Goal: Task Accomplishment & Management: Manage account settings

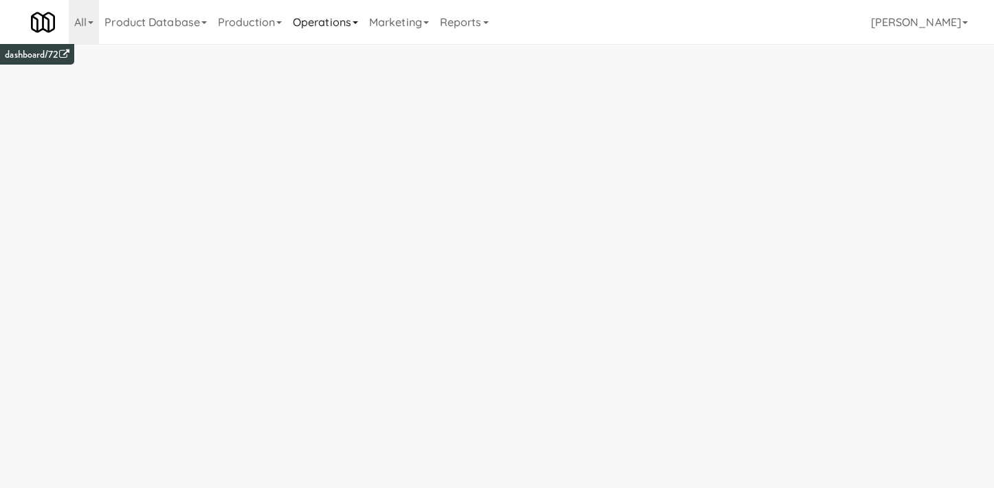
drag, startPoint x: 226, startPoint y: 22, endPoint x: 303, endPoint y: 22, distance: 76.3
click at [226, 22] on link "Production" at bounding box center [249, 22] width 75 height 44
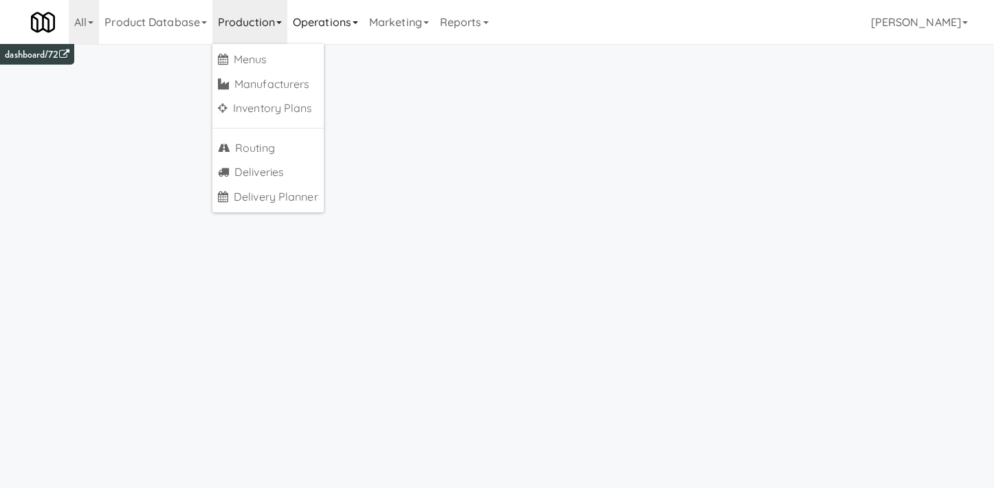
click at [332, 19] on link "Operations" at bounding box center [325, 22] width 76 height 44
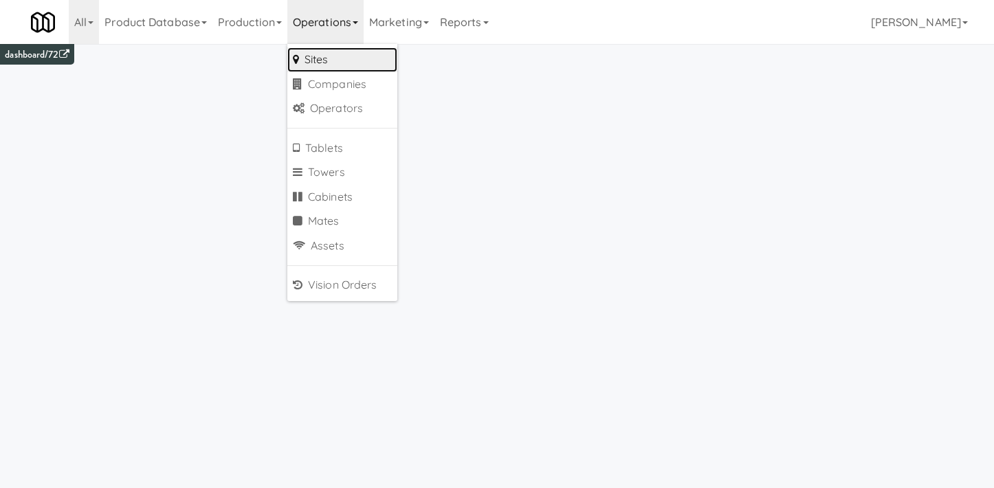
click at [325, 56] on link "Sites" at bounding box center [342, 59] width 110 height 25
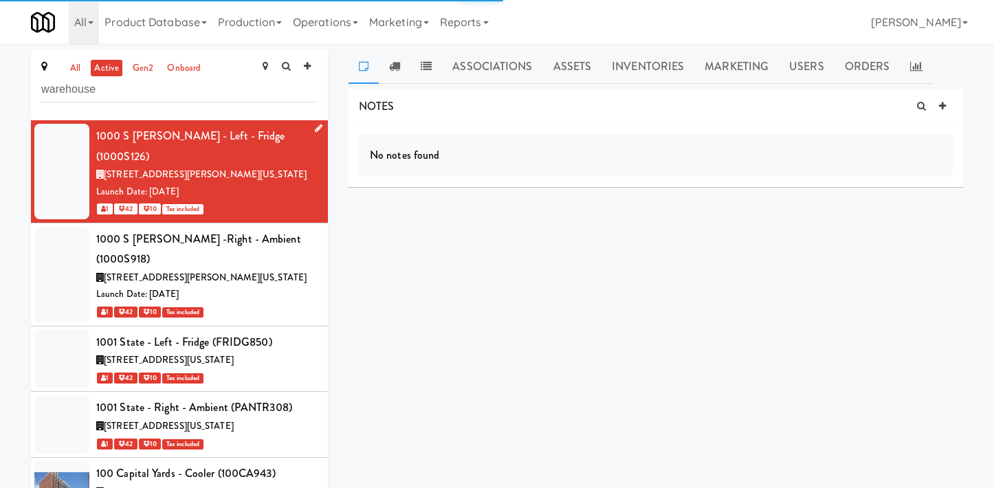
type input "warehouse"
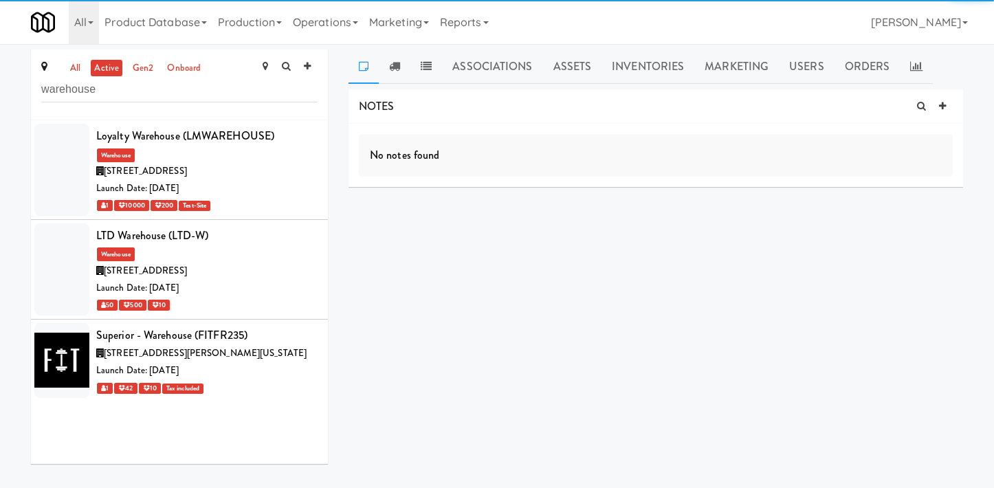
click at [102, 94] on input "warehouse" at bounding box center [179, 89] width 276 height 25
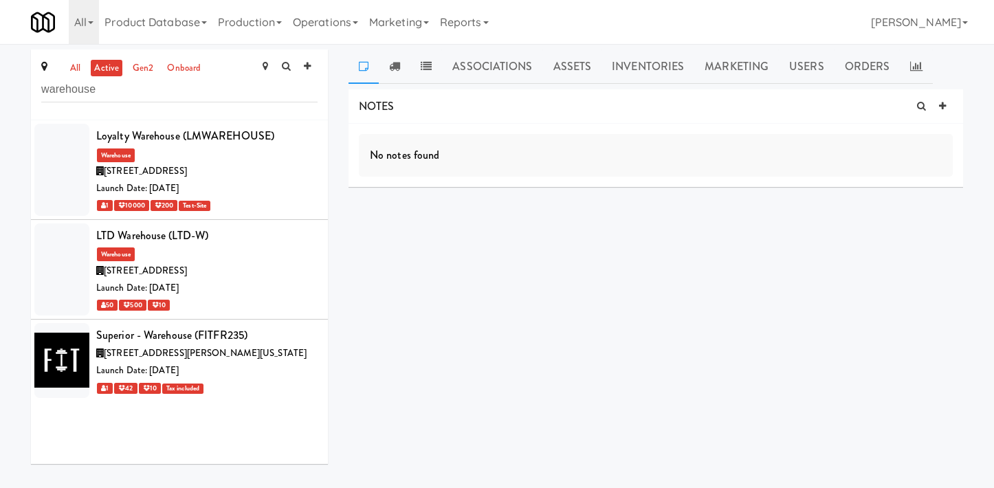
click at [102, 94] on input "warehouse" at bounding box center [179, 89] width 276 height 25
click at [235, 360] on div "2410 Jones Street, Tyler Texas" at bounding box center [206, 353] width 221 height 17
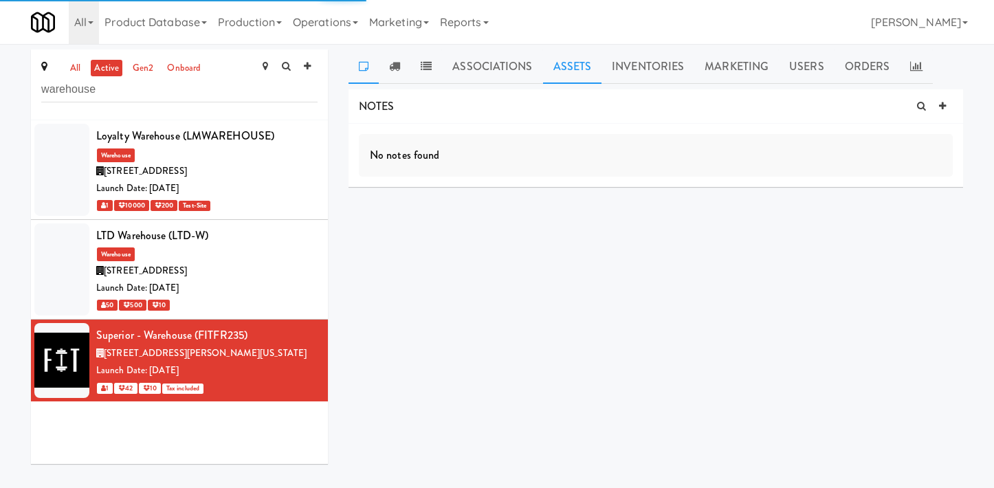
click at [558, 72] on link "Assets" at bounding box center [572, 67] width 59 height 34
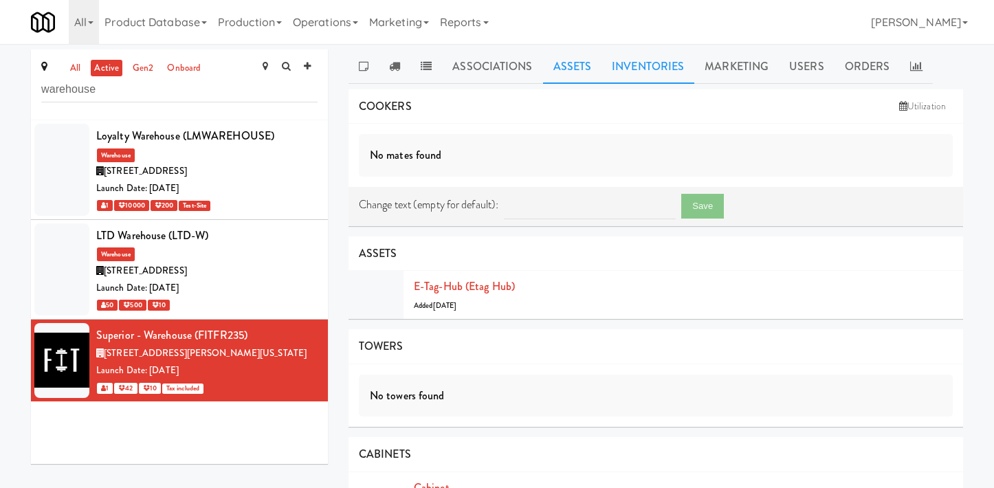
click at [656, 82] on link "Inventories" at bounding box center [648, 67] width 93 height 34
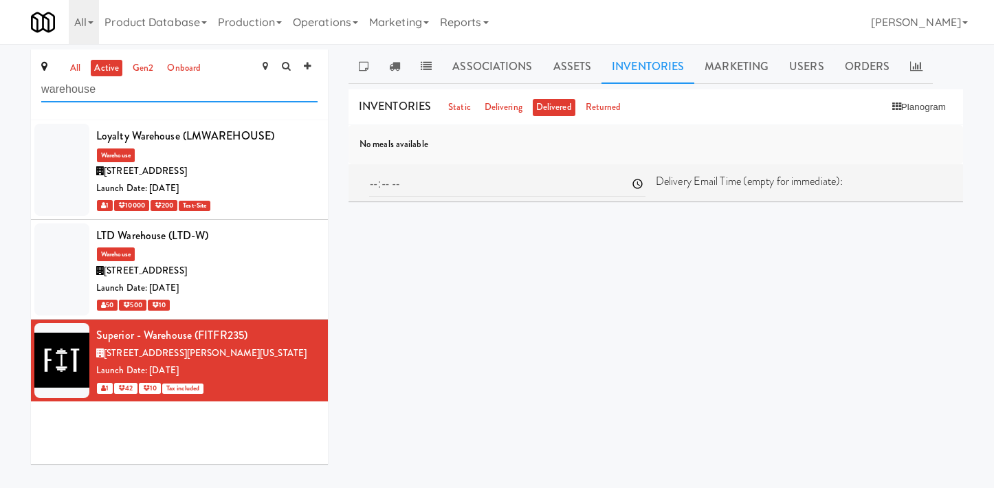
click at [126, 89] on input "warehouse" at bounding box center [179, 89] width 276 height 25
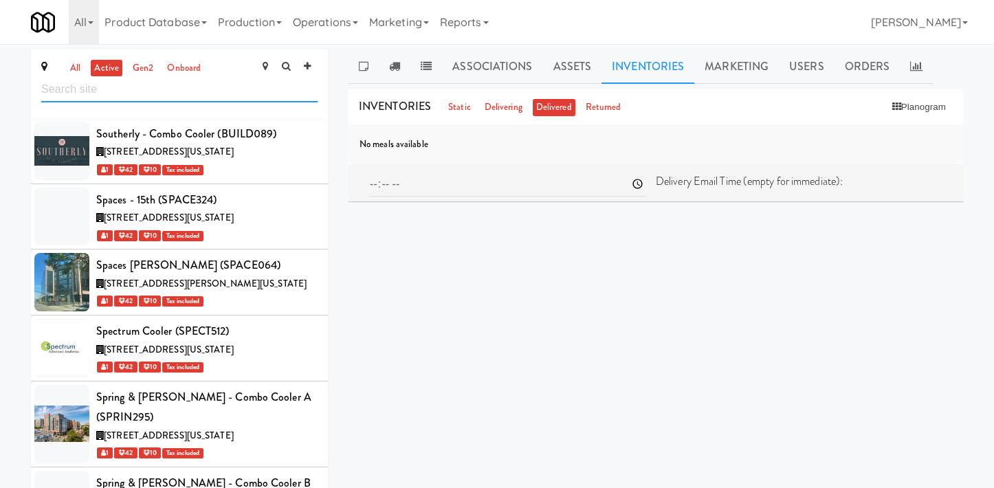
scroll to position [52082, 0]
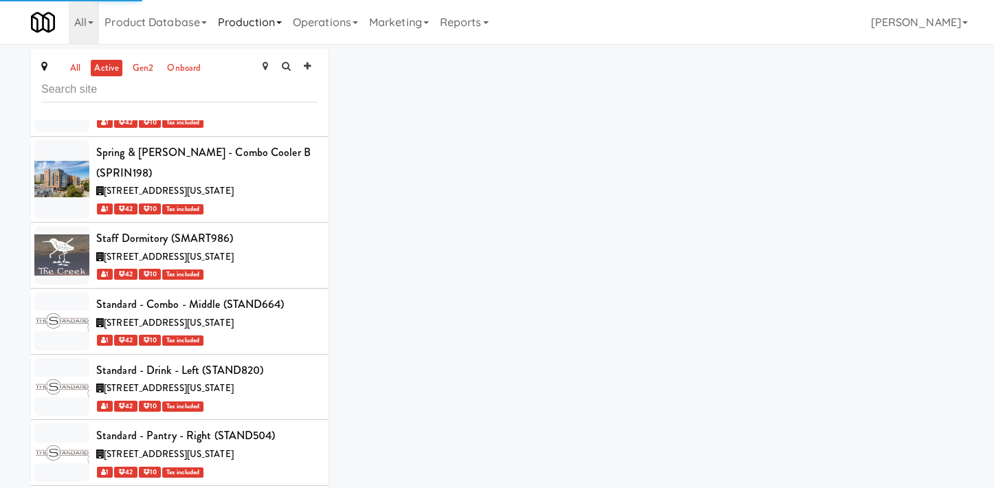
click at [239, 28] on link "Production" at bounding box center [249, 22] width 75 height 44
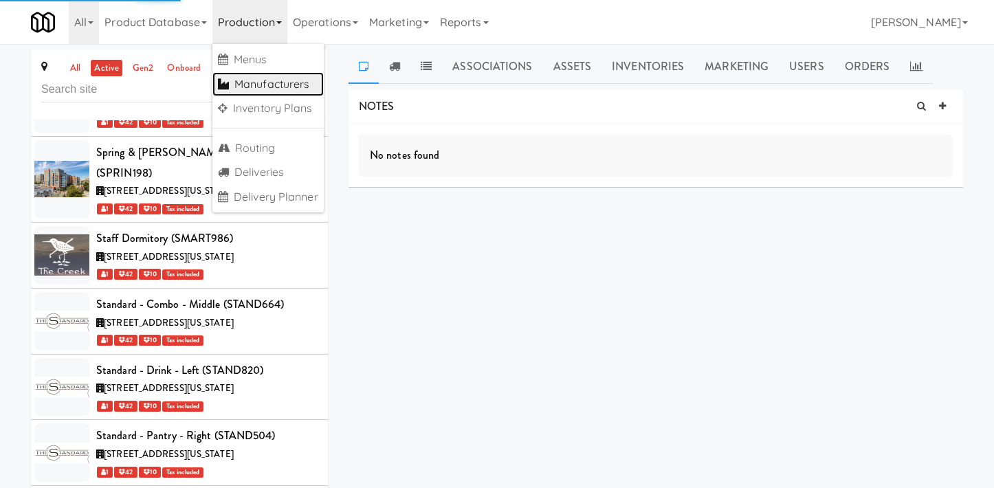
click at [286, 85] on link "Manufacturers" at bounding box center [267, 84] width 111 height 25
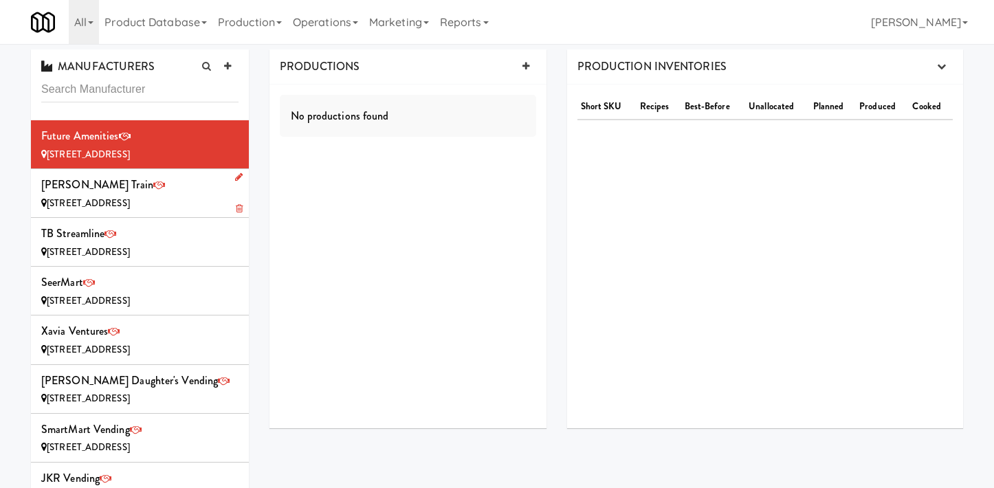
click at [148, 193] on div "Zane Train 456 Cedar Elm Wy, St. Augustine FL" at bounding box center [139, 193] width 197 height 37
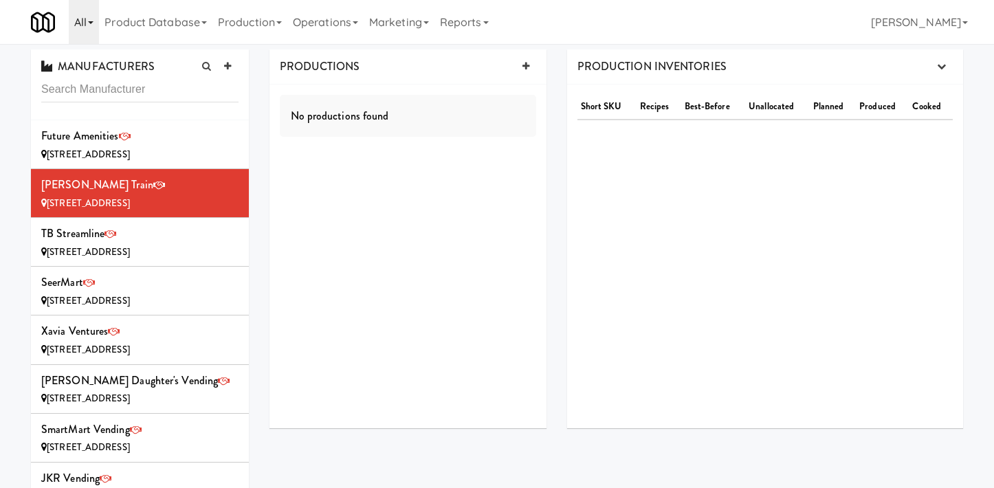
click at [76, 23] on link "All" at bounding box center [84, 22] width 30 height 44
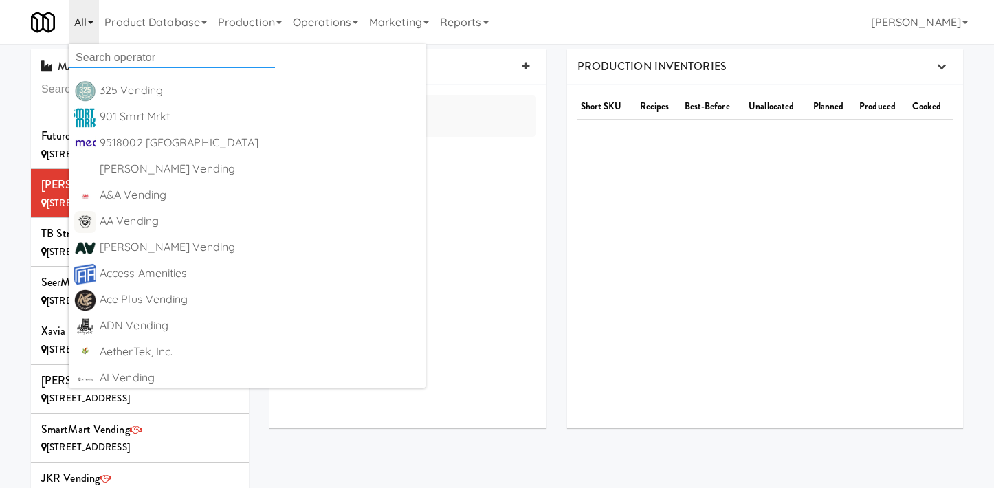
click at [129, 53] on input "text" at bounding box center [172, 57] width 206 height 21
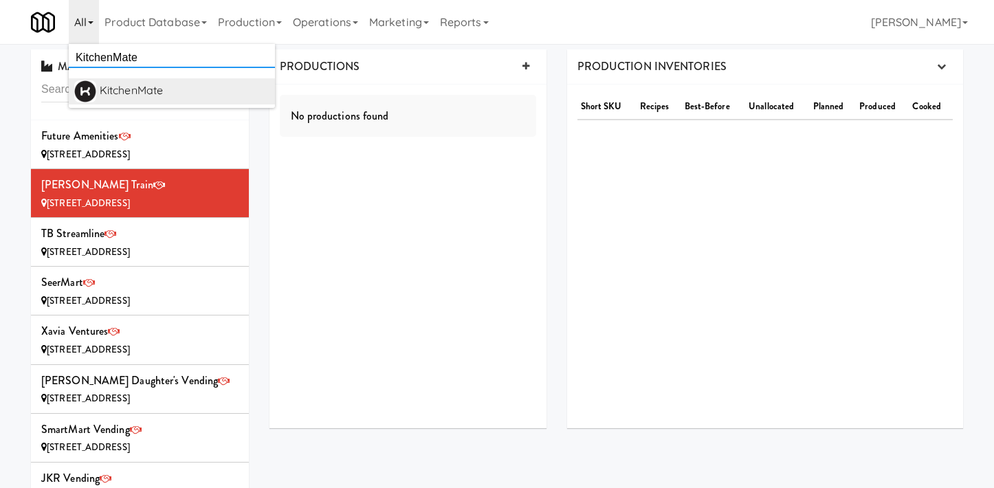
type input "KitchenMate"
click at [132, 84] on div "KitchenMate" at bounding box center [185, 90] width 170 height 21
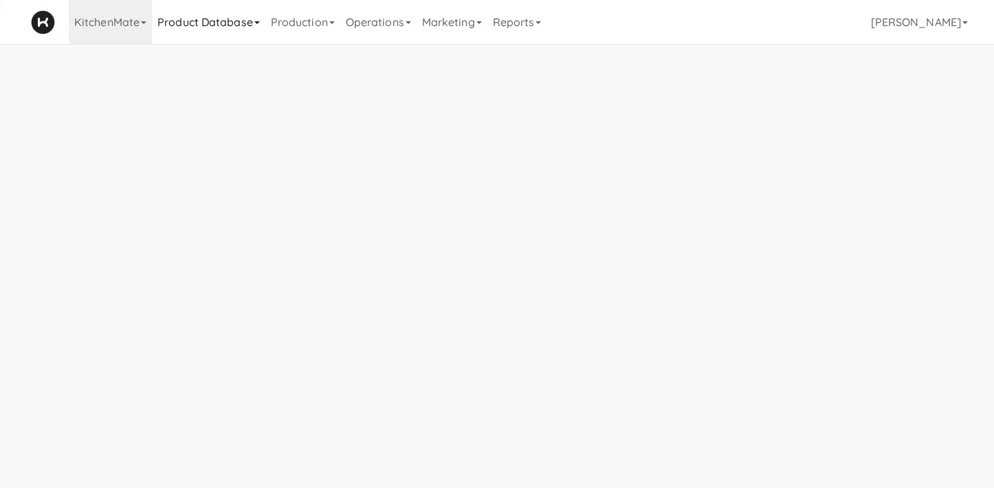
click at [222, 39] on link "Product Database" at bounding box center [208, 22] width 113 height 44
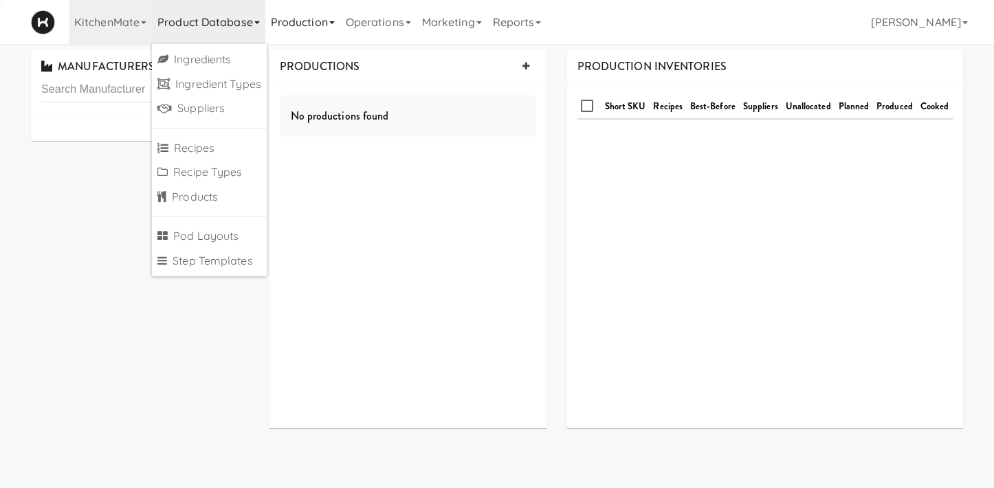
click at [286, 25] on link "Production" at bounding box center [302, 22] width 75 height 44
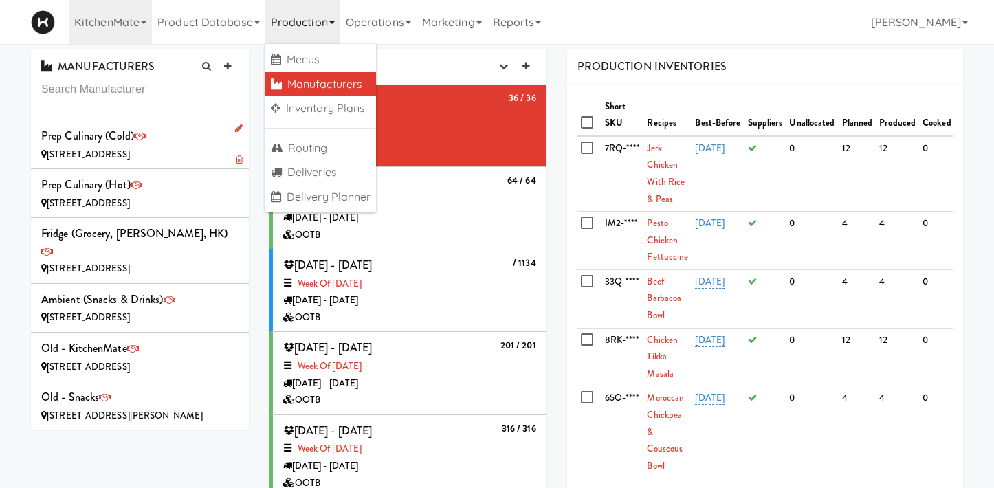
click at [191, 126] on div "Prep Culinary (Cold) 315 Humberline Dr, Toronto ON" at bounding box center [139, 144] width 197 height 37
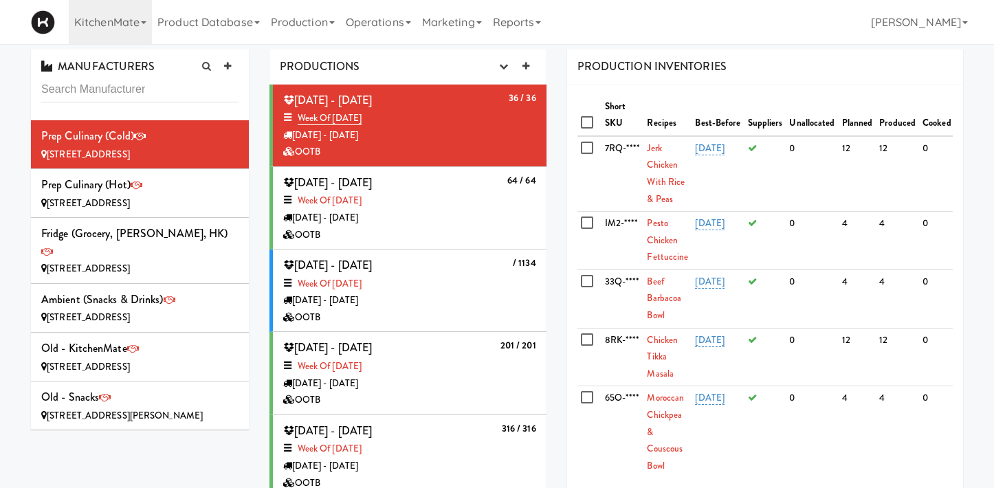
click at [395, 230] on div "OOTB" at bounding box center [409, 235] width 253 height 17
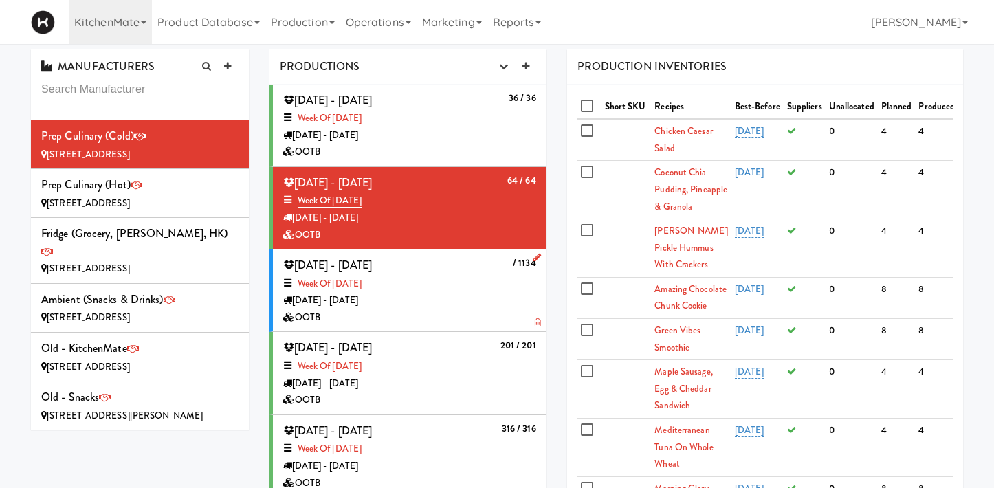
scroll to position [313, 0]
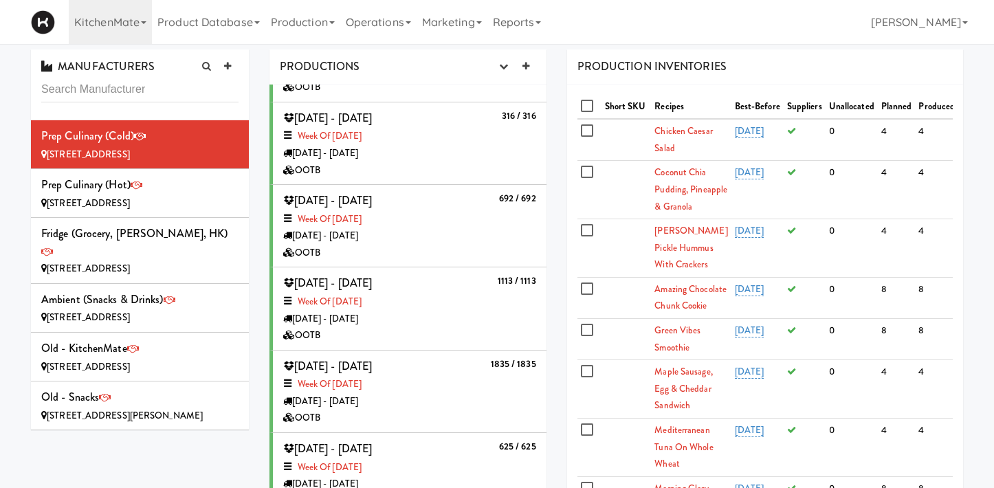
click at [302, 334] on div "OOTB" at bounding box center [409, 335] width 253 height 17
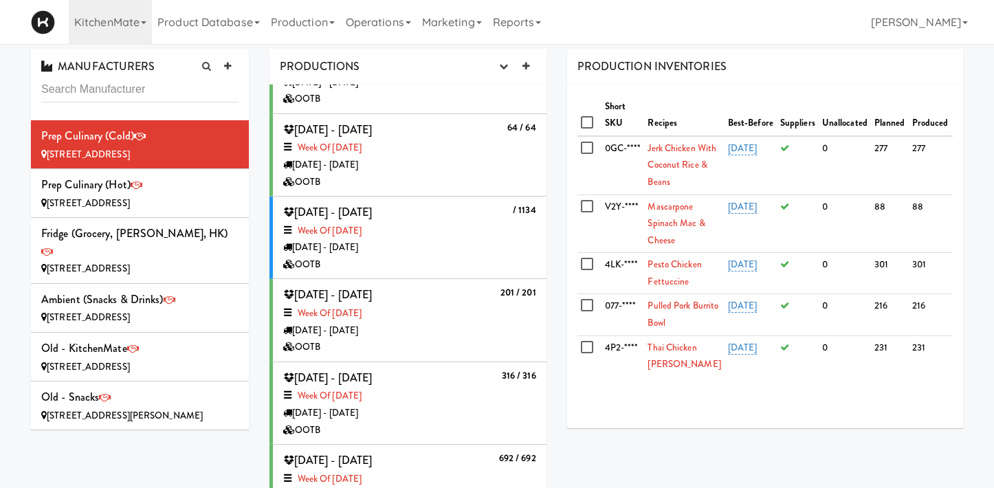
scroll to position [0, 0]
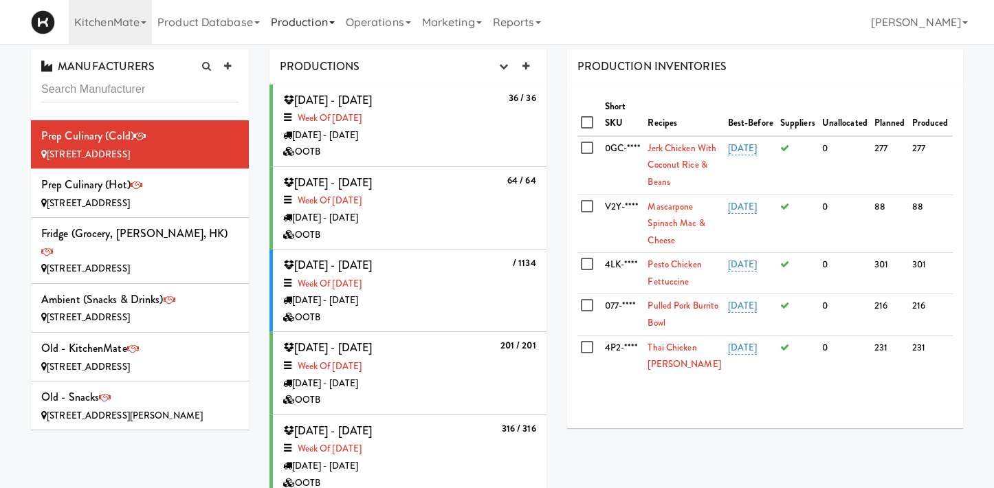
click at [305, 23] on link "Production" at bounding box center [302, 22] width 75 height 44
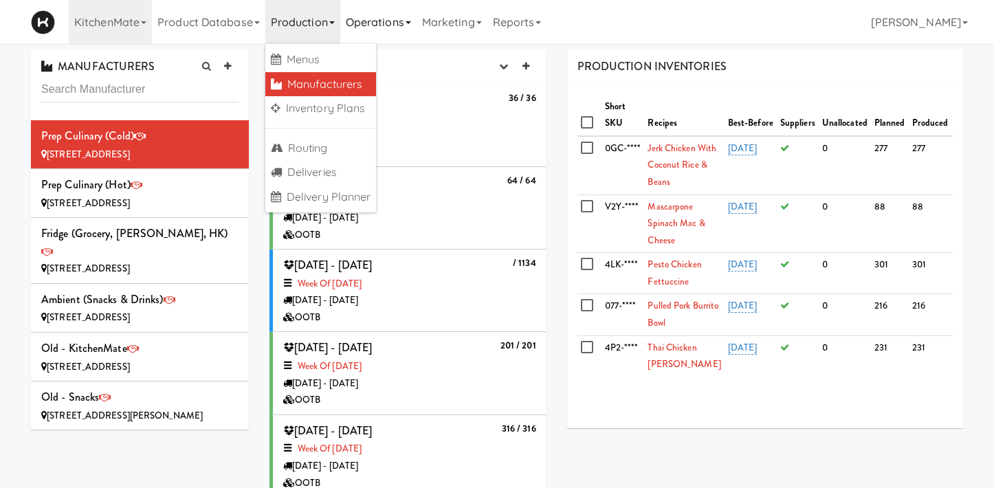
click at [373, 23] on link "Operations" at bounding box center [378, 22] width 76 height 44
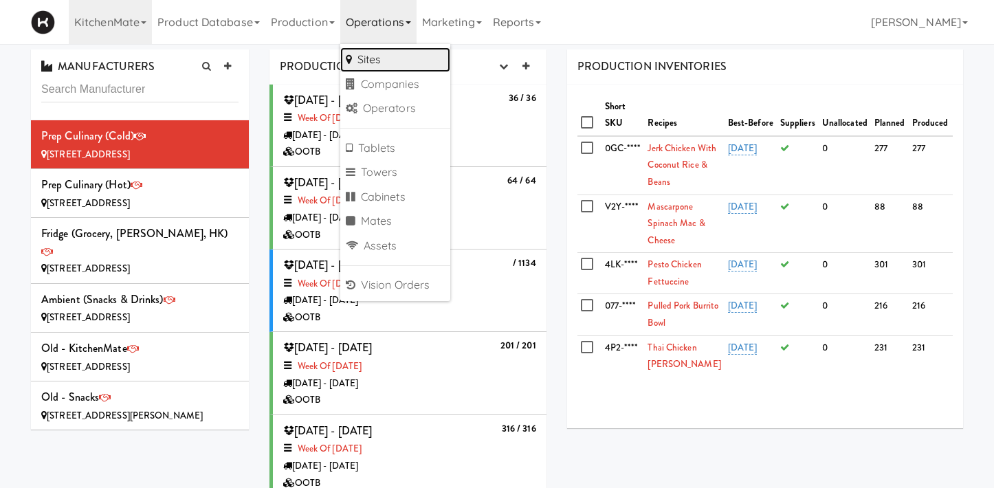
click at [380, 67] on link "Sites" at bounding box center [395, 59] width 110 height 25
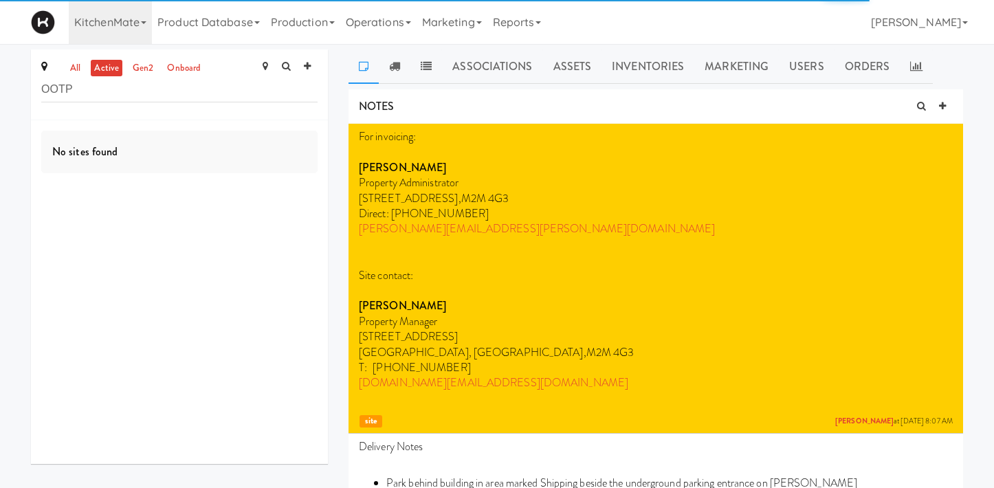
click at [203, 151] on div "No sites found" at bounding box center [179, 152] width 276 height 43
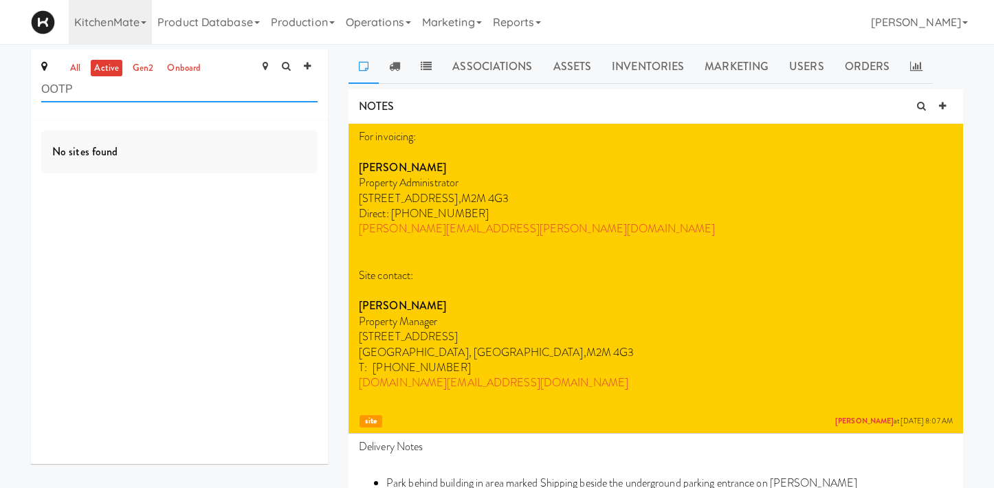
click at [122, 93] on input "OOTP" at bounding box center [179, 89] width 276 height 25
type input "OOT"
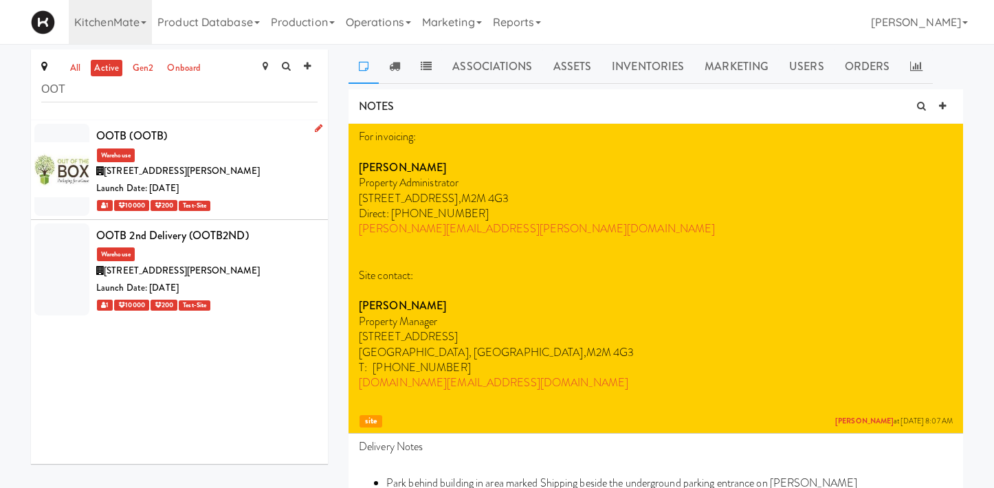
click at [193, 178] on div "[STREET_ADDRESS][PERSON_NAME]" at bounding box center [206, 171] width 221 height 17
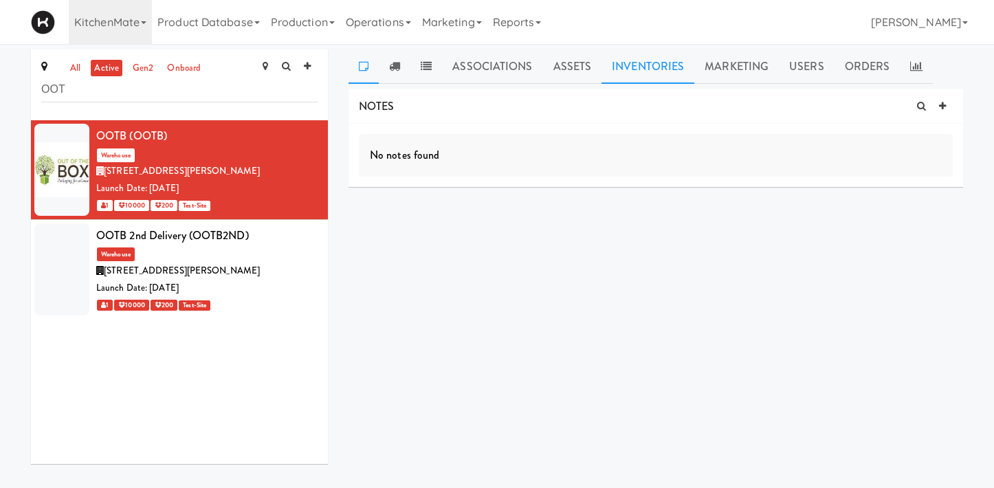
click at [664, 75] on link "Inventories" at bounding box center [648, 67] width 93 height 34
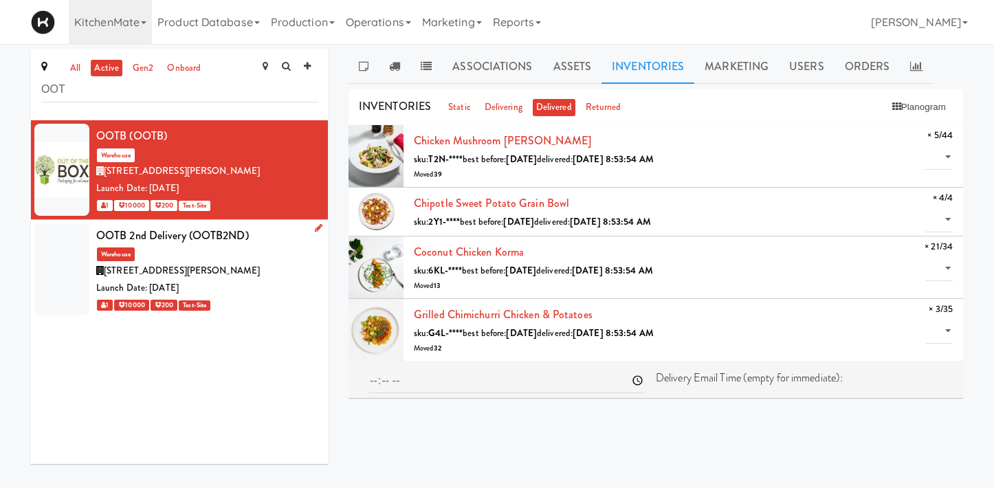
click at [235, 251] on div "OOTB 2nd Delivery (OOTB2ND) Warehouse 581 Trethewey Dr, Toronto ON Launch Date:…" at bounding box center [206, 270] width 221 height 88
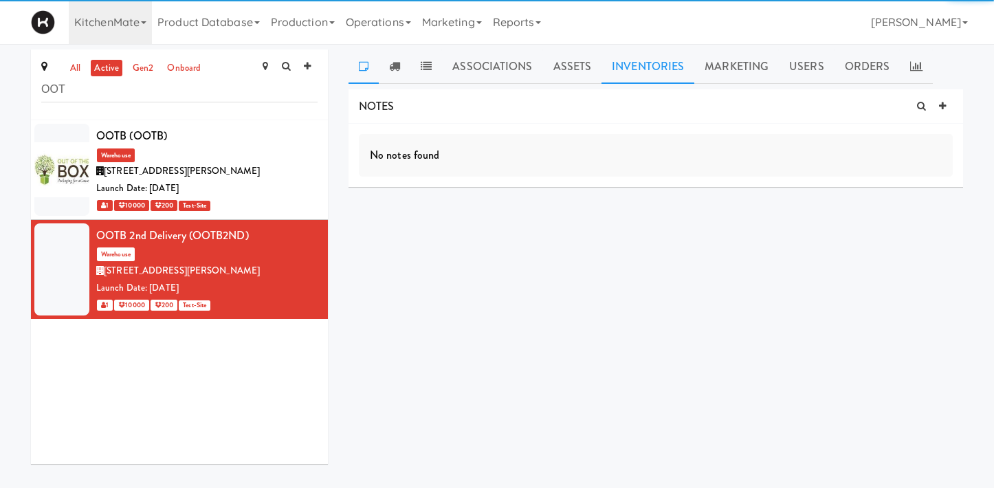
click at [635, 66] on link "Inventories" at bounding box center [648, 67] width 93 height 34
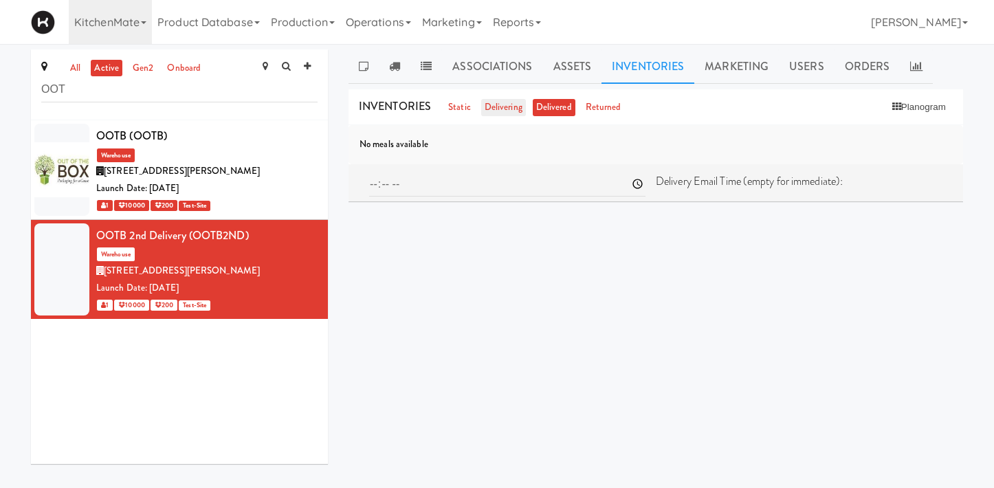
click at [497, 109] on link "delivering" at bounding box center [503, 107] width 45 height 17
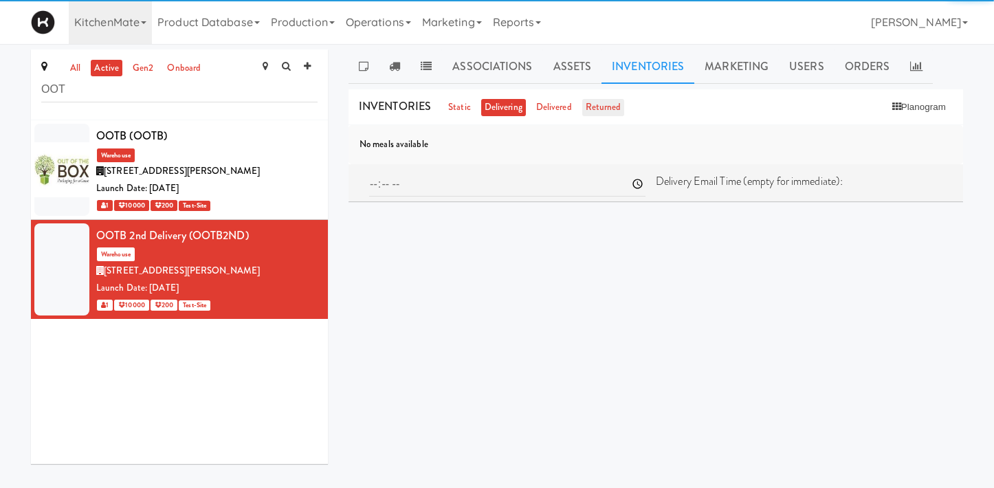
click at [604, 109] on link "returned" at bounding box center [603, 107] width 43 height 17
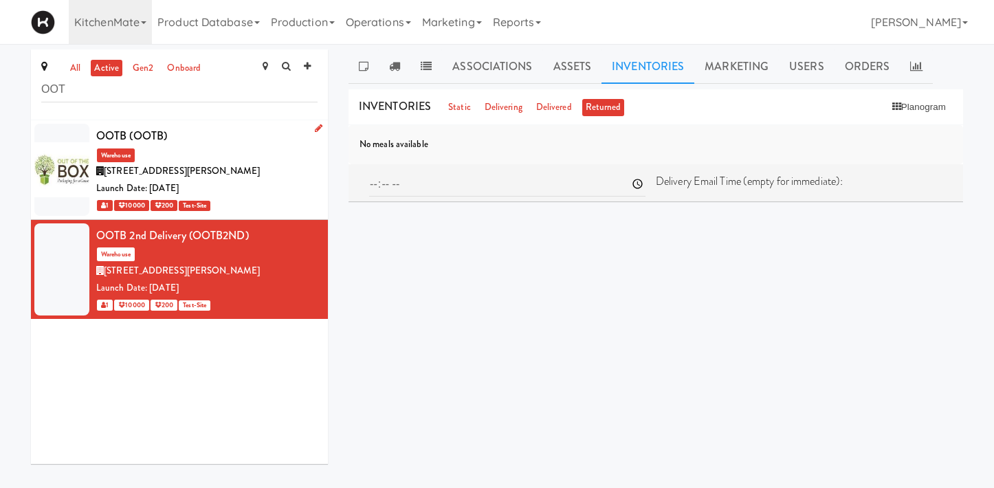
click at [219, 173] on span "[STREET_ADDRESS][PERSON_NAME]" at bounding box center [182, 170] width 156 height 13
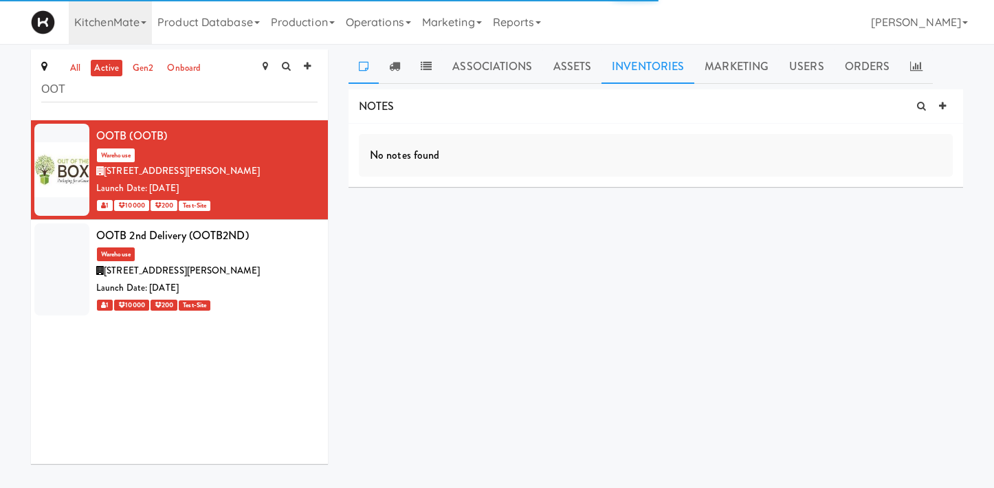
click at [641, 77] on link "Inventories" at bounding box center [648, 67] width 93 height 34
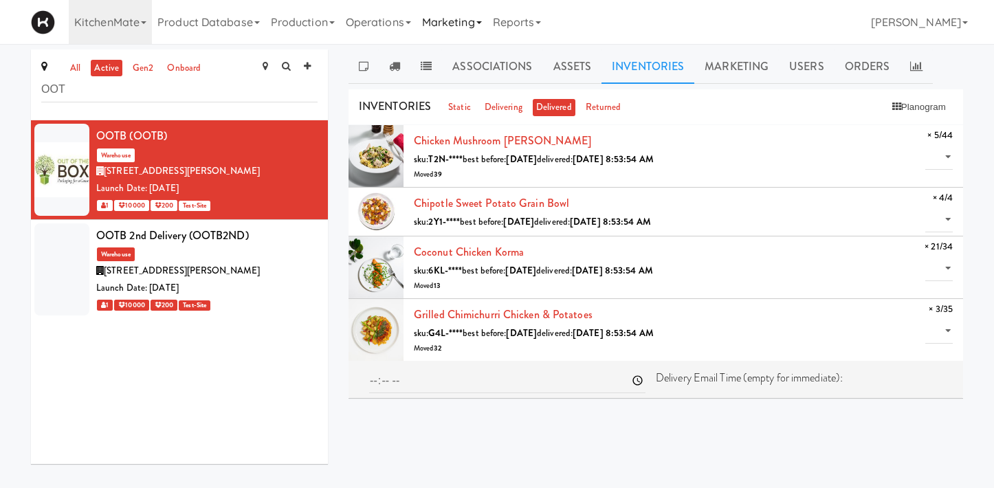
click at [441, 23] on link "Marketing" at bounding box center [452, 22] width 71 height 44
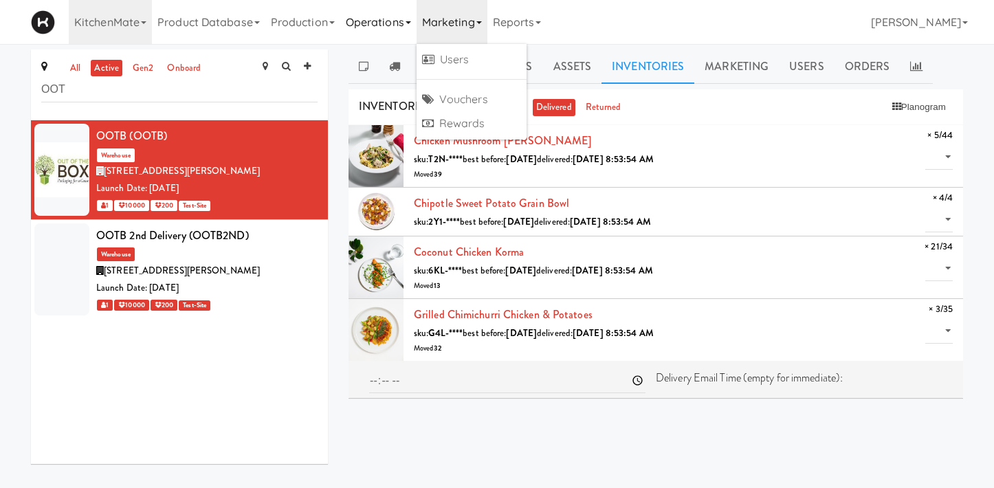
click at [380, 15] on link "Operations" at bounding box center [378, 22] width 76 height 44
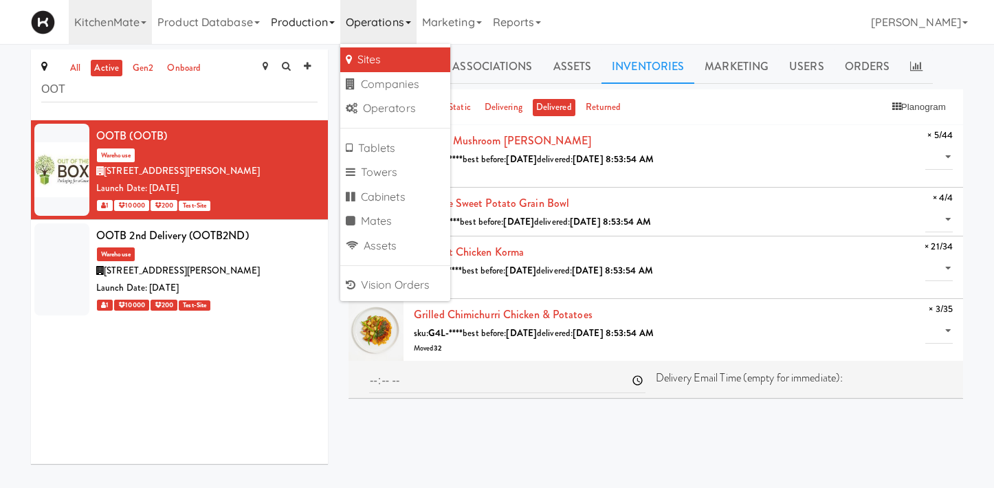
click at [285, 15] on link "Production" at bounding box center [302, 22] width 75 height 44
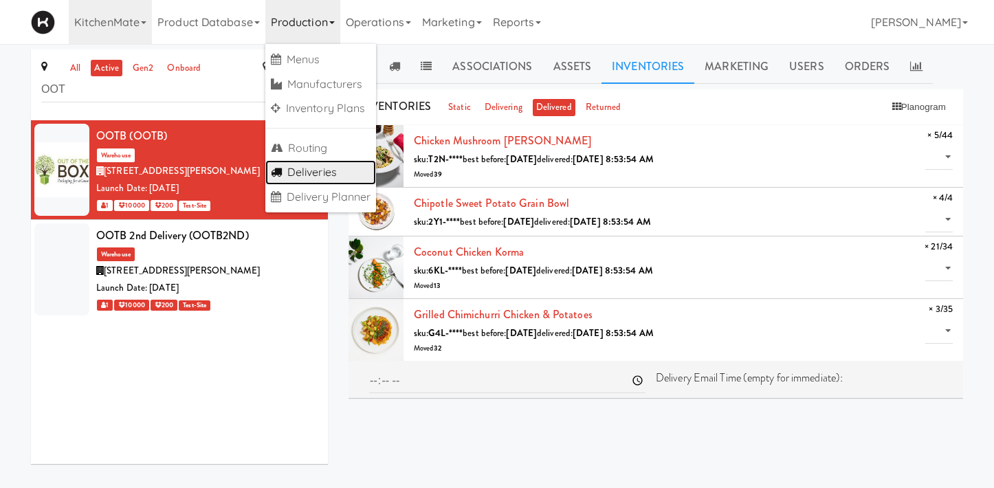
click at [338, 179] on link "Deliveries" at bounding box center [320, 172] width 111 height 25
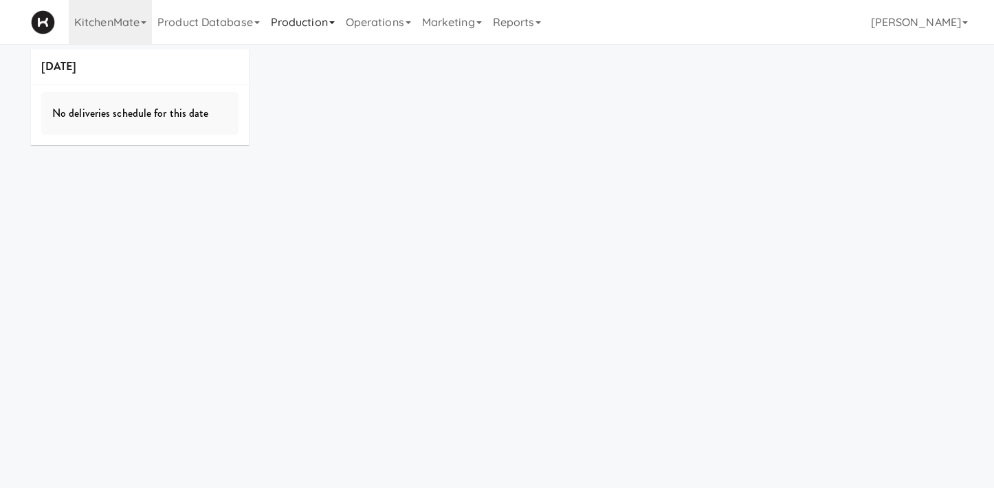
click at [322, 21] on link "Production" at bounding box center [302, 22] width 75 height 44
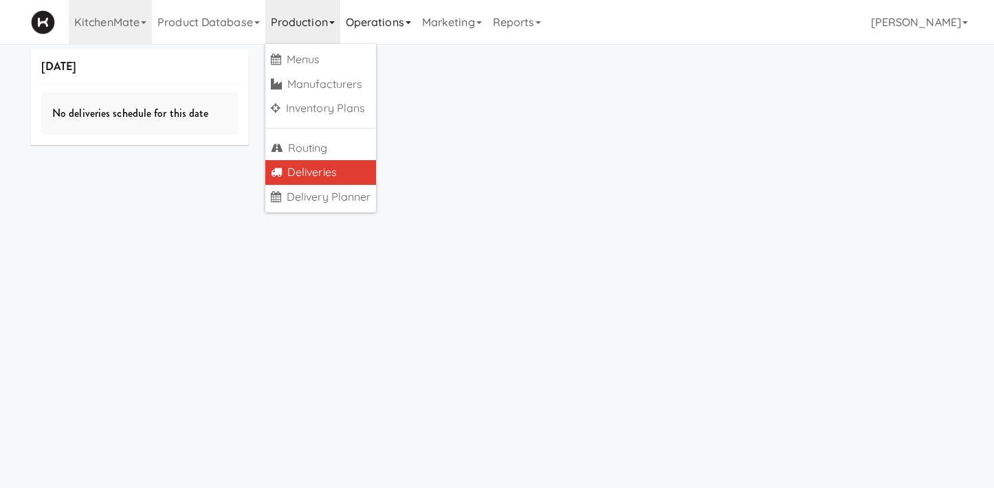
click at [380, 26] on link "Operations" at bounding box center [378, 22] width 76 height 44
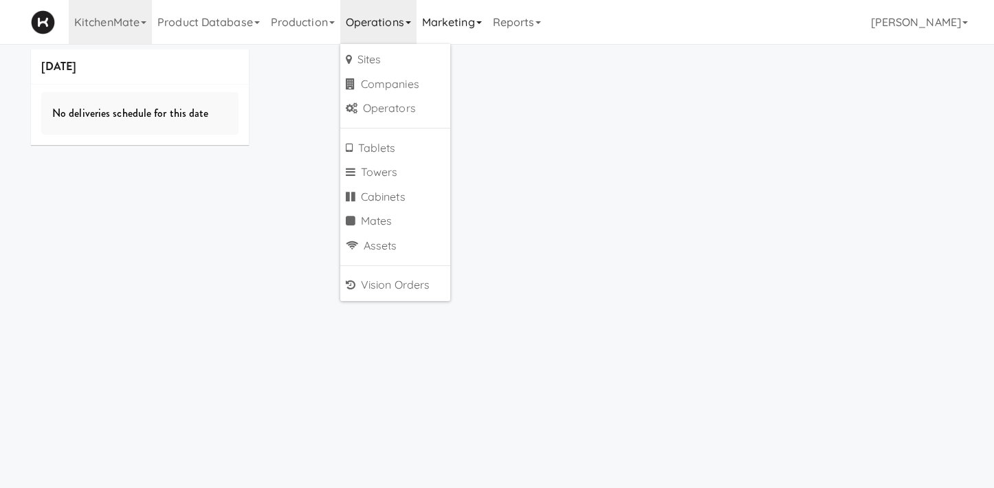
click at [457, 17] on link "Marketing" at bounding box center [452, 22] width 71 height 44
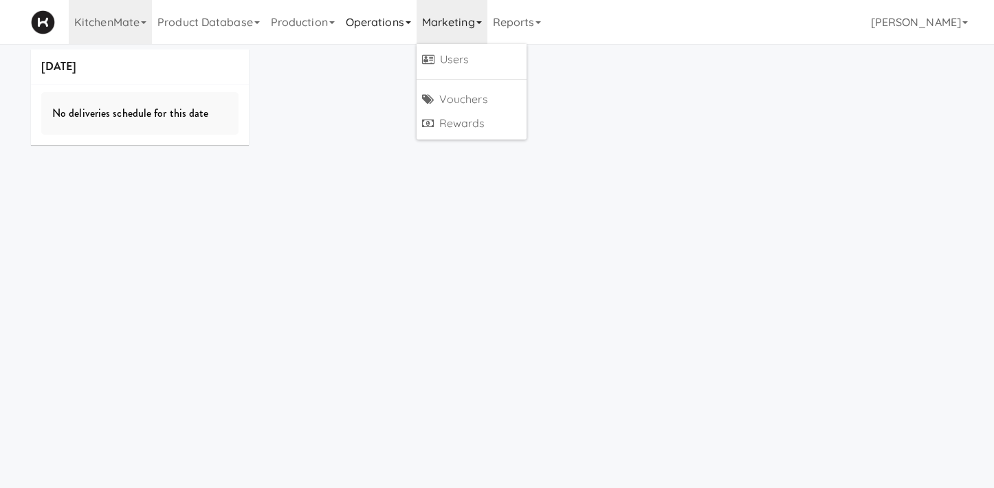
click at [360, 33] on link "Operations" at bounding box center [378, 22] width 76 height 44
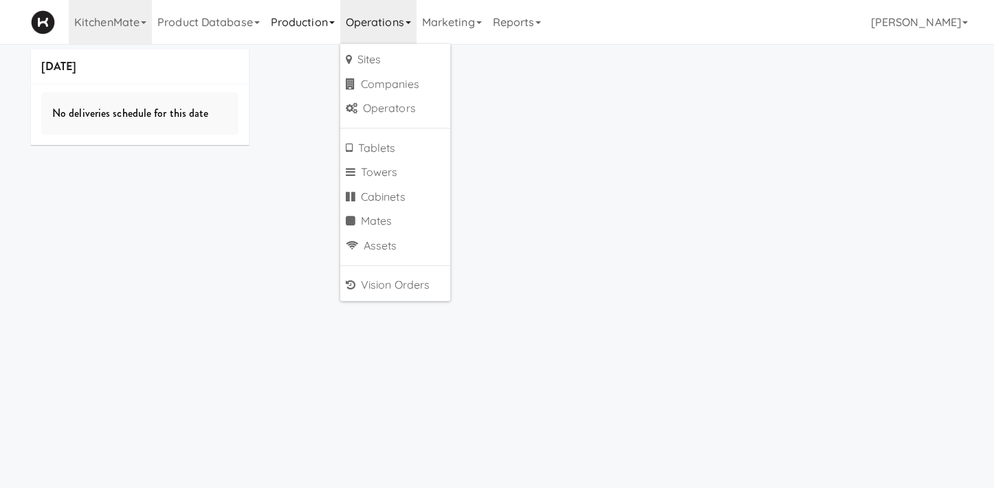
click at [303, 20] on link "Production" at bounding box center [302, 22] width 75 height 44
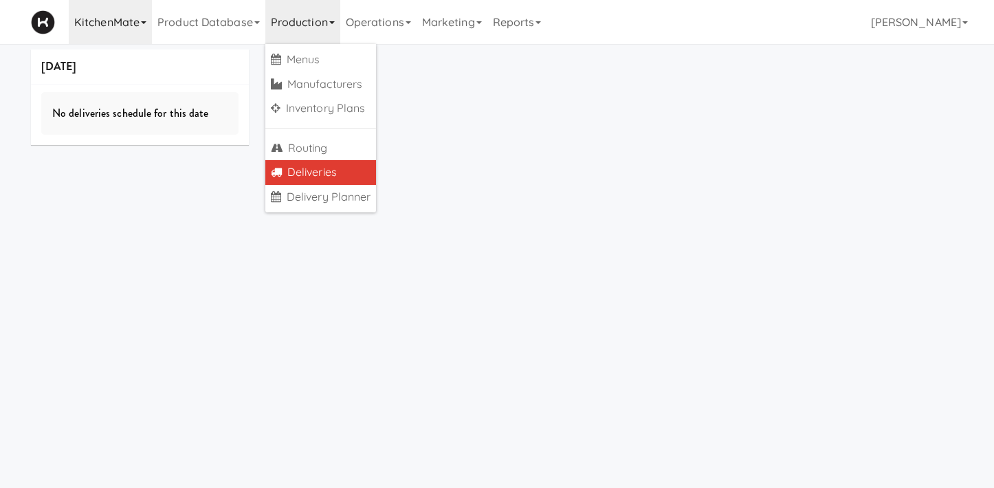
click at [93, 30] on link "KitchenMate" at bounding box center [110, 22] width 83 height 44
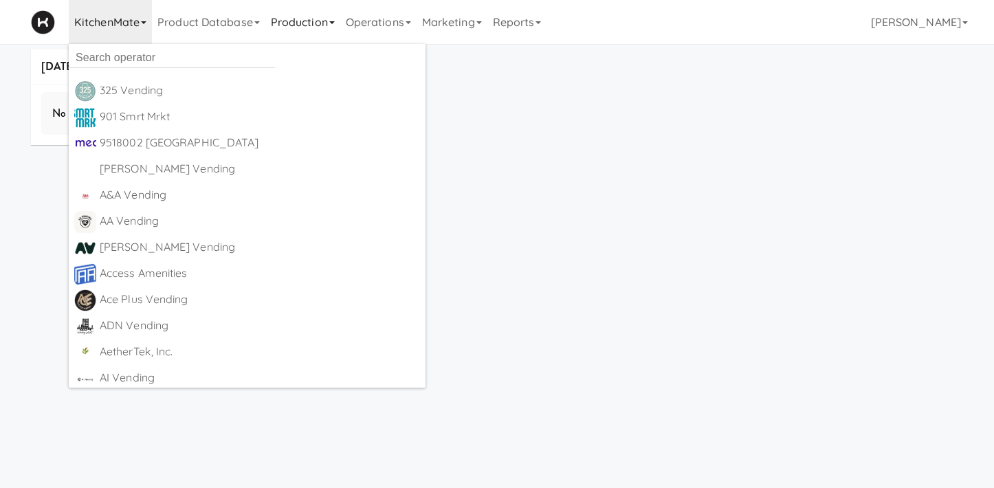
click at [311, 36] on link "Production" at bounding box center [302, 22] width 75 height 44
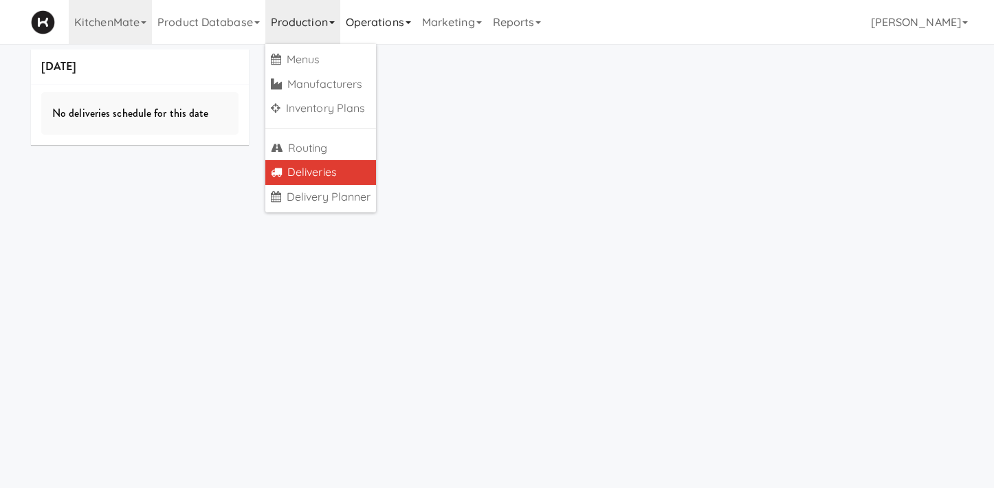
click at [393, 34] on link "Operations" at bounding box center [378, 22] width 76 height 44
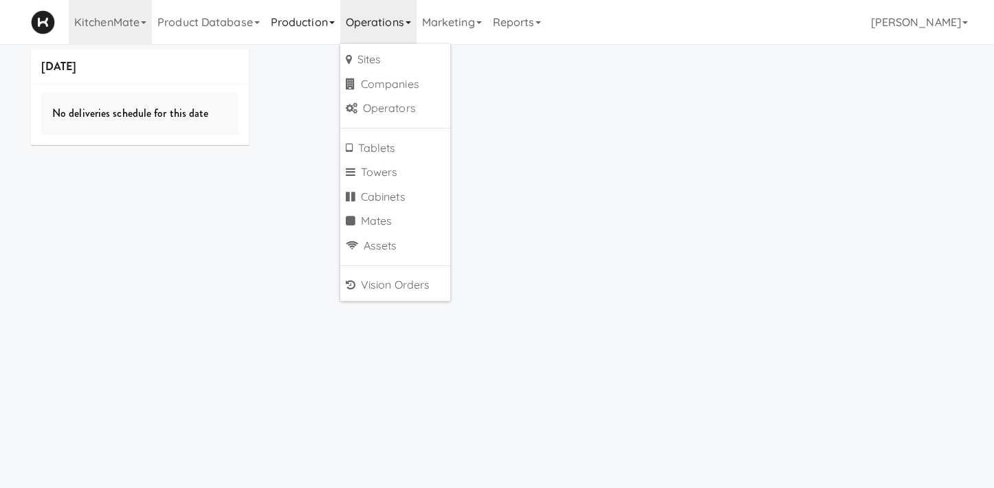
click at [323, 17] on link "Production" at bounding box center [302, 22] width 75 height 44
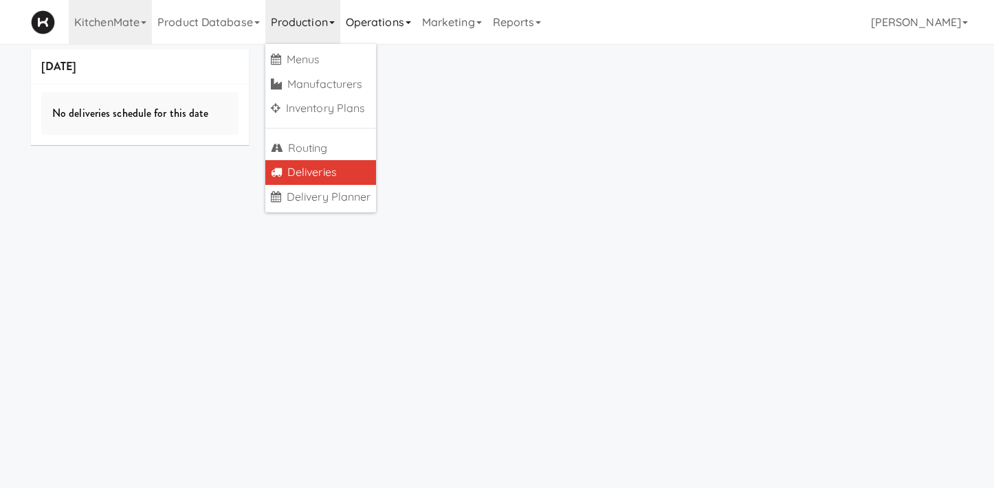
click at [397, 17] on link "Operations" at bounding box center [378, 22] width 76 height 44
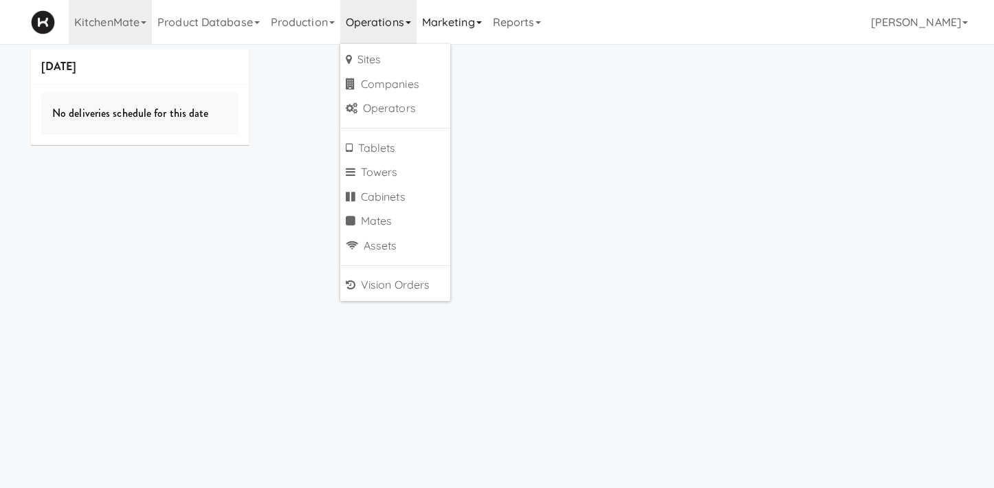
click at [454, 25] on link "Marketing" at bounding box center [452, 22] width 71 height 44
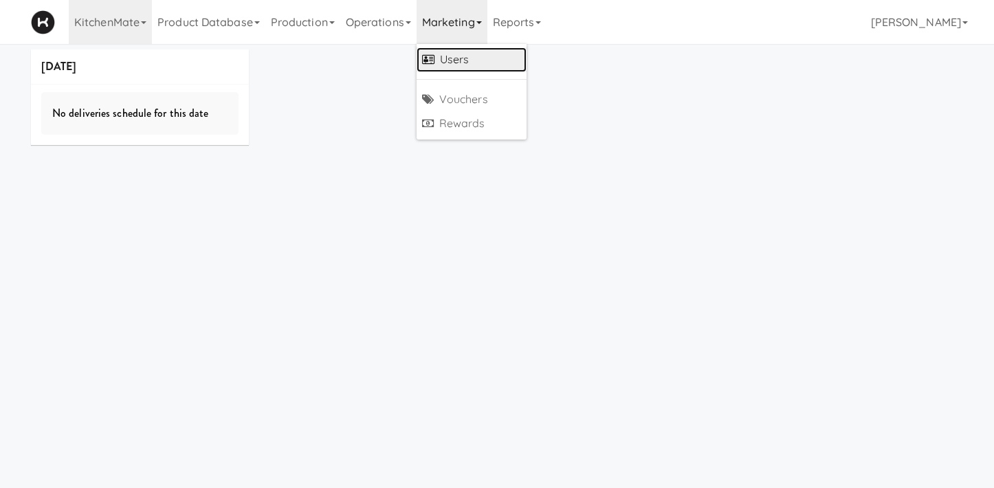
click at [450, 56] on link "Users" at bounding box center [472, 59] width 110 height 25
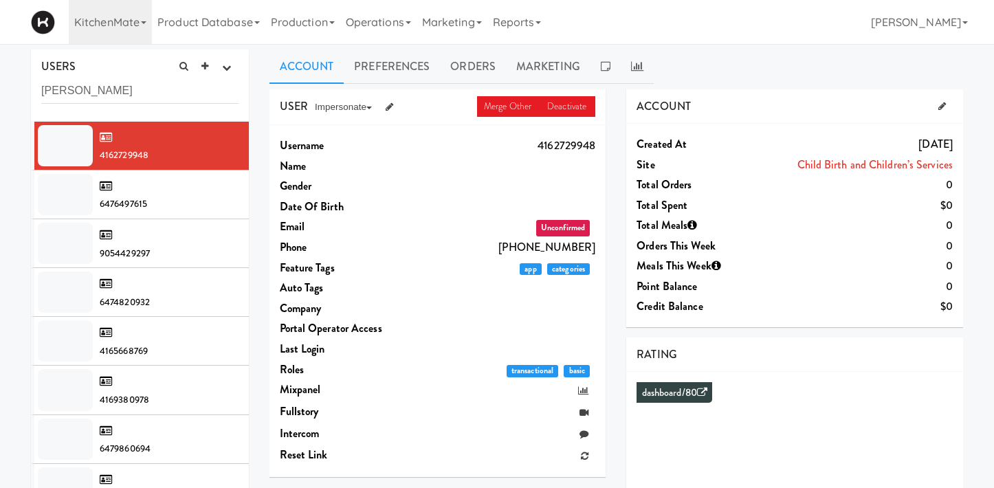
type input "lucas zeer"
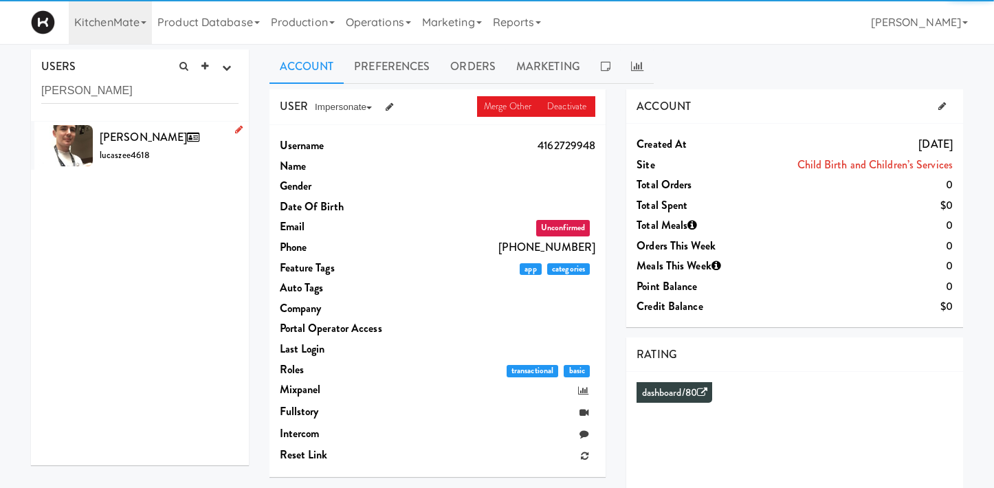
click at [173, 152] on div "Lucas Zeer lucaszee4618" at bounding box center [169, 145] width 139 height 37
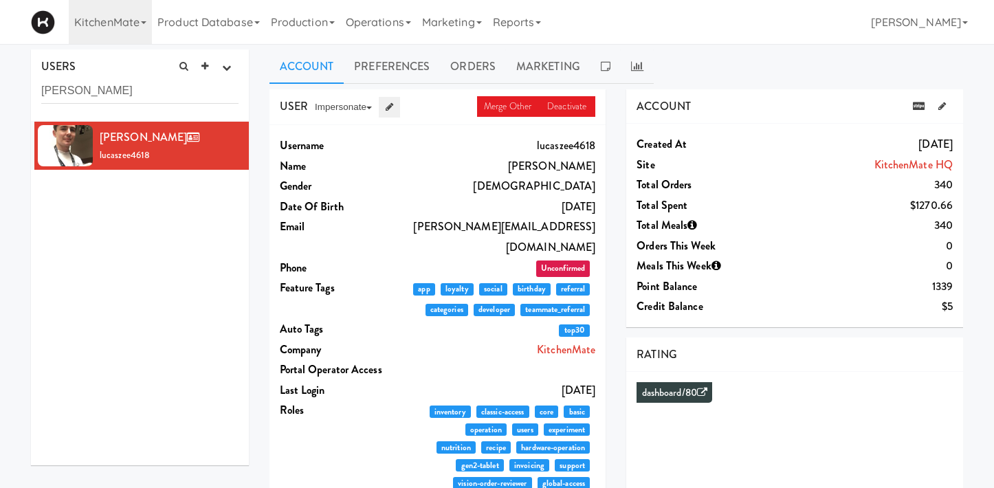
click at [398, 113] on link at bounding box center [389, 107] width 21 height 21
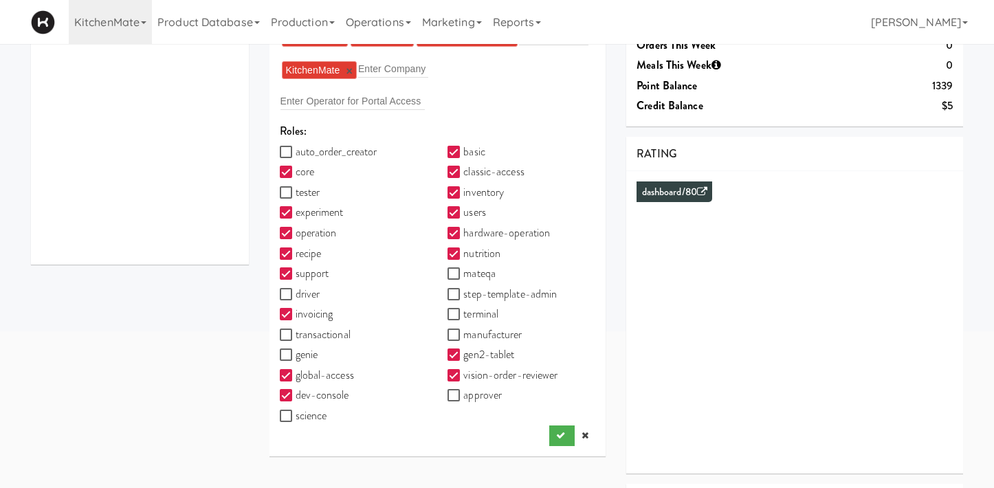
scroll to position [204, 0]
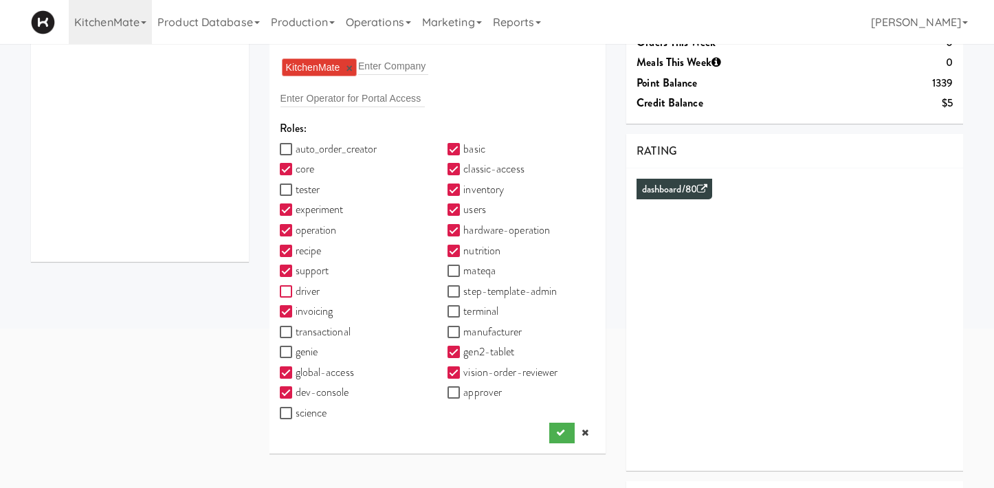
click at [283, 295] on input "driver" at bounding box center [288, 292] width 16 height 11
checkbox input "true"
click at [558, 435] on icon "submit" at bounding box center [560, 432] width 9 height 9
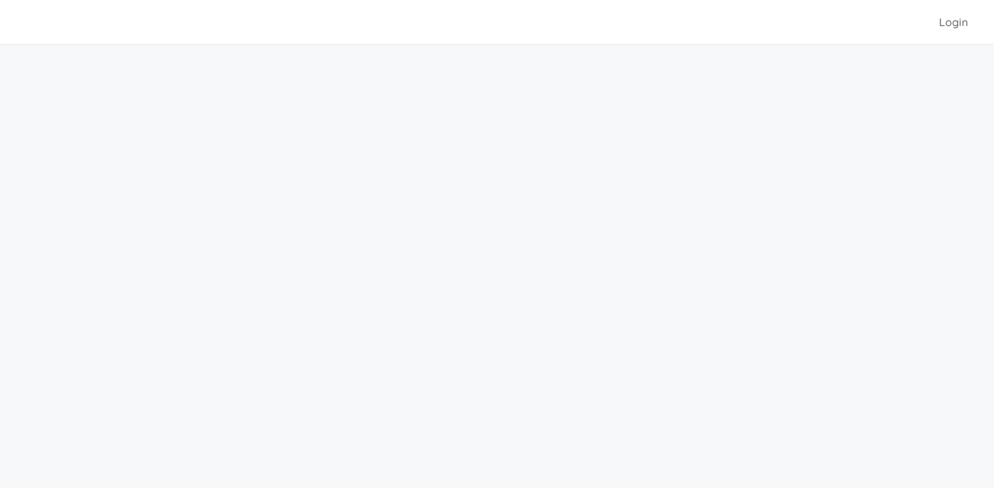
scroll to position [44, 0]
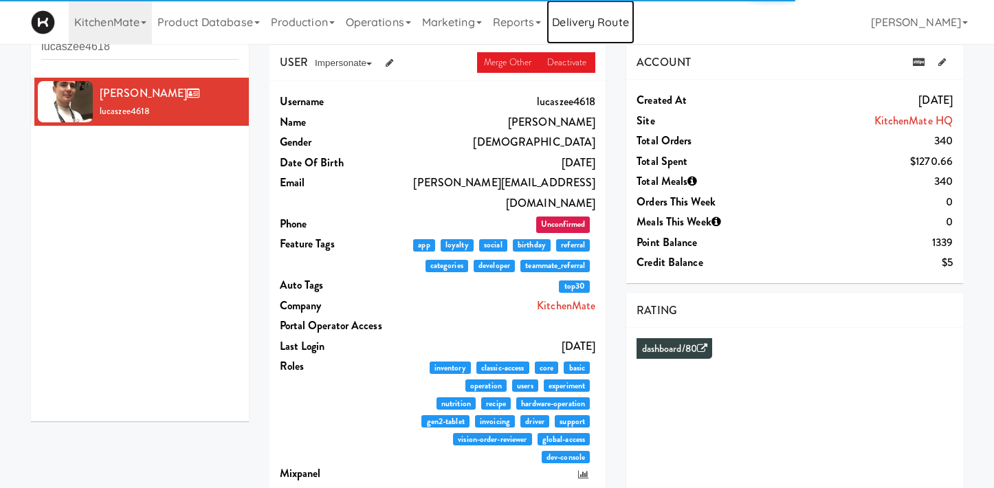
click at [593, 31] on link "Delivery Route" at bounding box center [590, 22] width 87 height 44
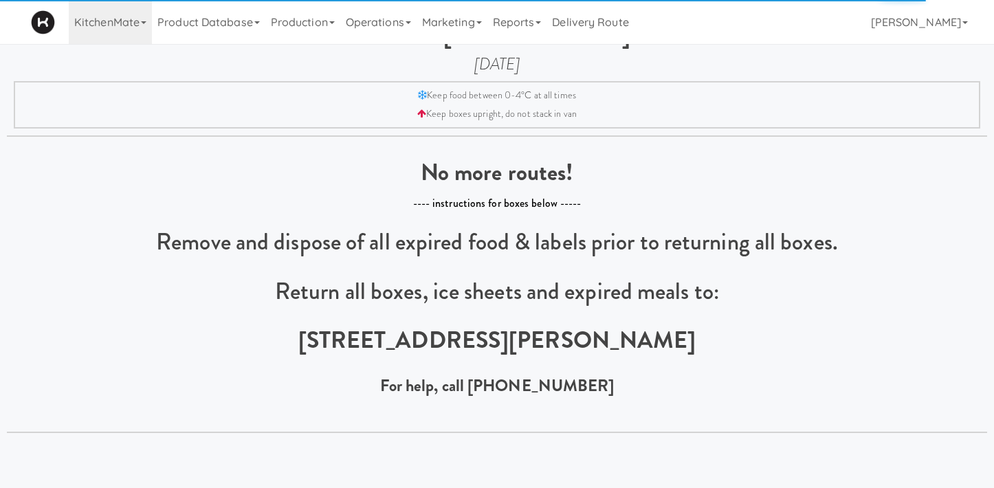
drag, startPoint x: 382, startPoint y: 94, endPoint x: 555, endPoint y: 336, distance: 297.8
click at [555, 336] on div "Welcome [PERSON_NAME]! [DATE] Keep food between 0-4°C at all times Keep boxes u…" at bounding box center [497, 227] width 994 height 412
click at [555, 336] on b "[STREET_ADDRESS][PERSON_NAME]" at bounding box center [497, 340] width 398 height 34
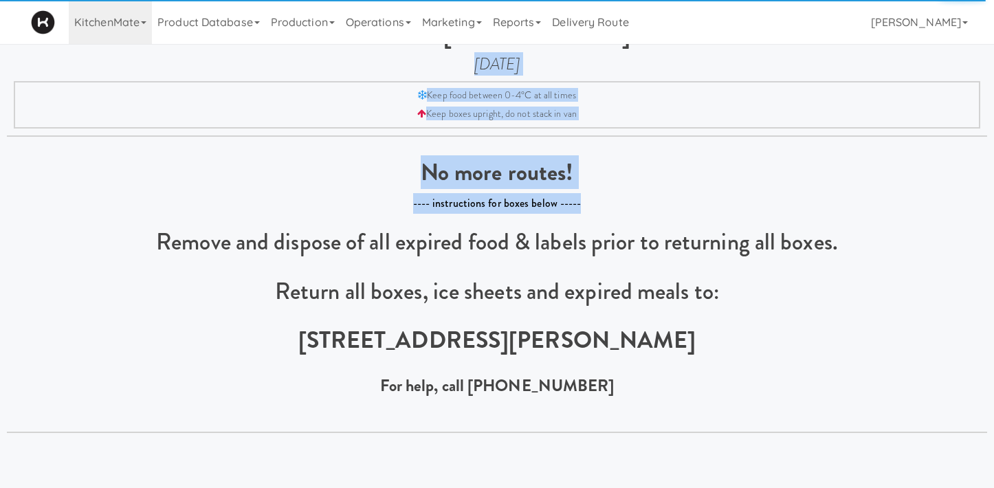
drag, startPoint x: 421, startPoint y: 72, endPoint x: 587, endPoint y: 441, distance: 405.4
click at [587, 441] on body "Okay Okay Select date: previous 2025-Sep next Su Mo Tu We Th Fr Sa 31 1 2 3 4 5…" at bounding box center [497, 244] width 994 height 488
click at [624, 406] on div "No more routes! ---- instructions for boxes below ----- Remove and dispose of a…" at bounding box center [497, 296] width 981 height 272
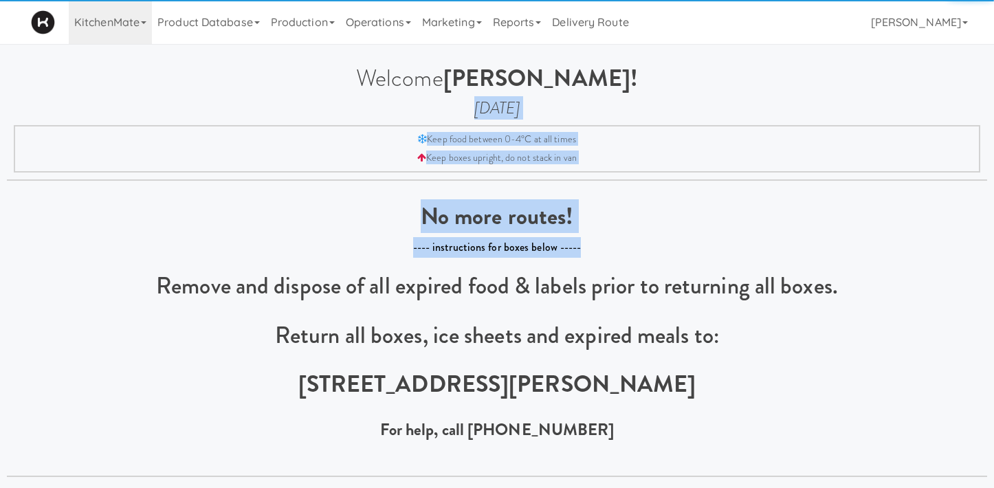
drag, startPoint x: 583, startPoint y: 342, endPoint x: 341, endPoint y: 104, distance: 339.9
click at [341, 104] on div "Welcome [PERSON_NAME]! [DATE] Keep food between 0-4°C at all times Keep boxes u…" at bounding box center [497, 271] width 994 height 412
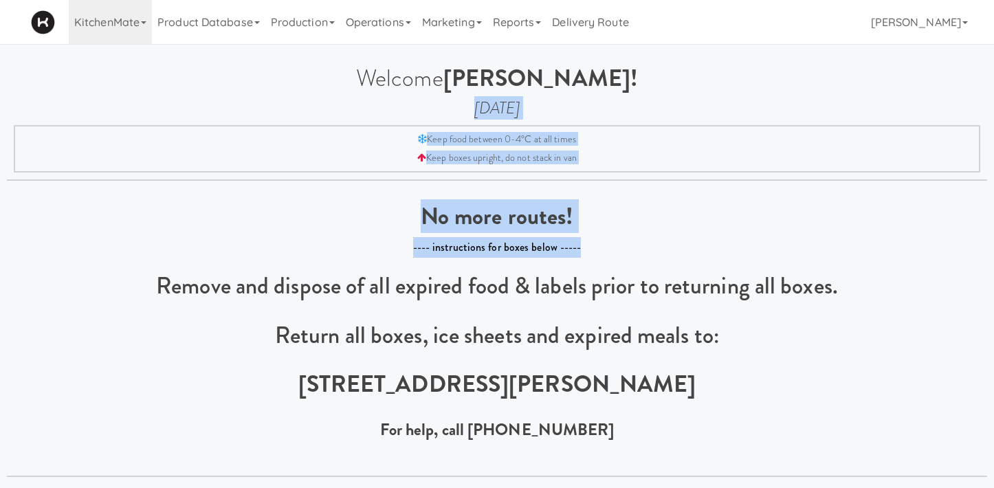
click at [493, 99] on h4 "[DATE]" at bounding box center [497, 108] width 981 height 18
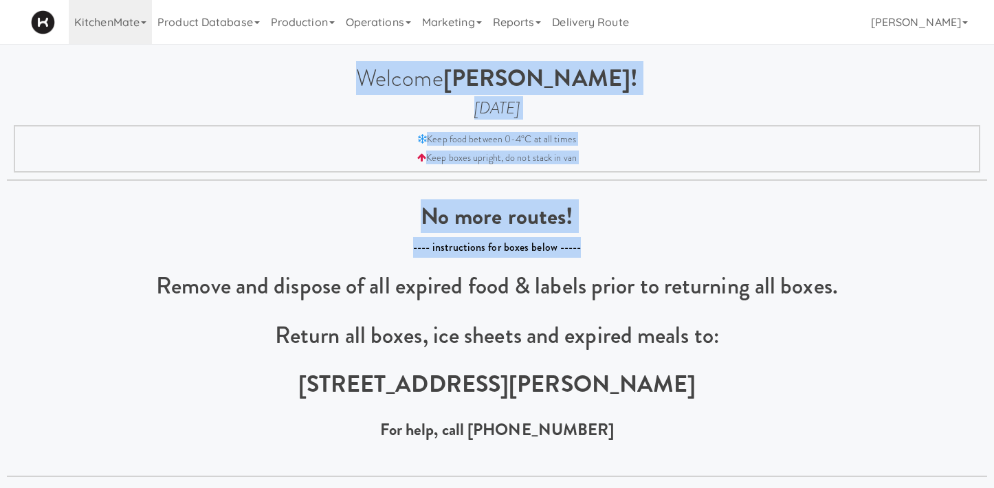
drag, startPoint x: 391, startPoint y: 68, endPoint x: 670, endPoint y: 441, distance: 465.6
click at [670, 441] on div "Welcome [PERSON_NAME]! [DATE] Keep food between 0-4°C at all times Keep boxes u…" at bounding box center [497, 271] width 994 height 412
click at [670, 441] on div "No more routes! ---- instructions for boxes below ----- Remove and dispose of a…" at bounding box center [497, 340] width 981 height 272
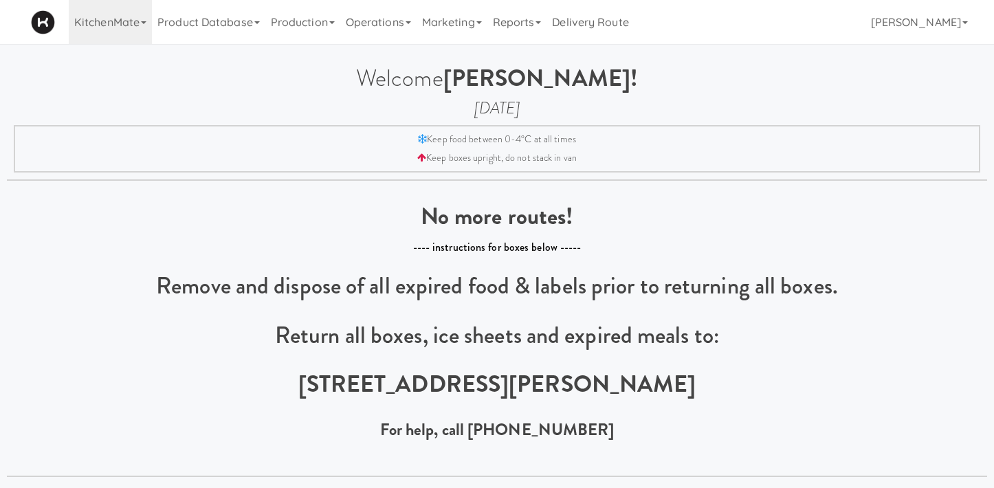
click at [628, 421] on p "For help, call [PHONE_NUMBER]" at bounding box center [497, 430] width 981 height 18
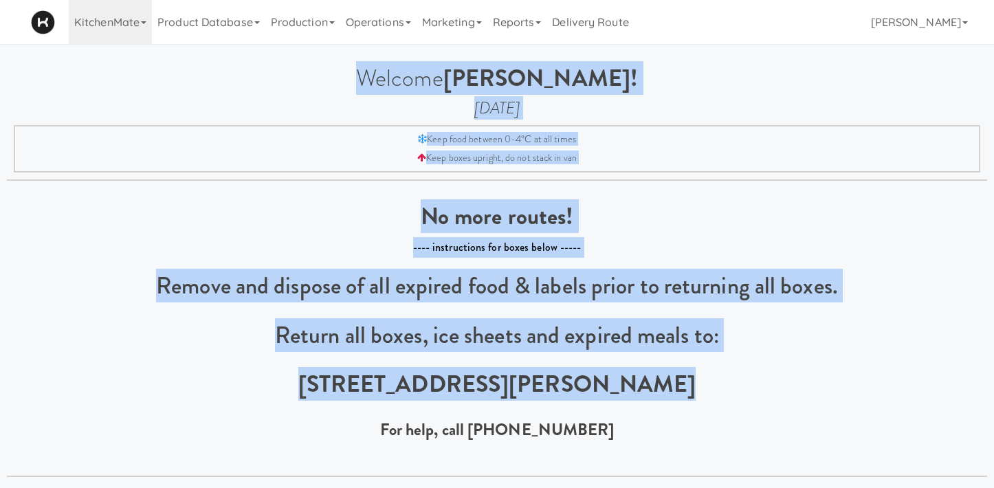
drag, startPoint x: 380, startPoint y: 76, endPoint x: 538, endPoint y: 369, distance: 333.2
click at [538, 369] on div "Welcome [PERSON_NAME]! [DATE] Keep food between 0-4°C at all times Keep boxes u…" at bounding box center [497, 271] width 994 height 412
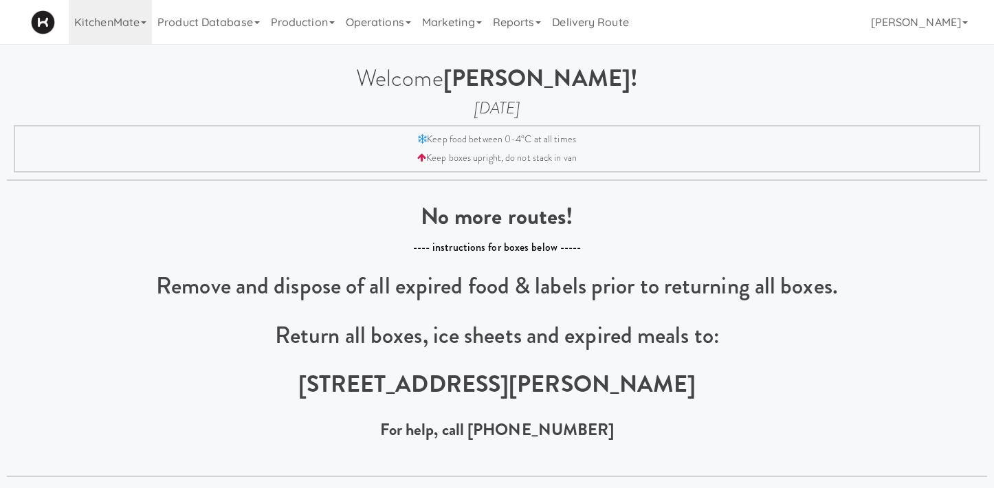
click at [636, 422] on p "For help, call [PHONE_NUMBER]" at bounding box center [497, 430] width 981 height 18
drag, startPoint x: 400, startPoint y: 70, endPoint x: 690, endPoint y: 372, distance: 418.2
click at [690, 372] on div "Welcome [PERSON_NAME]! [DATE] Keep food between 0-4°C at all times Keep boxes u…" at bounding box center [497, 271] width 994 height 412
click at [690, 372] on b "288 Judson Street, Unit 17, Etobicoke, M8Z 5T6" at bounding box center [497, 384] width 398 height 34
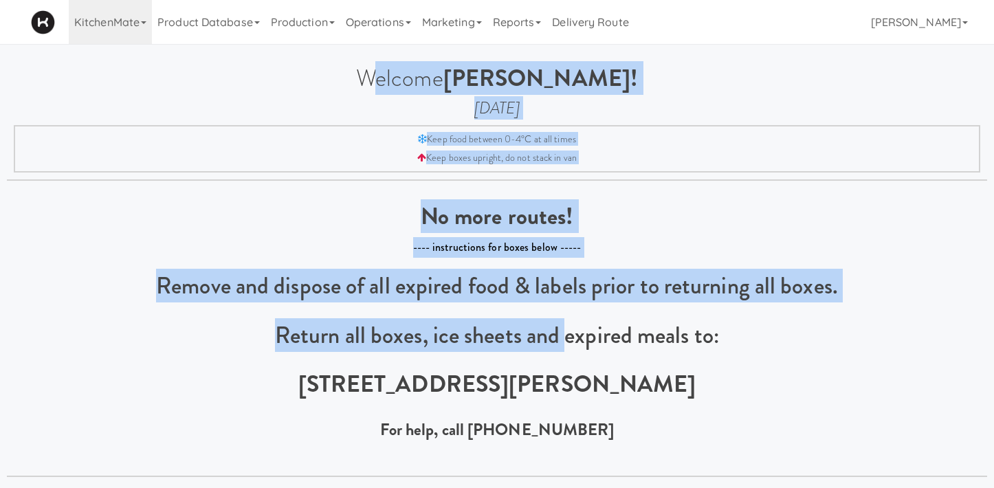
drag, startPoint x: 413, startPoint y: 73, endPoint x: 565, endPoint y: 329, distance: 298.5
click at [565, 329] on div "Welcome Lucas Zeer! Thursday, September 11th Keep food between 0-4°C at all tim…" at bounding box center [497, 271] width 994 height 412
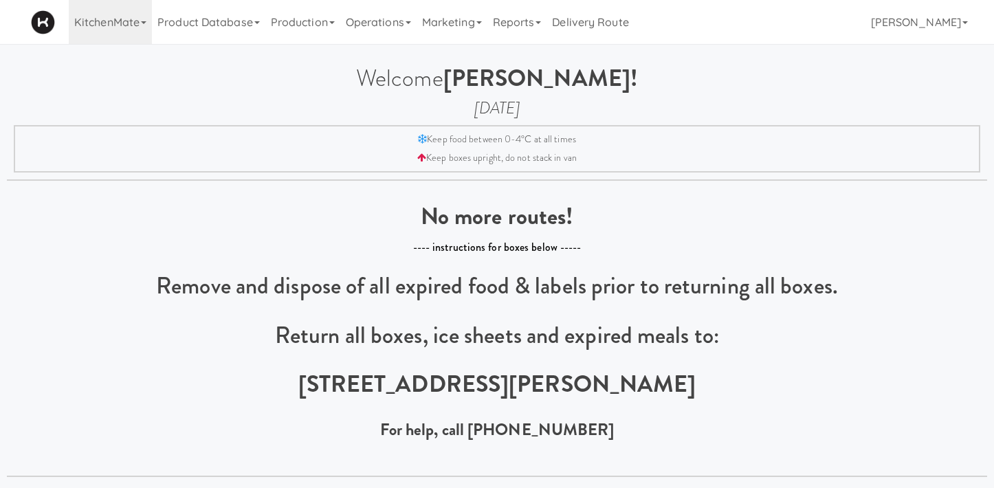
click at [511, 194] on div "No more routes! ---- instructions for boxes below ----- Remove and dispose of a…" at bounding box center [497, 328] width 981 height 298
drag, startPoint x: 430, startPoint y: 107, endPoint x: 662, endPoint y: 431, distance: 398.2
click at [645, 428] on div "Welcome Lucas Zeer! Thursday, September 11th Keep food between 0-4°C at all tim…" at bounding box center [497, 271] width 994 height 412
click at [657, 174] on div "Welcome Lucas Zeer! Thursday, September 11th Keep food between 0-4°C at all tim…" at bounding box center [497, 271] width 994 height 412
click at [472, 243] on p "---- instructions for boxes below -----" at bounding box center [497, 247] width 981 height 21
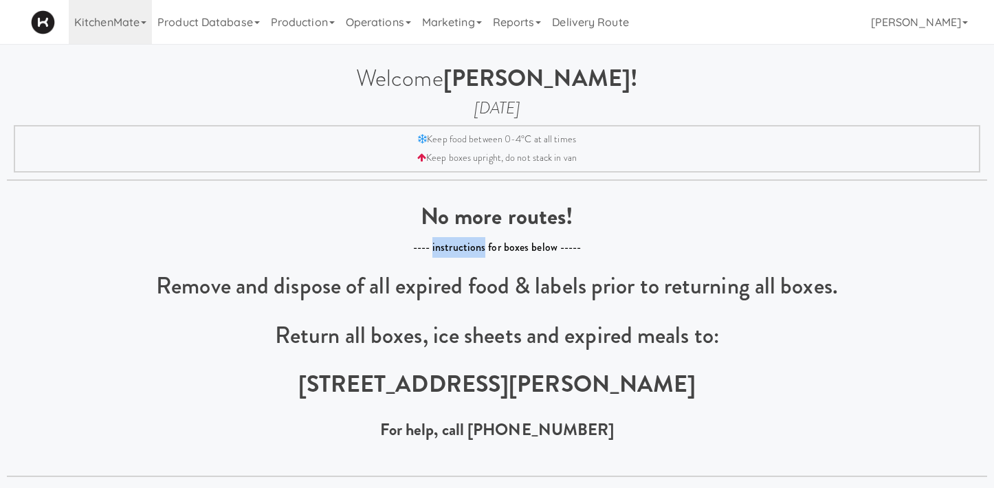
click at [472, 243] on p "---- instructions for boxes below -----" at bounding box center [497, 247] width 981 height 21
click at [526, 394] on b "288 Judson Street, Unit 17, Etobicoke, M8Z 5T6" at bounding box center [497, 384] width 398 height 34
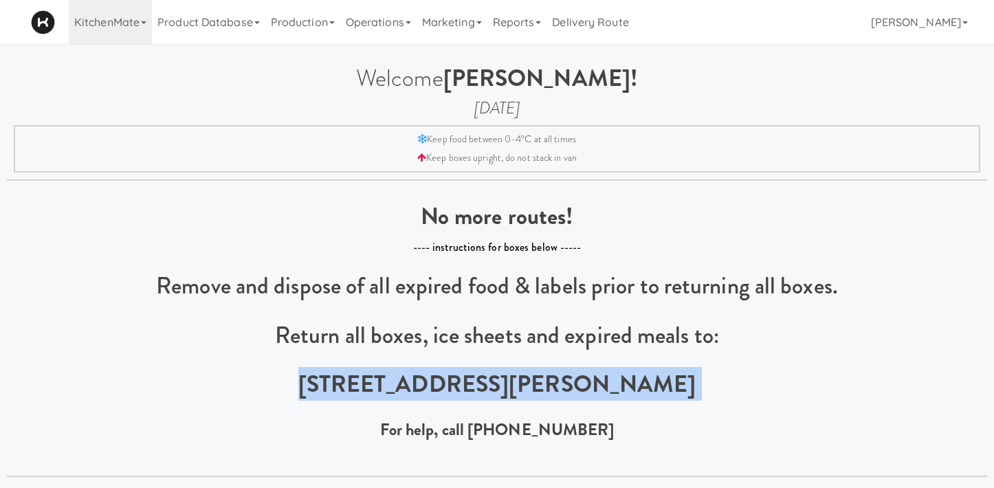
click at [526, 394] on b "288 Judson Street, Unit 17, Etobicoke, M8Z 5T6" at bounding box center [497, 384] width 398 height 34
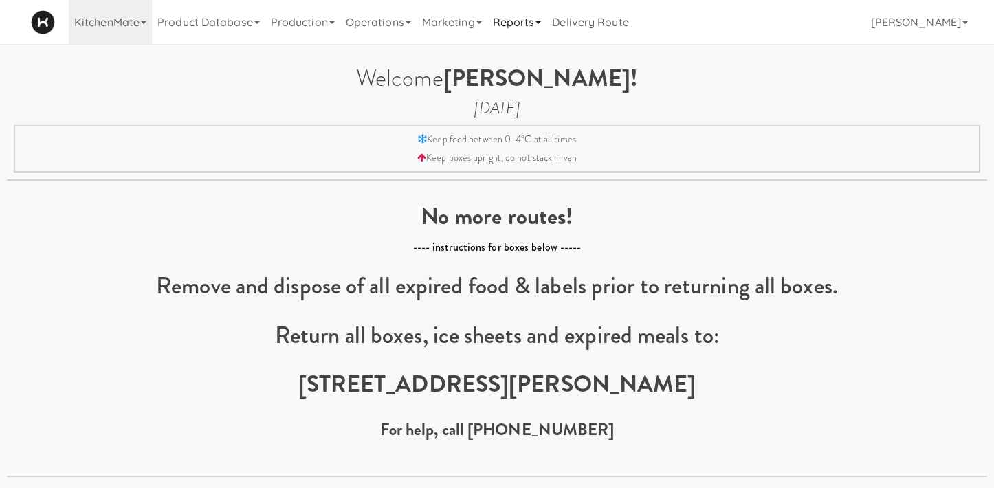
click at [528, 34] on link "Reports" at bounding box center [518, 22] width 60 height 44
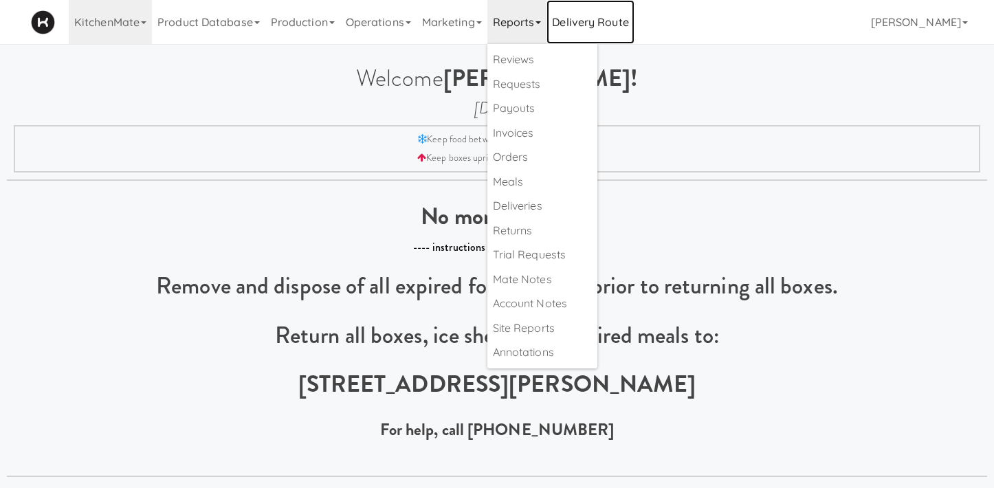
click at [581, 28] on link "Delivery Route" at bounding box center [590, 22] width 87 height 44
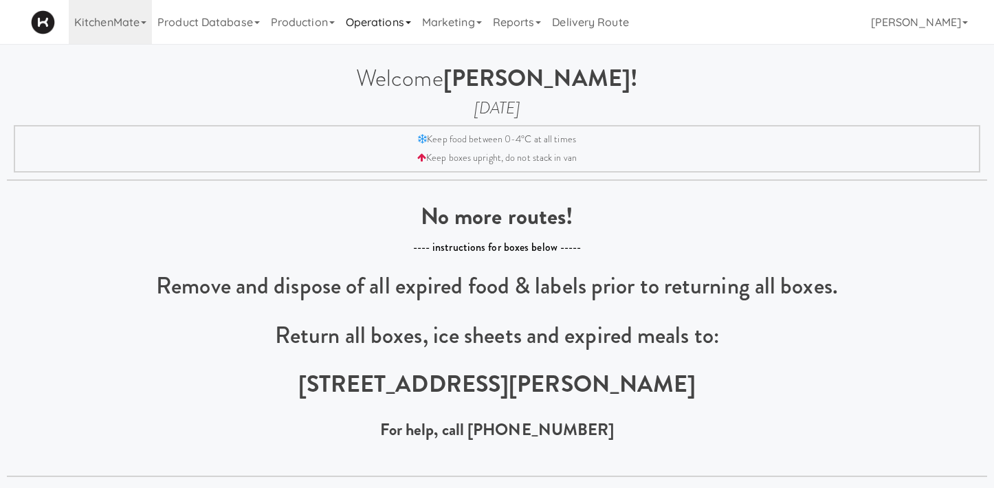
click at [411, 31] on link "Operations" at bounding box center [378, 22] width 76 height 44
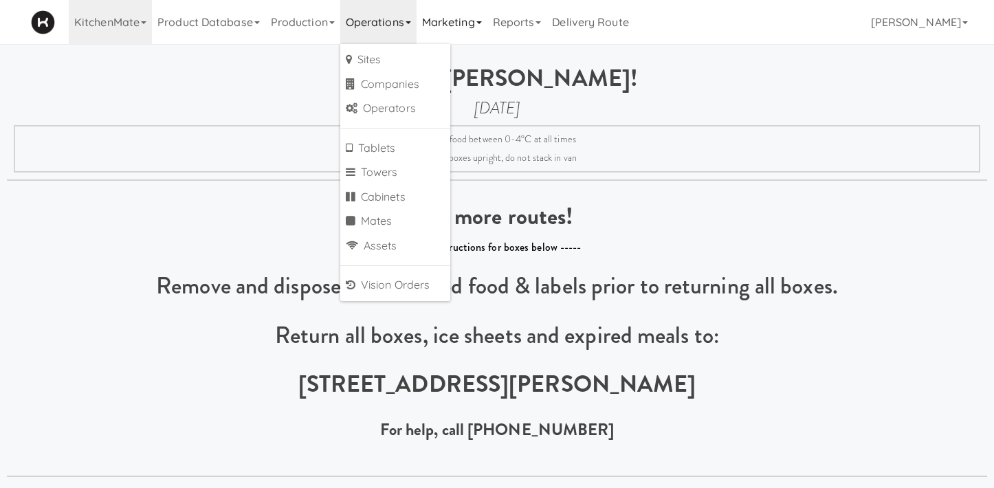
click at [443, 23] on link "Marketing" at bounding box center [452, 22] width 71 height 44
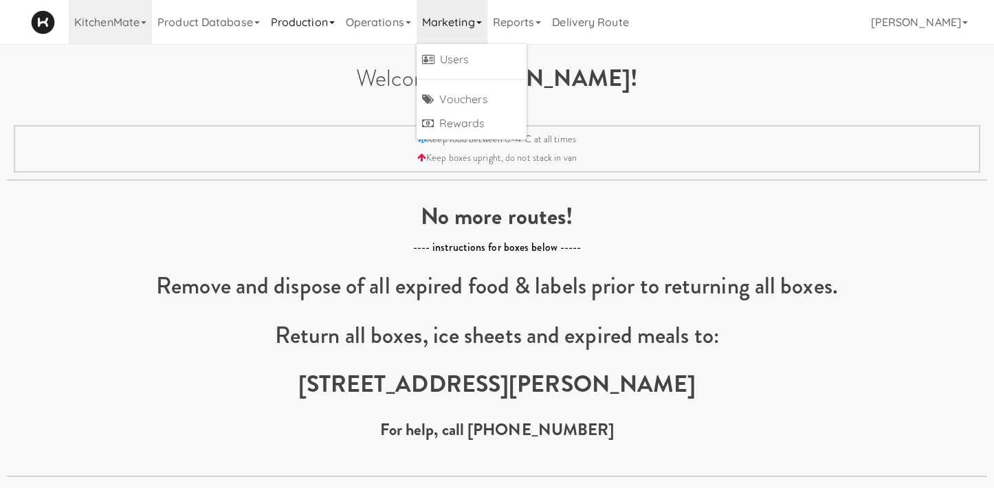
click at [298, 17] on link "Production" at bounding box center [302, 22] width 75 height 44
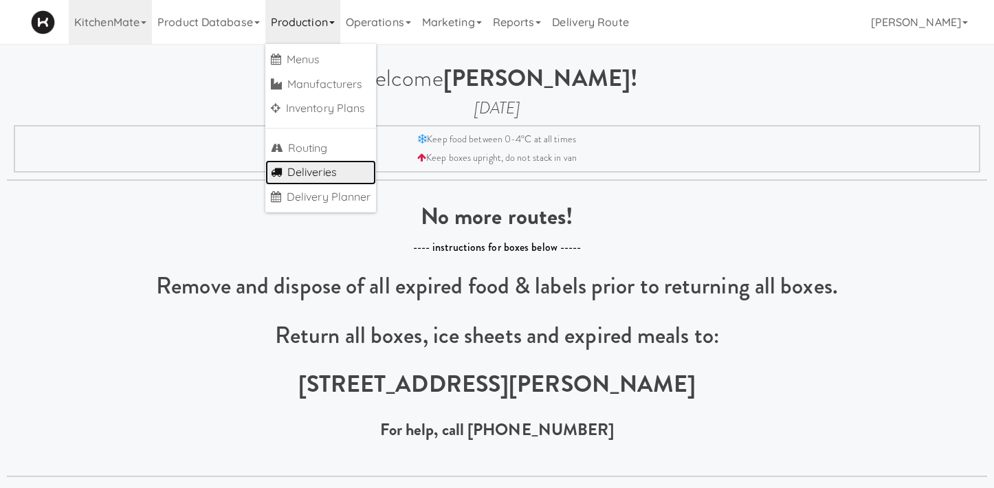
click at [320, 179] on link "Deliveries" at bounding box center [320, 172] width 111 height 25
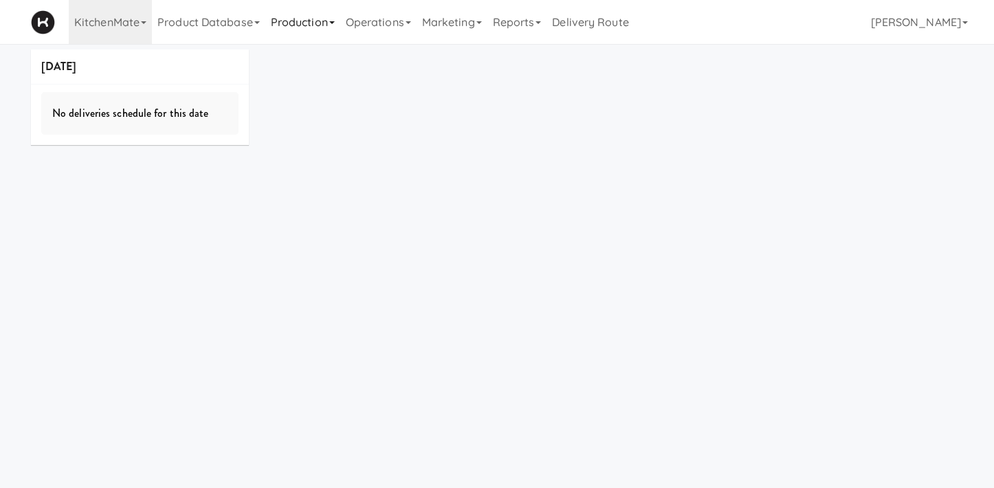
click at [322, 21] on link "Production" at bounding box center [302, 22] width 75 height 44
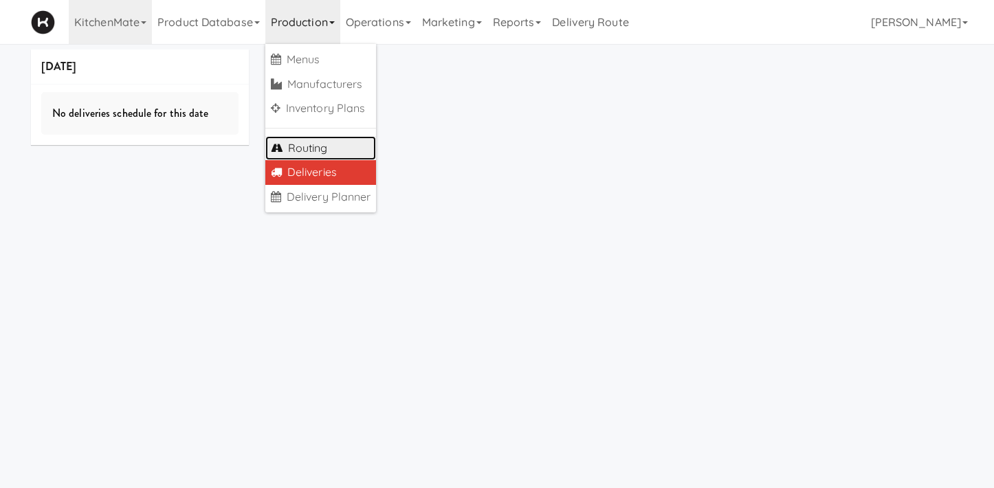
click at [303, 149] on link "Routing" at bounding box center [320, 148] width 111 height 25
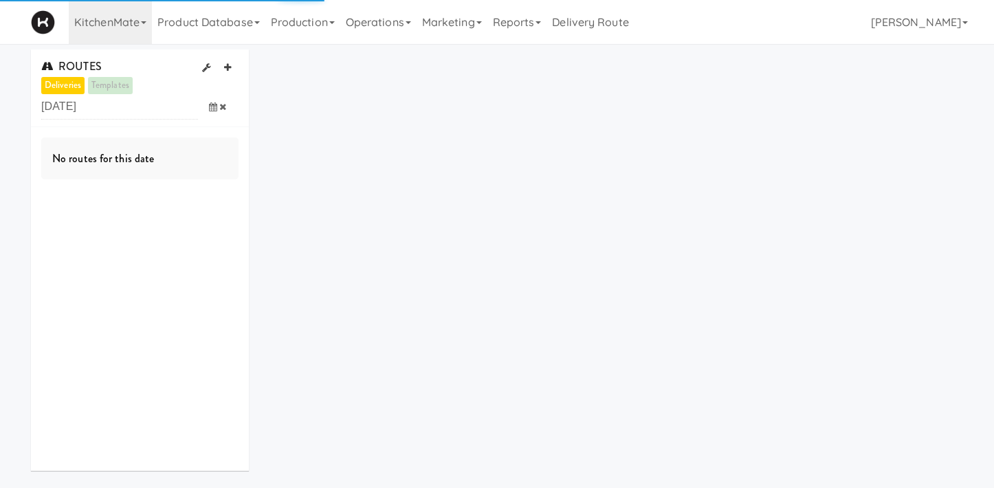
click at [219, 105] on span at bounding box center [218, 106] width 40 height 25
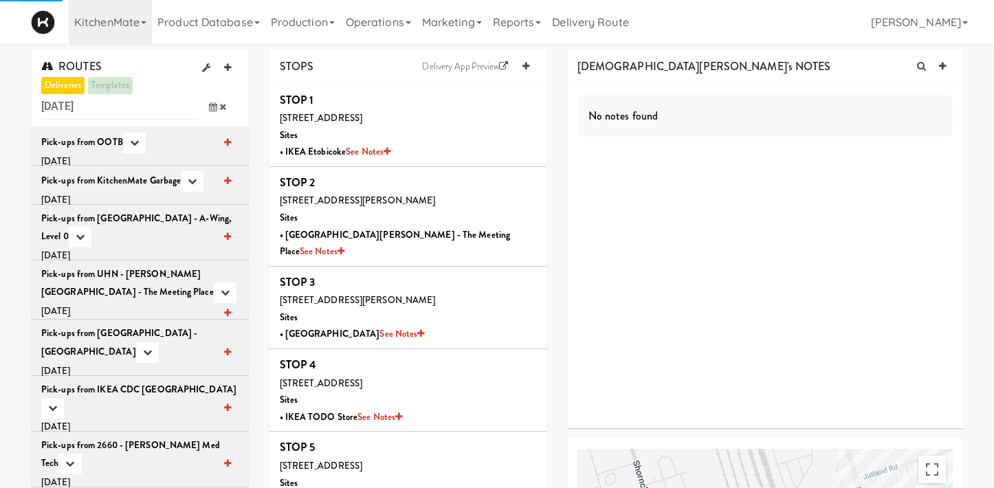
click at [175, 149] on div "Pick-ups from OOTB Box Labels Pick Lists Download All Labels Wednesday, Septemb…" at bounding box center [139, 152] width 197 height 38
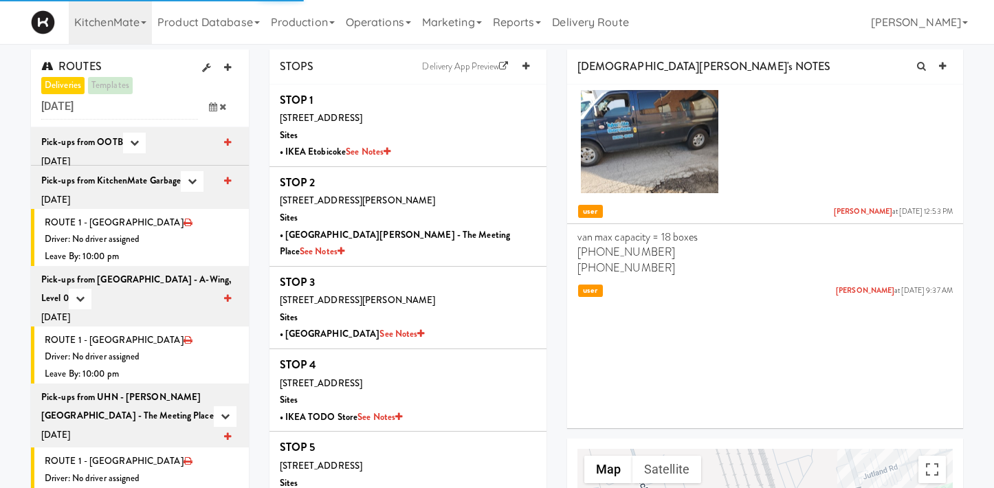
click at [166, 154] on div "[DATE]" at bounding box center [139, 161] width 197 height 17
click at [75, 153] on div "[DATE]" at bounding box center [139, 161] width 197 height 17
click at [191, 184] on icon "button" at bounding box center [192, 181] width 9 height 9
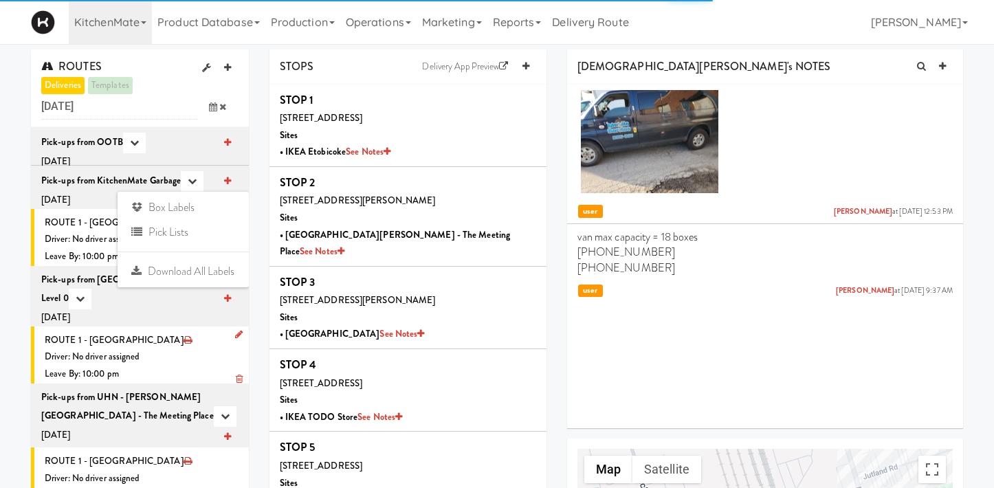
click at [129, 351] on div "Driver: No driver assigned" at bounding box center [142, 357] width 194 height 17
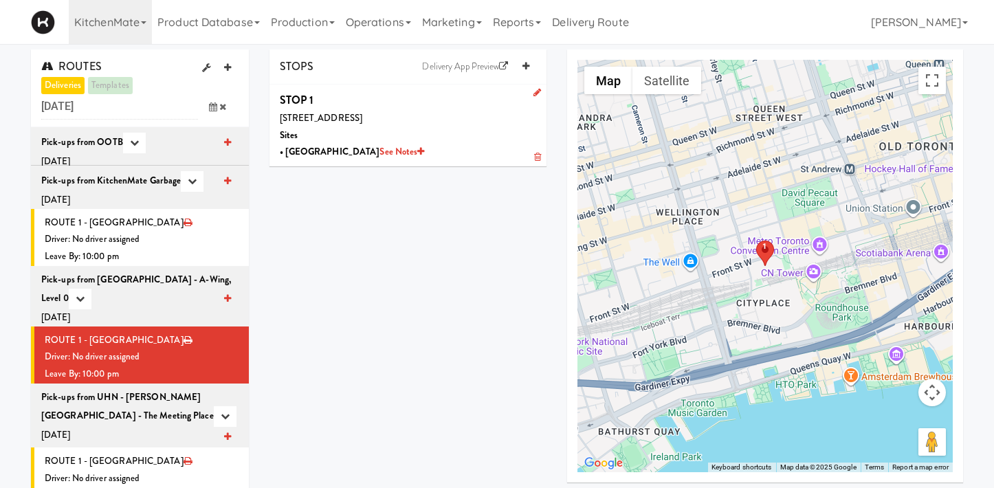
click at [419, 119] on div "325 Front St W, Toronto, ON, CA" at bounding box center [408, 118] width 256 height 17
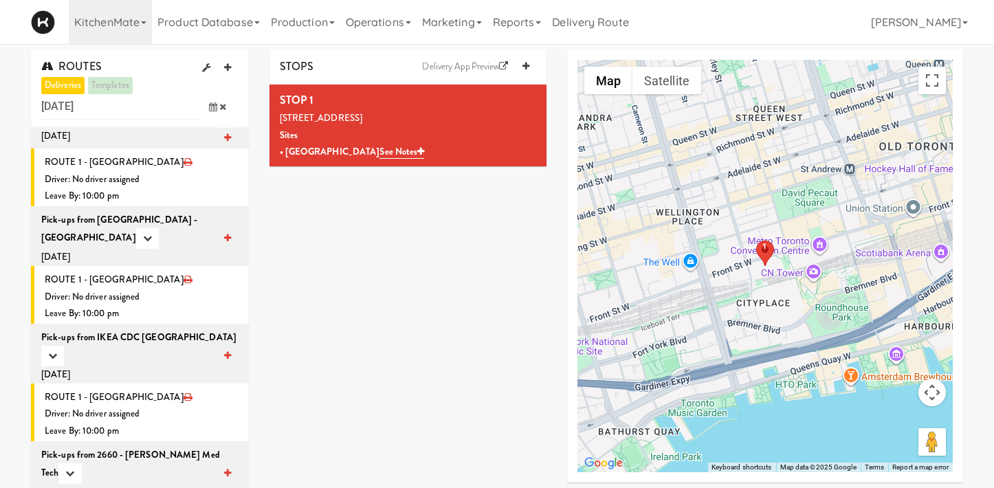
scroll to position [316, 0]
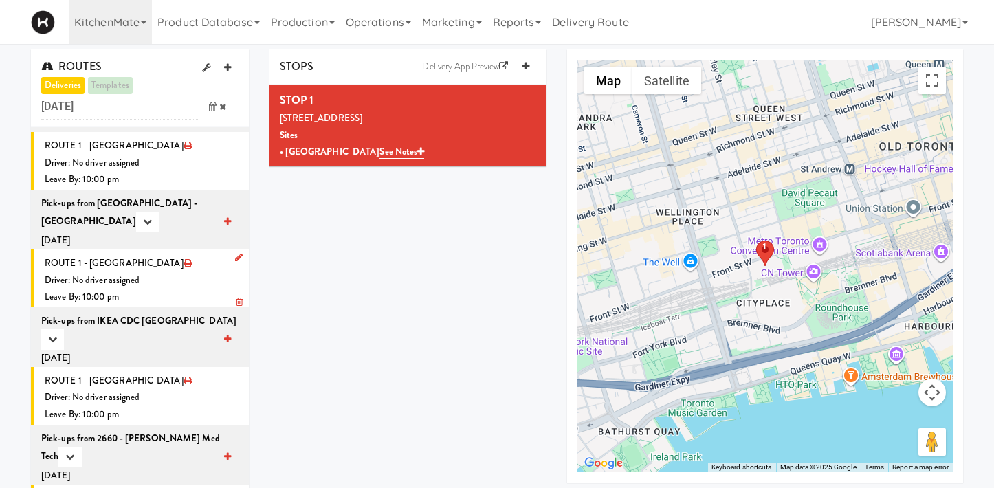
click at [135, 279] on div "Driver: No driver assigned" at bounding box center [142, 280] width 194 height 17
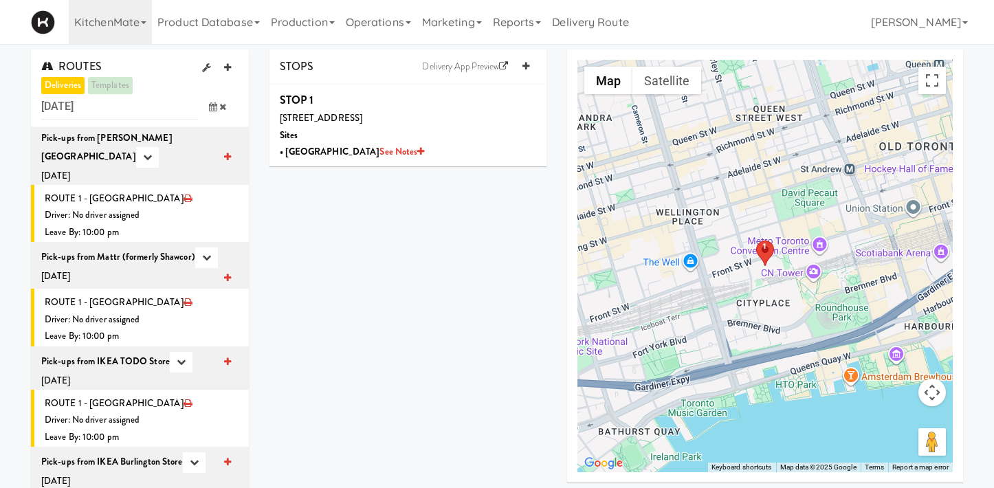
scroll to position [1096, 0]
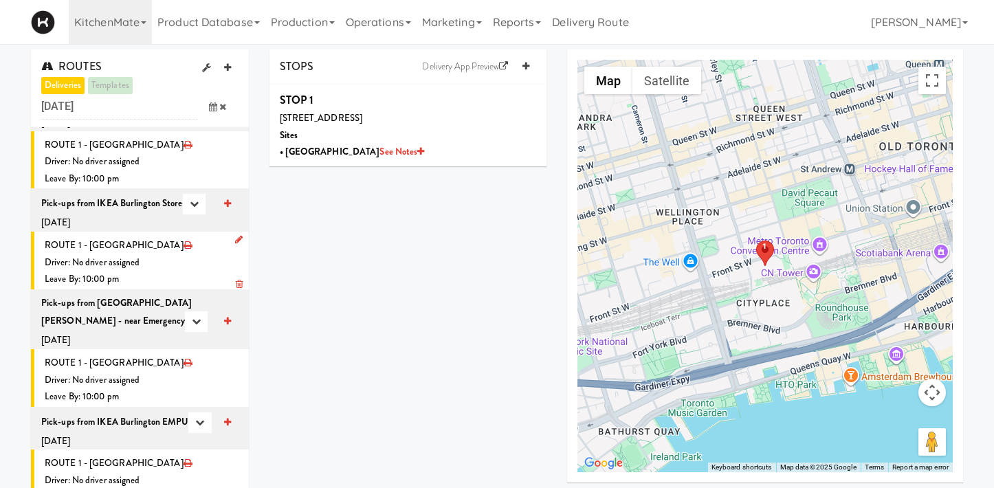
click at [125, 271] on div "Leave By: 10:00 pm" at bounding box center [142, 279] width 194 height 17
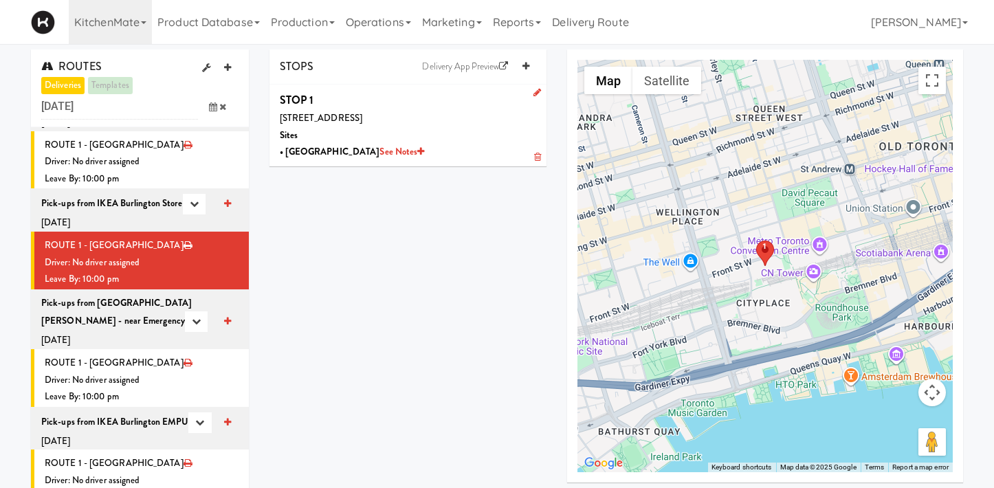
click at [369, 118] on div "325 Front St W, Toronto, ON, CA" at bounding box center [408, 118] width 256 height 17
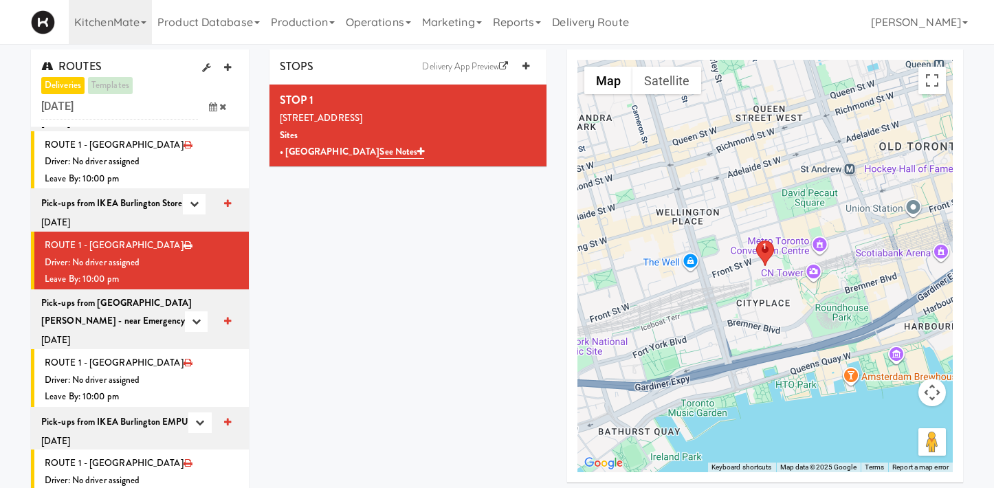
drag, startPoint x: 613, startPoint y: 267, endPoint x: 404, endPoint y: 186, distance: 224.2
click at [401, 201] on div "STOPS Delivery App Preview STOP 1 325 Front St W, Toronto, ON, CA Sites • Kitch…" at bounding box center [616, 272] width 715 height 444
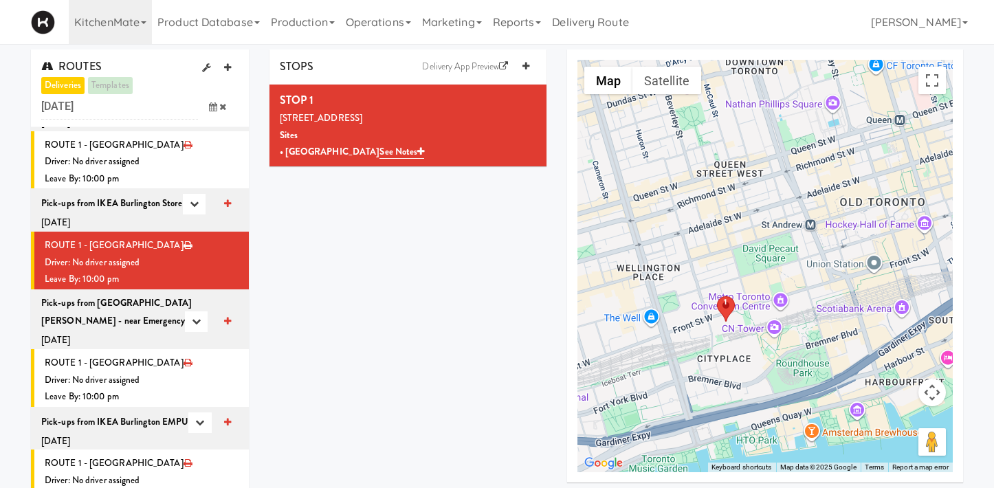
drag, startPoint x: 665, startPoint y: 211, endPoint x: 869, endPoint y: 429, distance: 298.7
click at [866, 424] on div "1 1" at bounding box center [765, 266] width 375 height 413
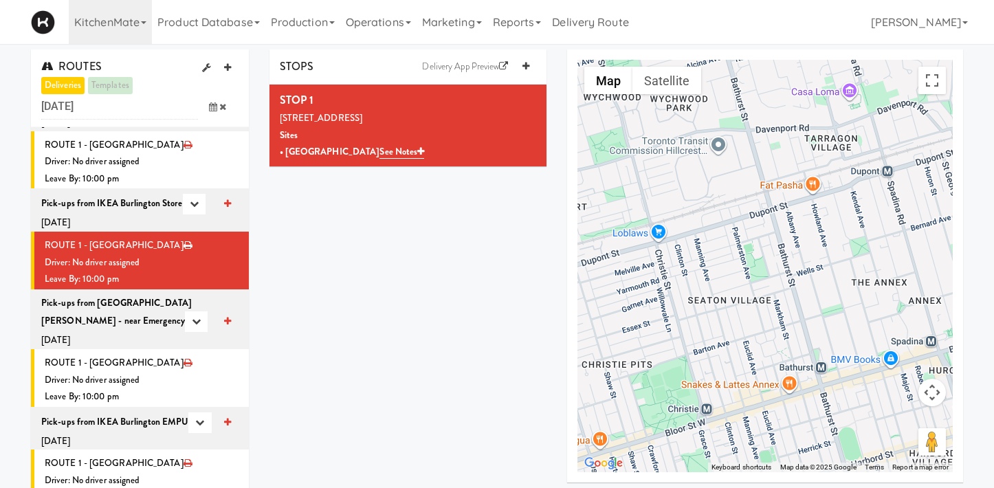
drag, startPoint x: 786, startPoint y: 415, endPoint x: 656, endPoint y: 341, distance: 149.7
click at [657, 346] on div "1 1" at bounding box center [765, 266] width 375 height 413
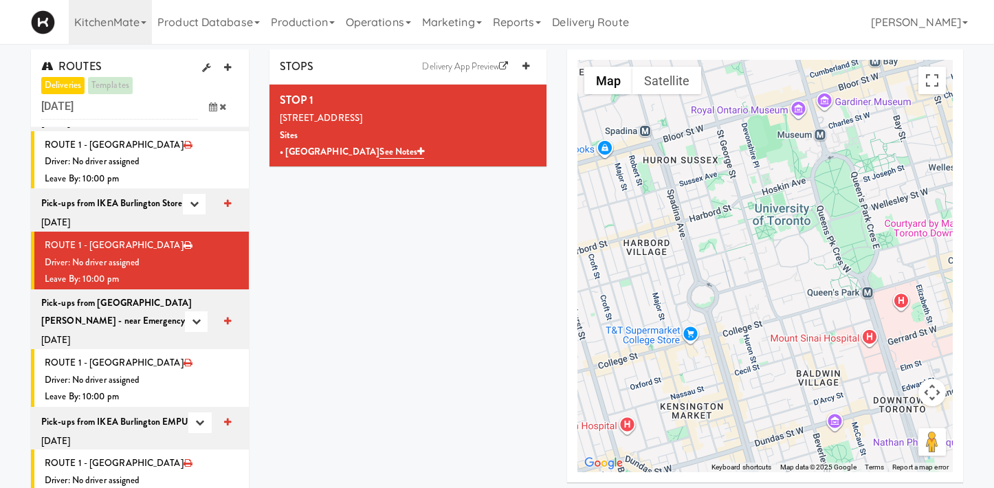
drag, startPoint x: 701, startPoint y: 347, endPoint x: 689, endPoint y: 210, distance: 136.7
click at [689, 210] on div "1 1" at bounding box center [765, 266] width 375 height 413
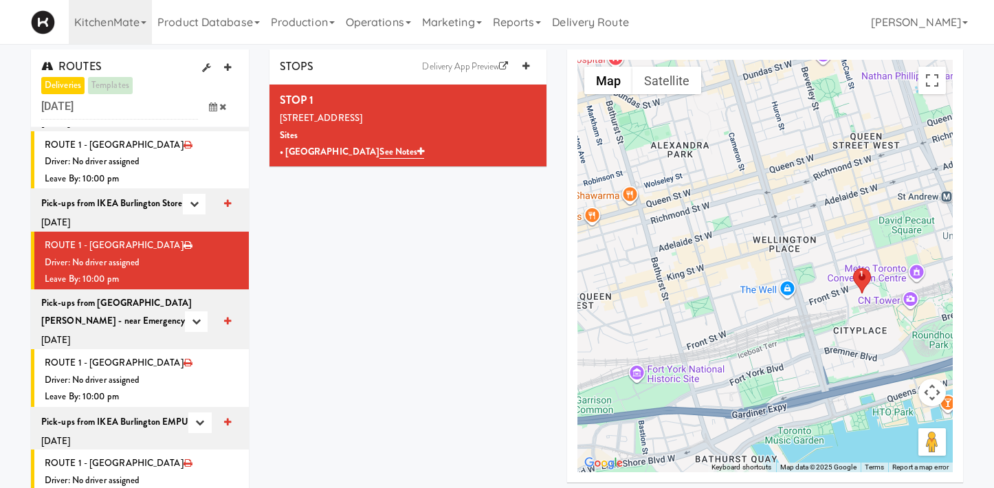
drag, startPoint x: 689, startPoint y: 217, endPoint x: 604, endPoint y: 225, distance: 85.0
click at [605, 225] on div "1 1" at bounding box center [765, 266] width 375 height 413
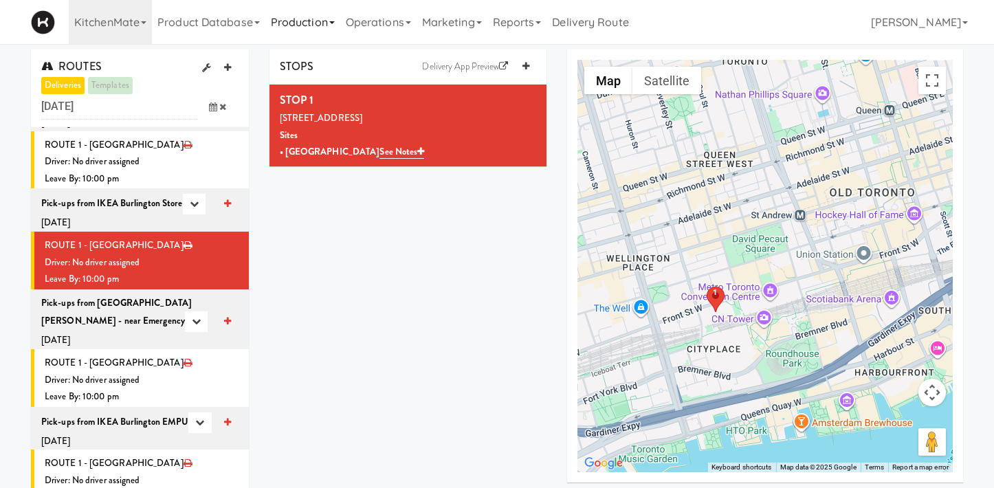
click at [300, 0] on link "Production" at bounding box center [302, 22] width 75 height 44
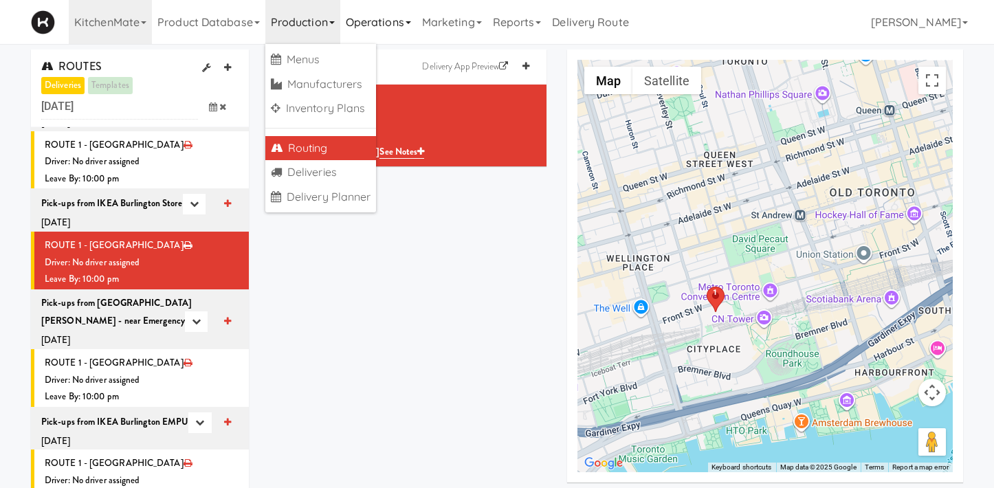
click at [375, 28] on link "Operations" at bounding box center [378, 22] width 76 height 44
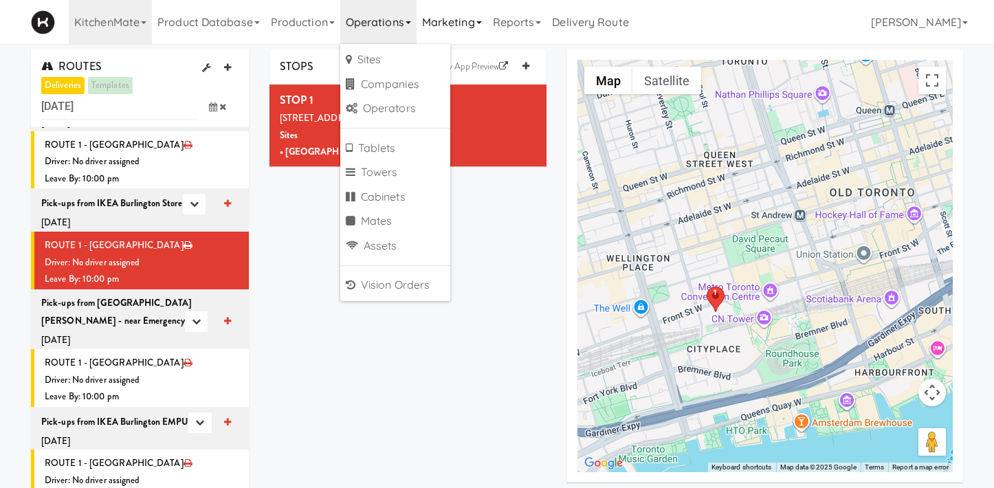
click at [437, 14] on link "Marketing" at bounding box center [452, 22] width 71 height 44
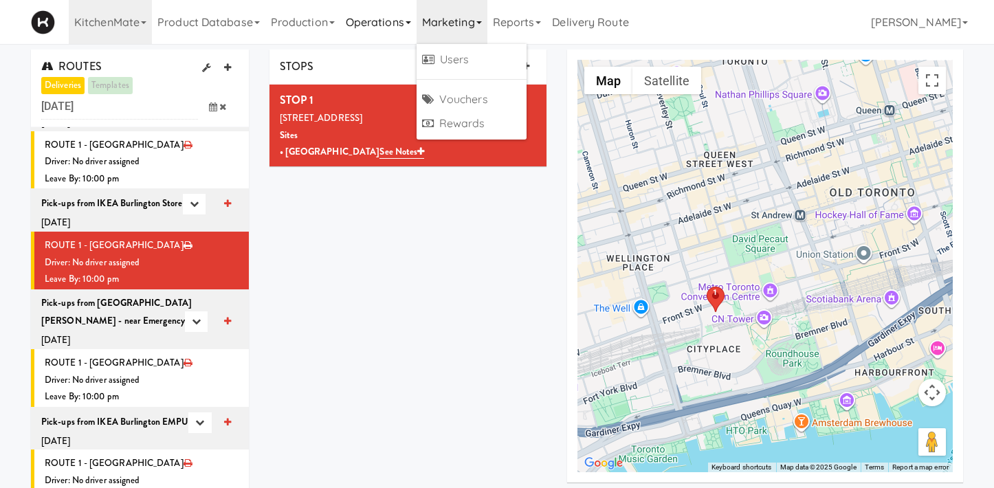
click at [372, 28] on link "Operations" at bounding box center [378, 22] width 76 height 44
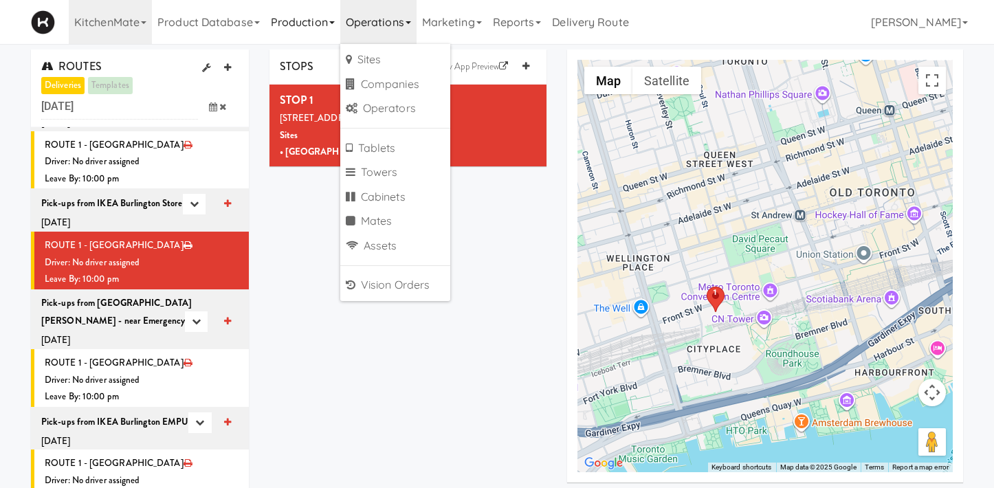
click at [316, 20] on link "Production" at bounding box center [302, 22] width 75 height 44
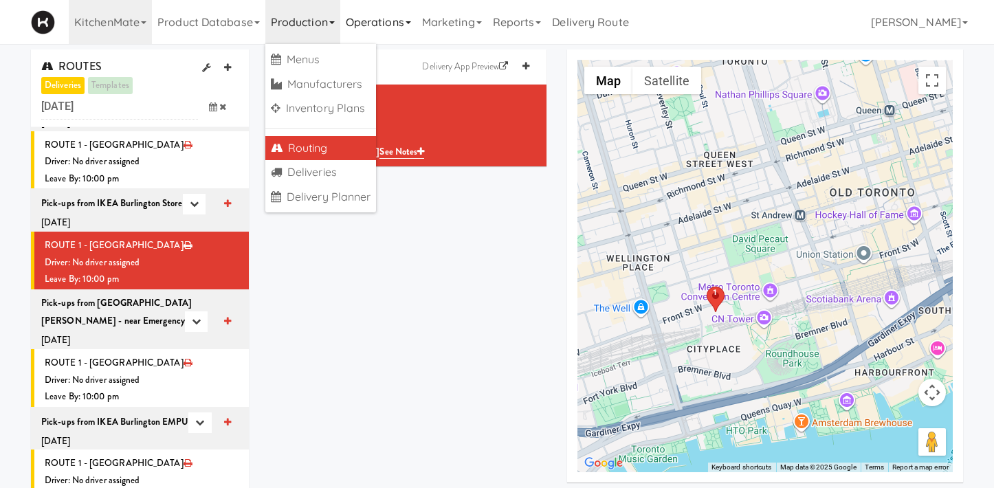
click at [363, 31] on link "Operations" at bounding box center [378, 22] width 76 height 44
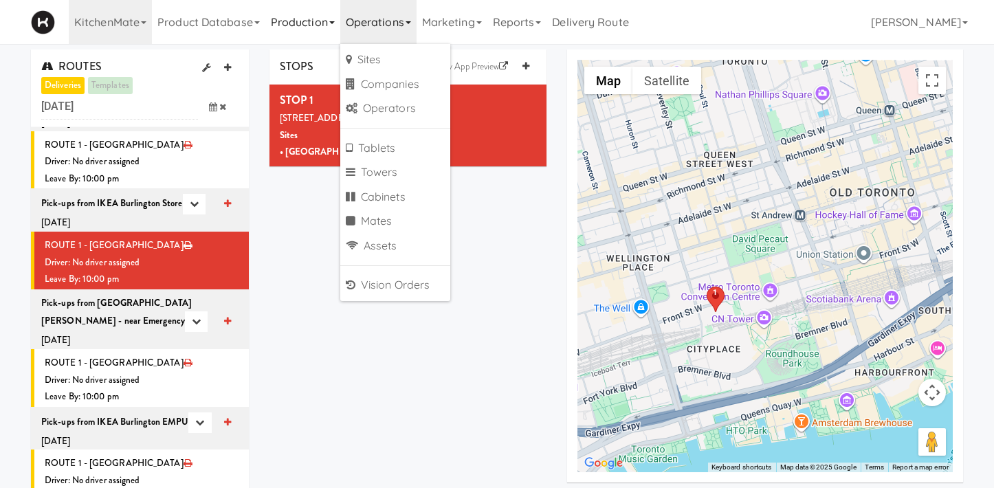
click at [304, 37] on link "Production" at bounding box center [302, 22] width 75 height 44
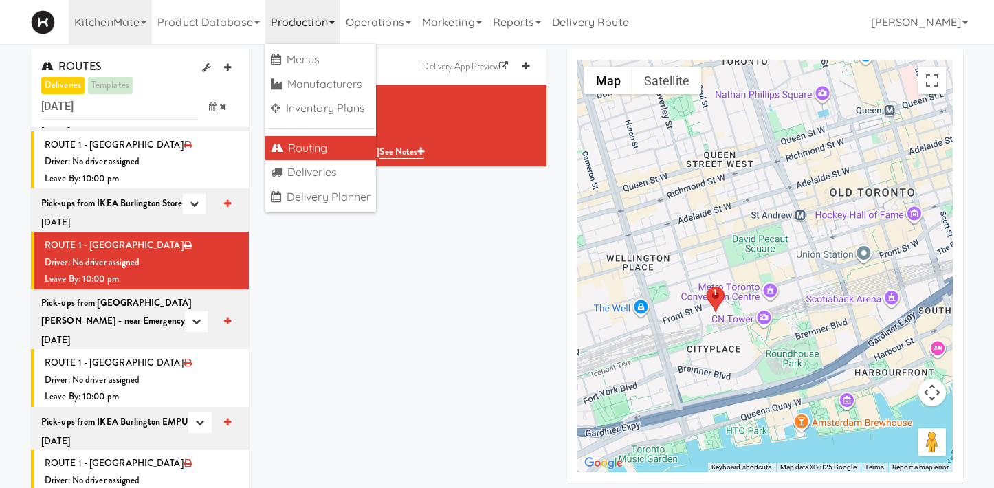
click at [364, 303] on div "STOPS Delivery App Preview STOP 1 325 Front St W, Toronto, ON, CA Sites • Kitch…" at bounding box center [616, 272] width 715 height 444
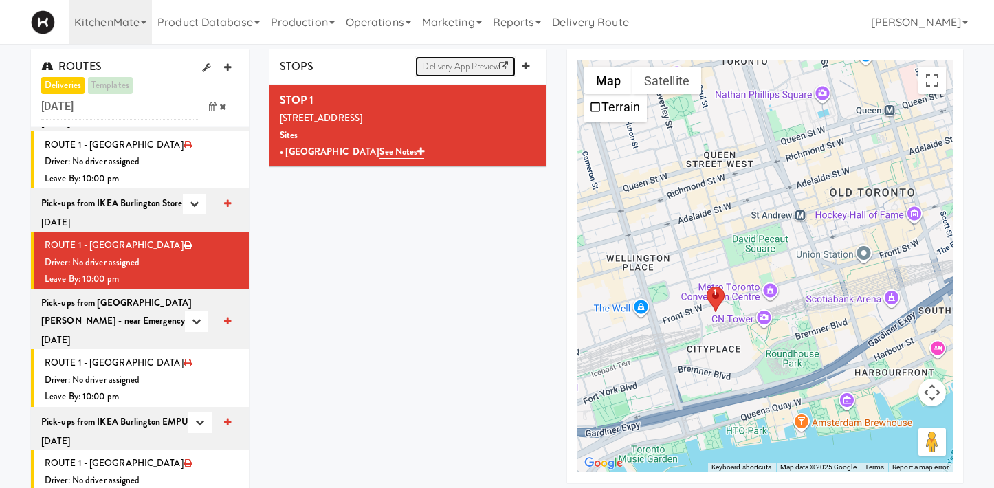
click at [481, 72] on link "Delivery App Preview" at bounding box center [465, 66] width 100 height 21
click at [141, 372] on div "Driver: No driver assigned" at bounding box center [142, 380] width 194 height 17
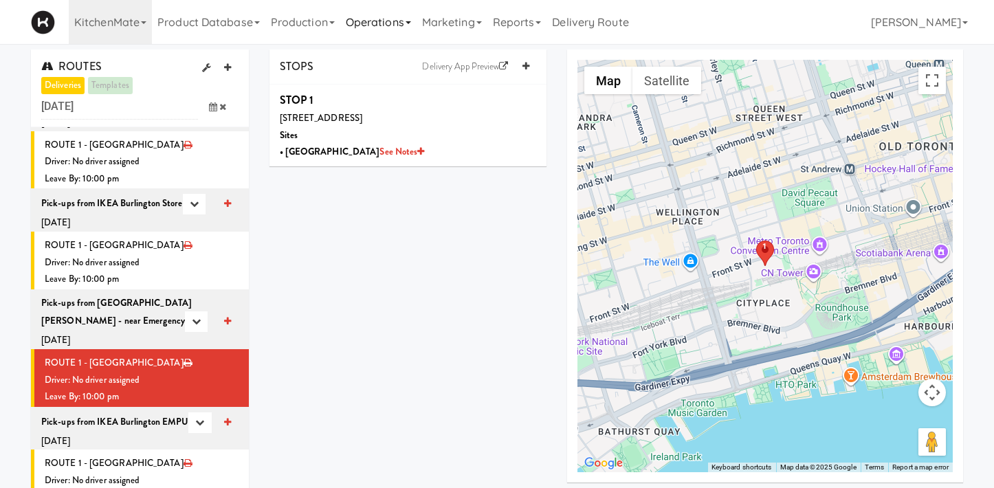
click at [410, 29] on link "Operations" at bounding box center [378, 22] width 76 height 44
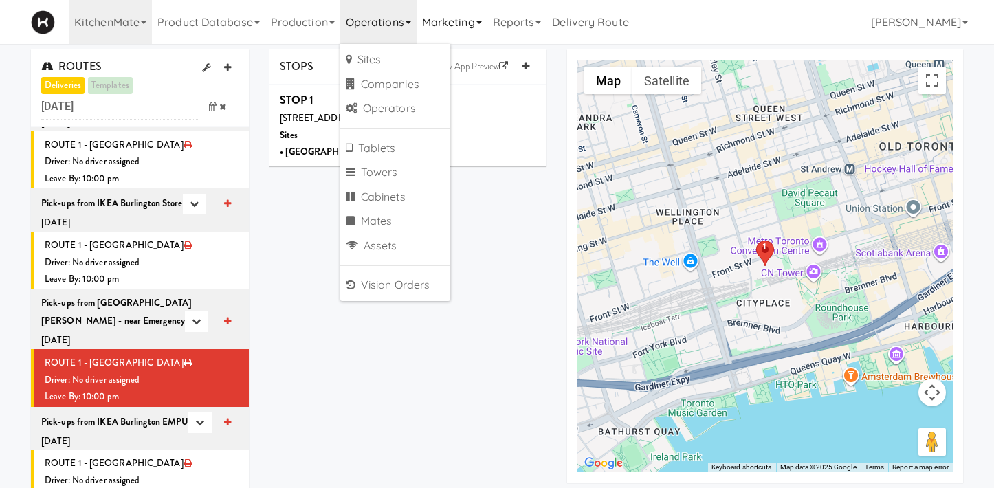
click at [470, 27] on link "Marketing" at bounding box center [452, 22] width 71 height 44
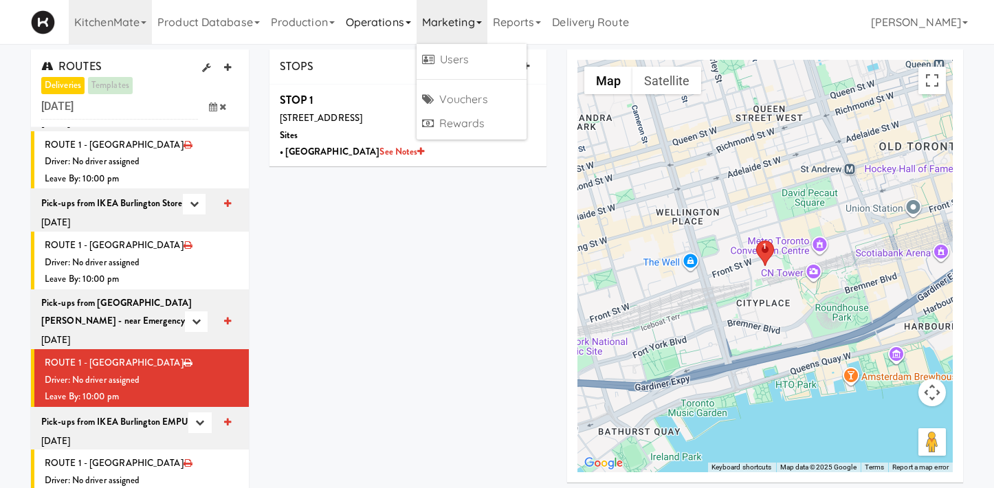
click at [394, 22] on link "Operations" at bounding box center [378, 22] width 76 height 44
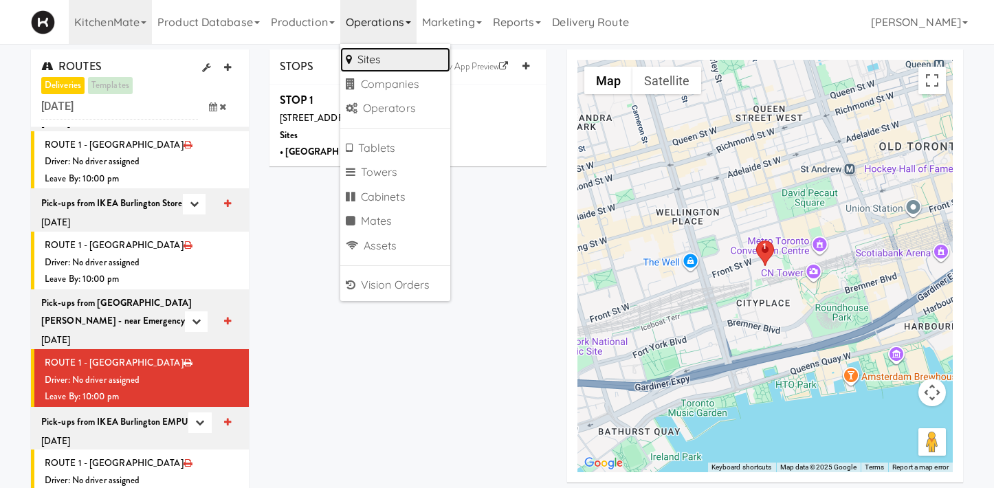
click at [397, 65] on link "Sites" at bounding box center [395, 59] width 110 height 25
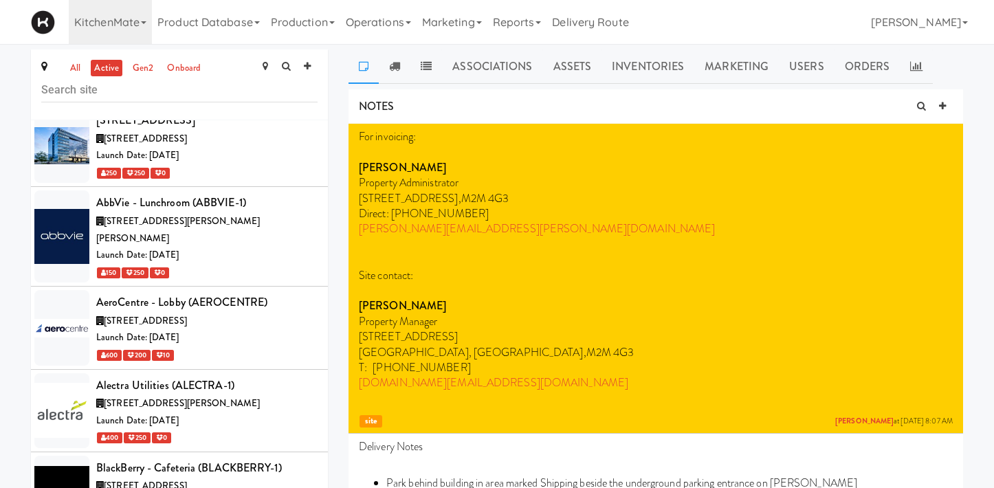
scroll to position [1778, 0]
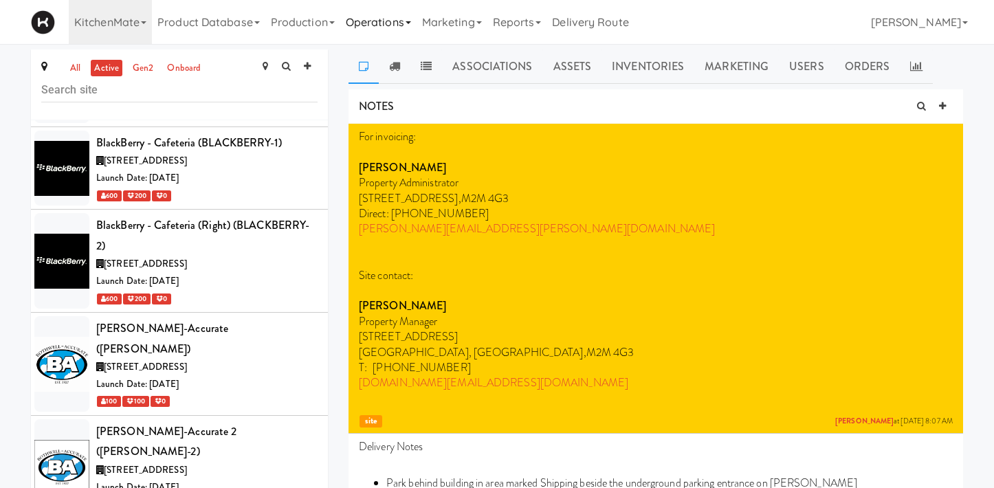
click at [377, 21] on link "Operations" at bounding box center [378, 22] width 76 height 44
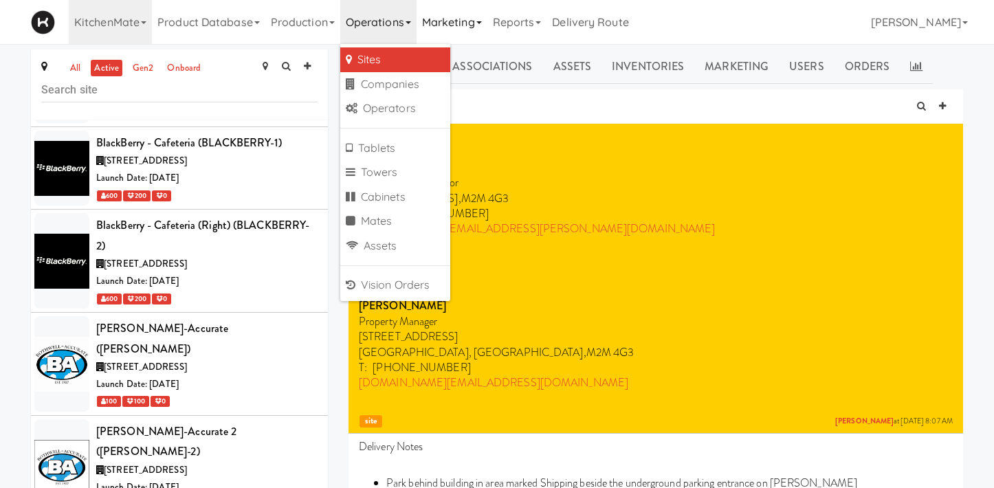
click at [448, 23] on link "Marketing" at bounding box center [452, 22] width 71 height 44
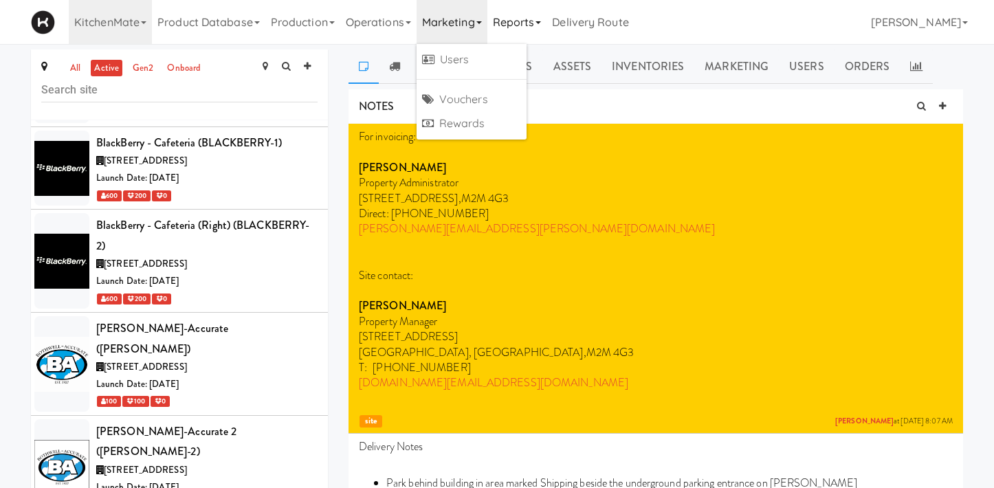
click at [523, 36] on link "Reports" at bounding box center [518, 22] width 60 height 44
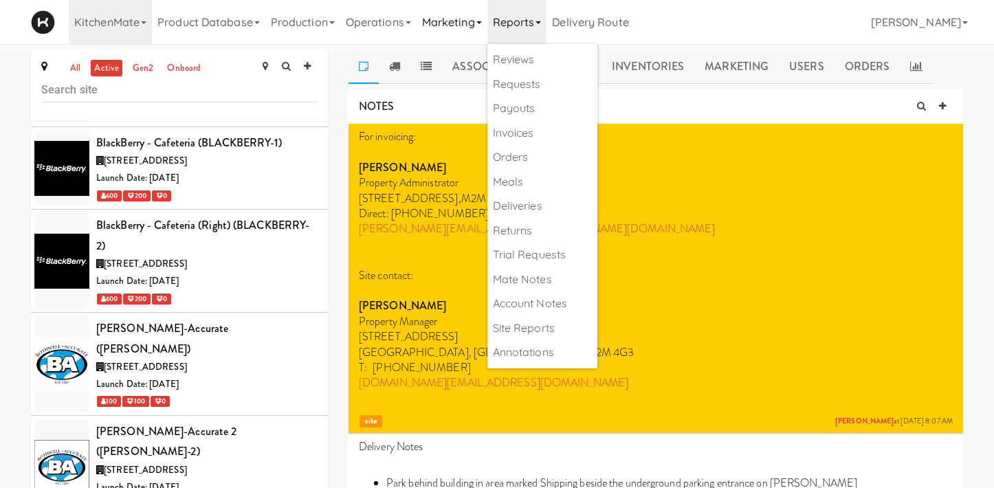
click at [431, 40] on link "Marketing" at bounding box center [452, 22] width 71 height 44
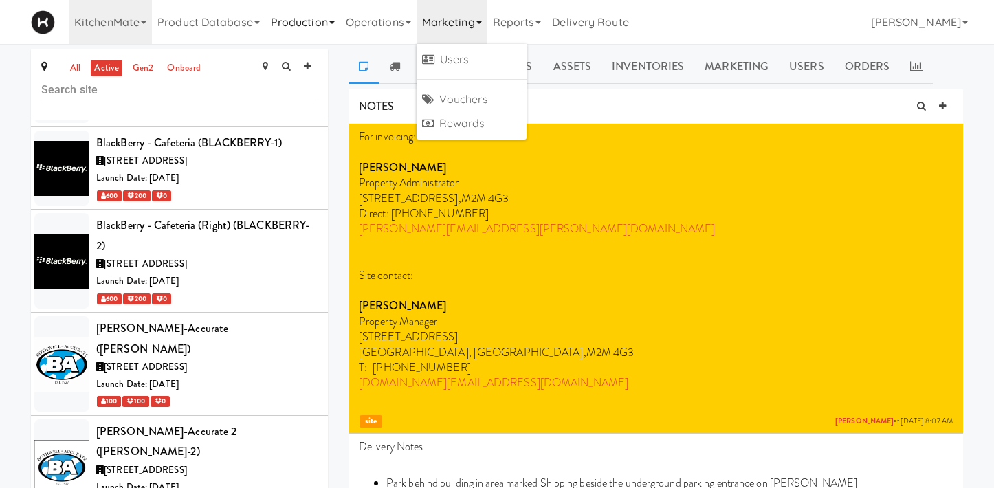
click at [316, 26] on link "Production" at bounding box center [302, 22] width 75 height 44
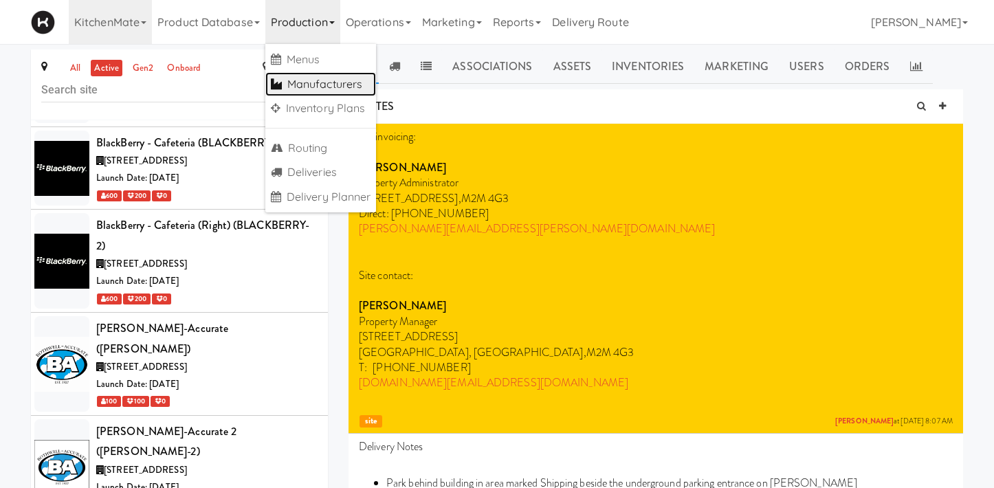
click at [347, 87] on link "Manufacturers" at bounding box center [320, 84] width 111 height 25
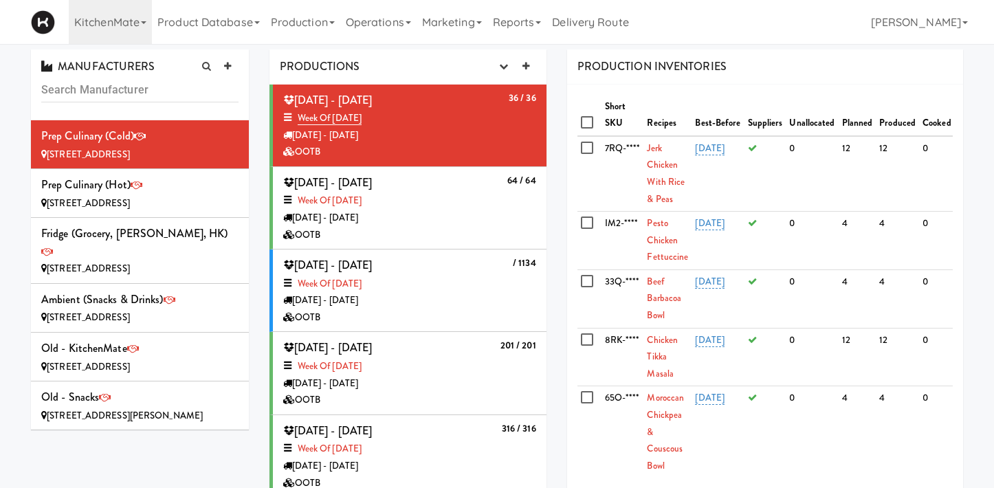
click at [441, 186] on div "64 / 64 Sunday - Dec 31, 2028 Week of October 9th, 2023 Monday - Jan 01 OOTB" at bounding box center [409, 208] width 253 height 71
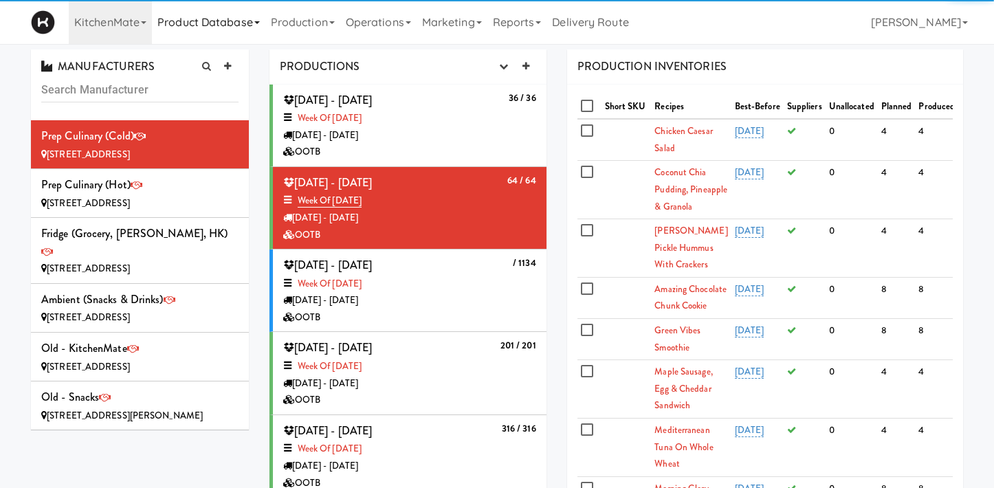
click at [250, 16] on link "Product Database" at bounding box center [208, 22] width 113 height 44
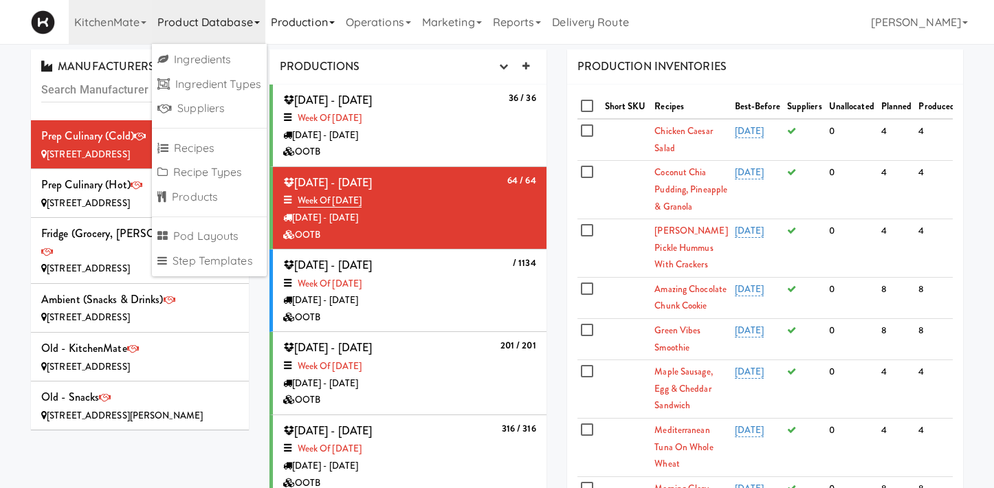
click at [319, 17] on link "Production" at bounding box center [302, 22] width 75 height 44
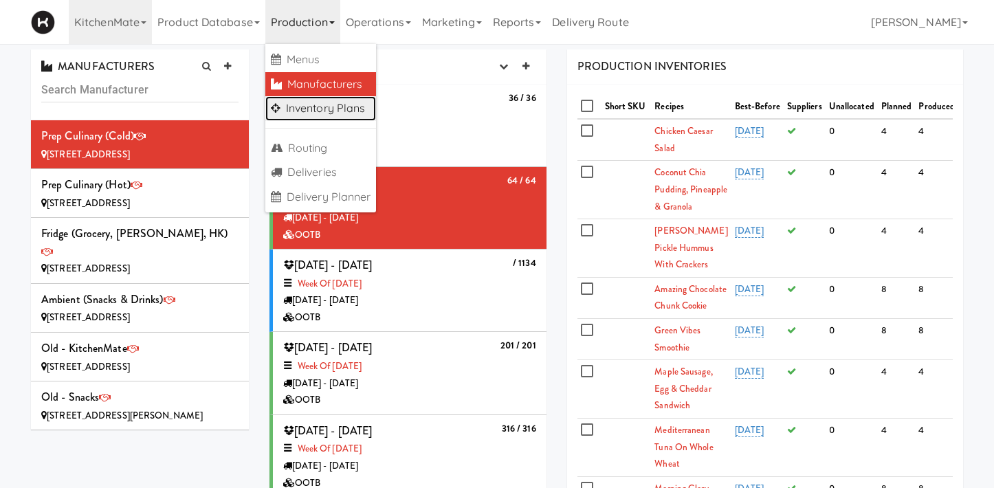
click at [357, 112] on link "Inventory Plans" at bounding box center [320, 108] width 111 height 25
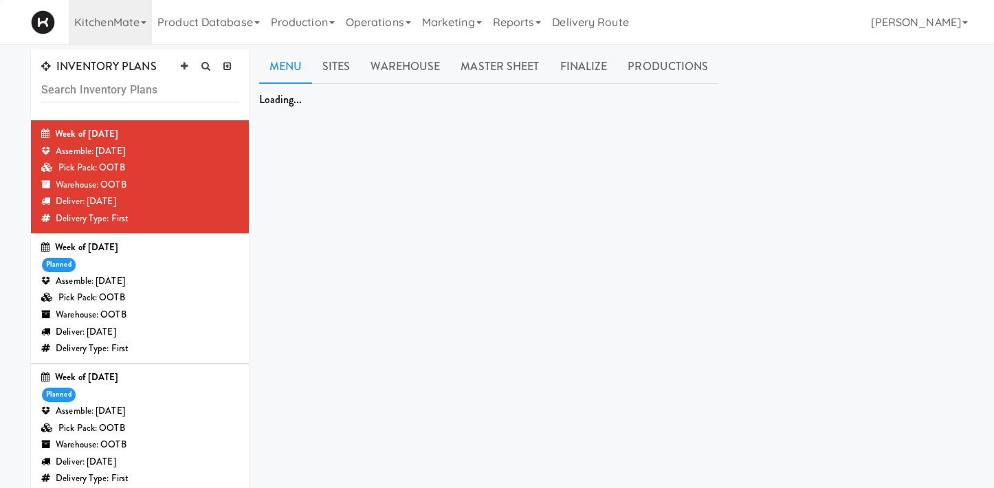
click at [183, 311] on div "Warehouse: OOTB" at bounding box center [139, 315] width 197 height 17
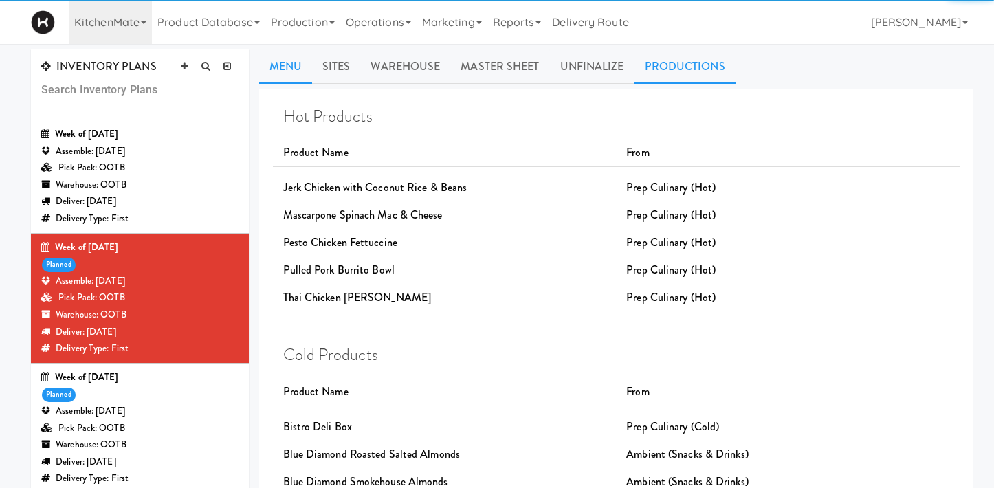
click at [704, 65] on link "Productions" at bounding box center [685, 67] width 101 height 34
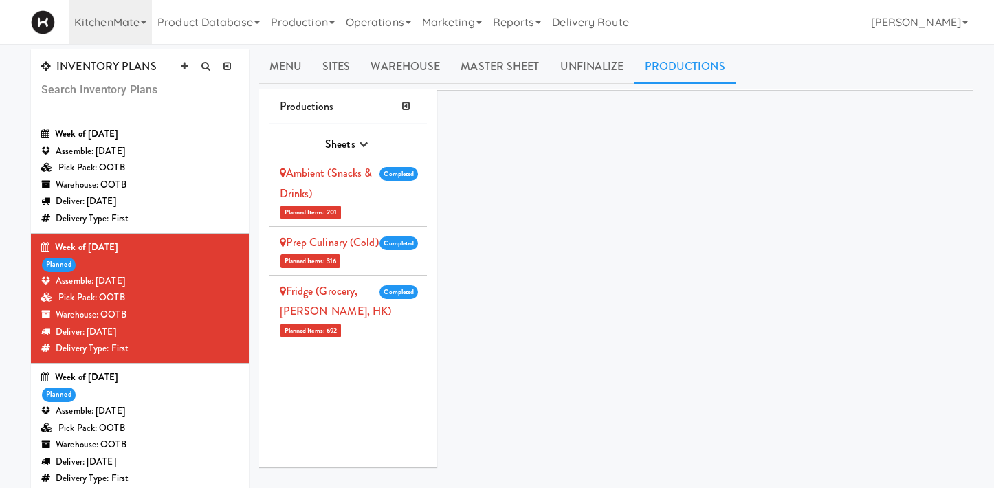
click at [338, 146] on span "Sheets" at bounding box center [340, 144] width 30 height 16
click at [360, 150] on button "button" at bounding box center [363, 144] width 16 height 21
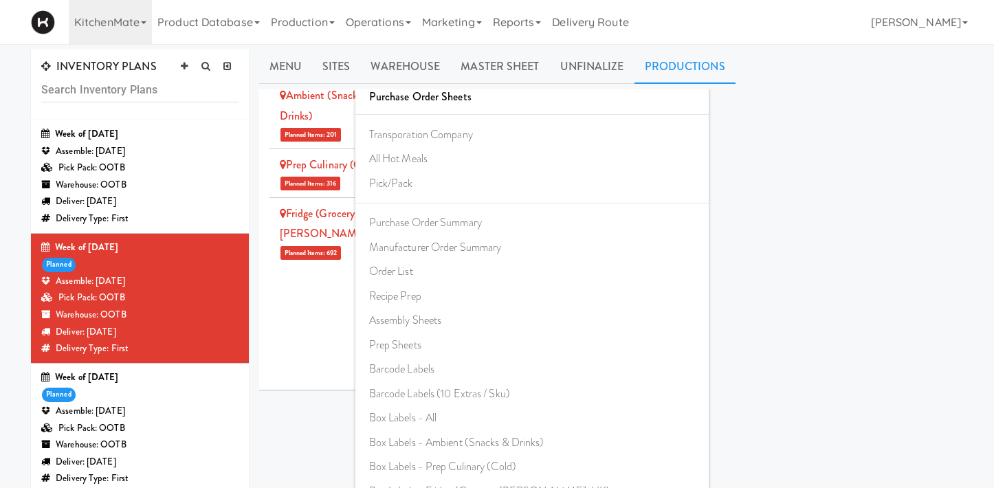
click at [628, 170] on collapsable "Productions Sheets Purchase Order Sheets Transporation Company All Hot Meals Pi…" at bounding box center [616, 206] width 715 height 389
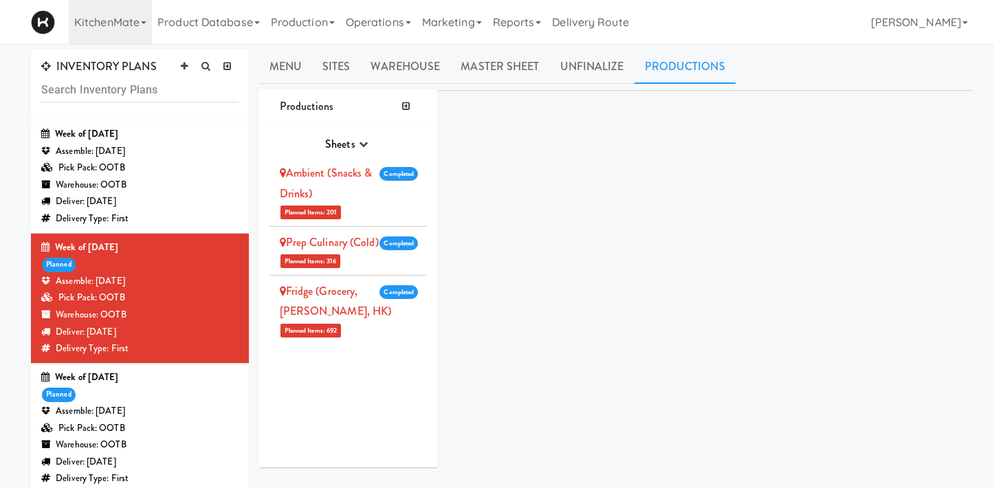
click at [672, 84] on div "Menu Sites Warehouse Master Sheet Unfinalize Productions Hot Products Product N…" at bounding box center [617, 328] width 694 height 556
click at [151, 166] on div "Pick Pack: OOTB" at bounding box center [139, 168] width 197 height 17
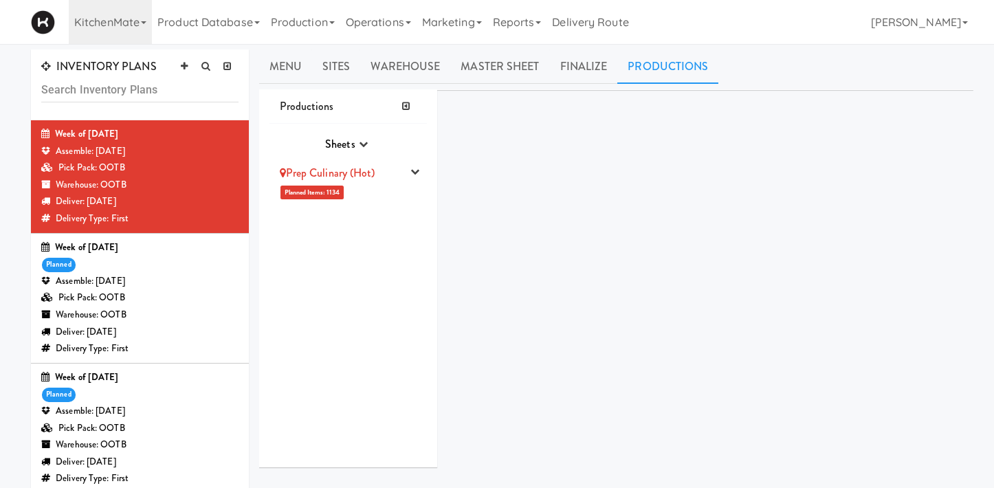
click at [393, 190] on li "Prep Culinary (Hot) Planned Items: 1134 Pick Suppliers Assign Barcodes Complete…" at bounding box center [349, 181] width 158 height 48
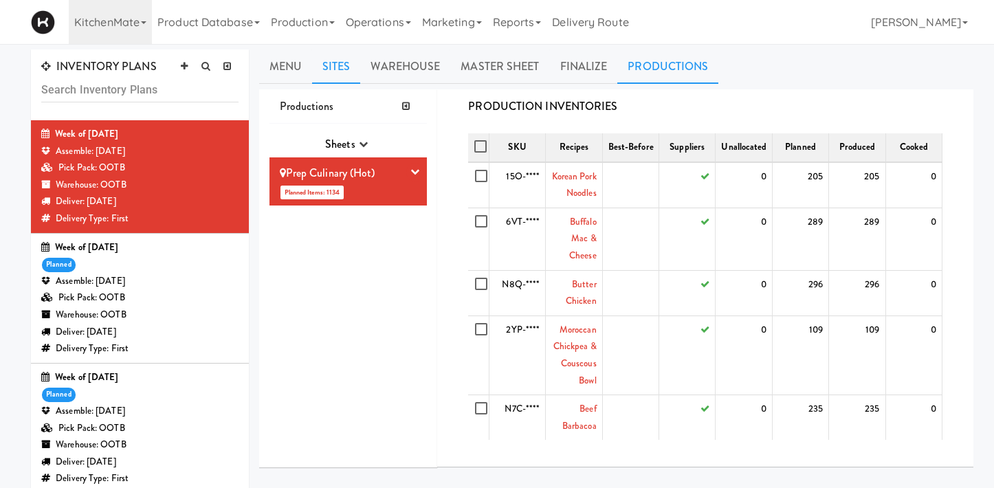
click at [335, 60] on link "Sites" at bounding box center [336, 67] width 49 height 34
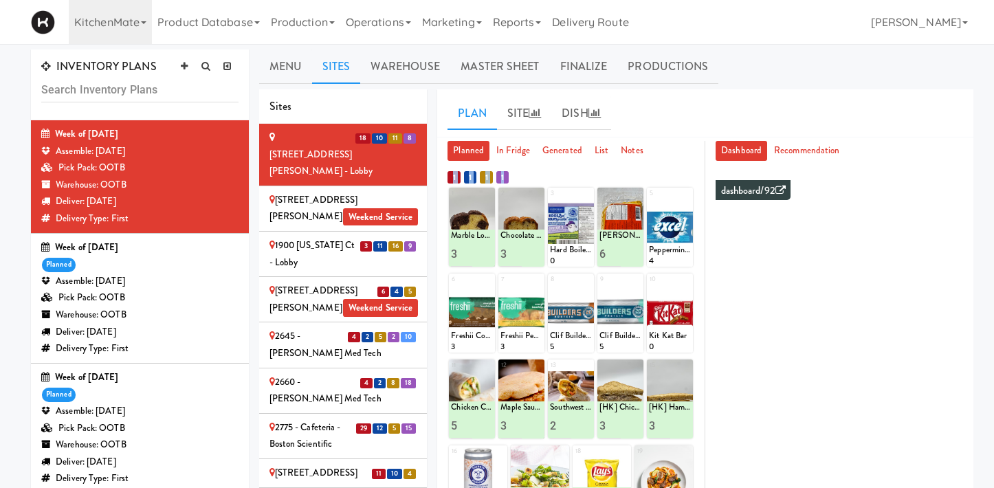
drag, startPoint x: 445, startPoint y: 173, endPoint x: 524, endPoint y: 179, distance: 79.3
click at [524, 179] on div "Planned In Fridge Generated List Notes 1 Marble Loaf Cake 3 2 Chocolate Chip Lo…" at bounding box center [571, 467] width 268 height 653
click at [485, 65] on link "Master Sheet" at bounding box center [499, 67] width 99 height 34
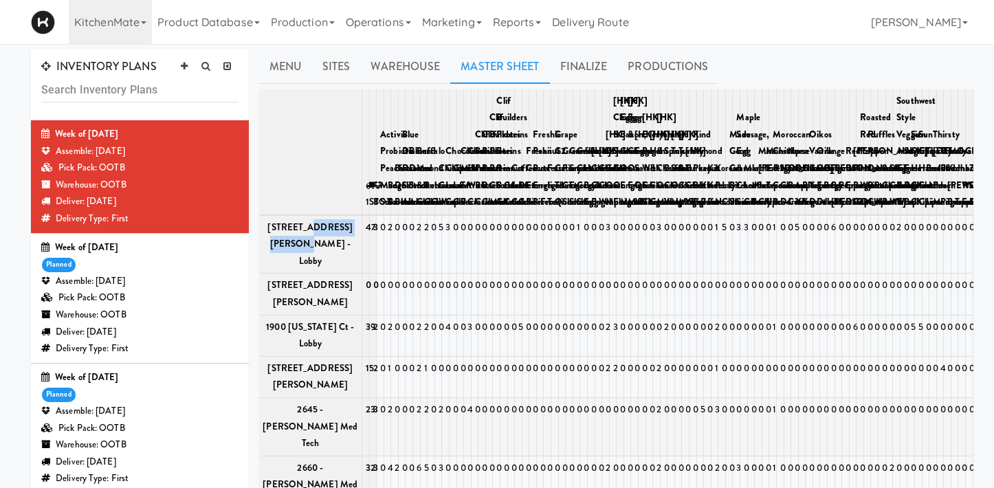
drag, startPoint x: 314, startPoint y: 226, endPoint x: 442, endPoint y: 355, distance: 181.4
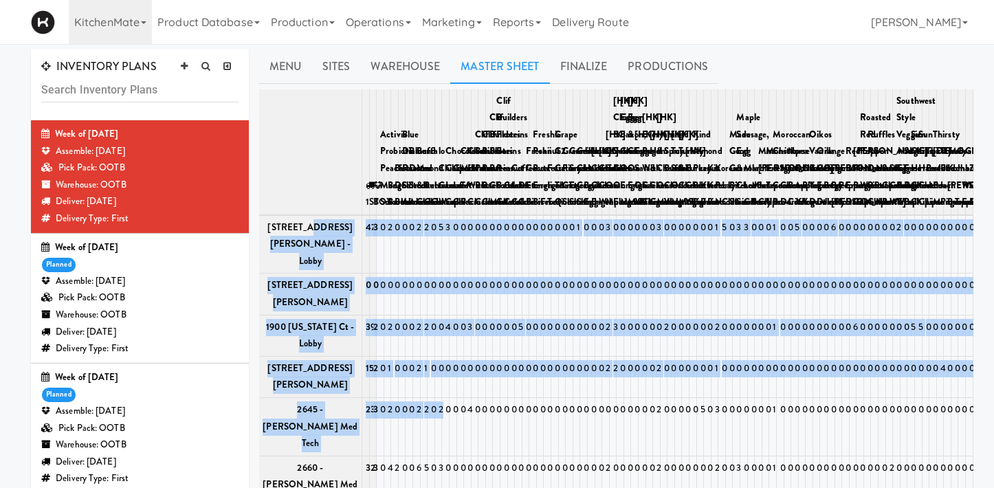
scroll to position [1027, 0]
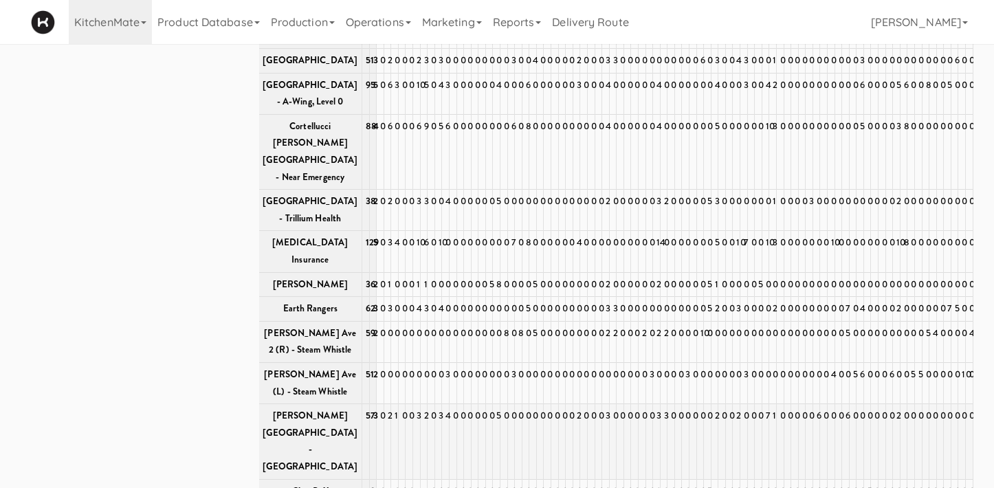
drag, startPoint x: 316, startPoint y: 363, endPoint x: 321, endPoint y: 221, distance: 141.7
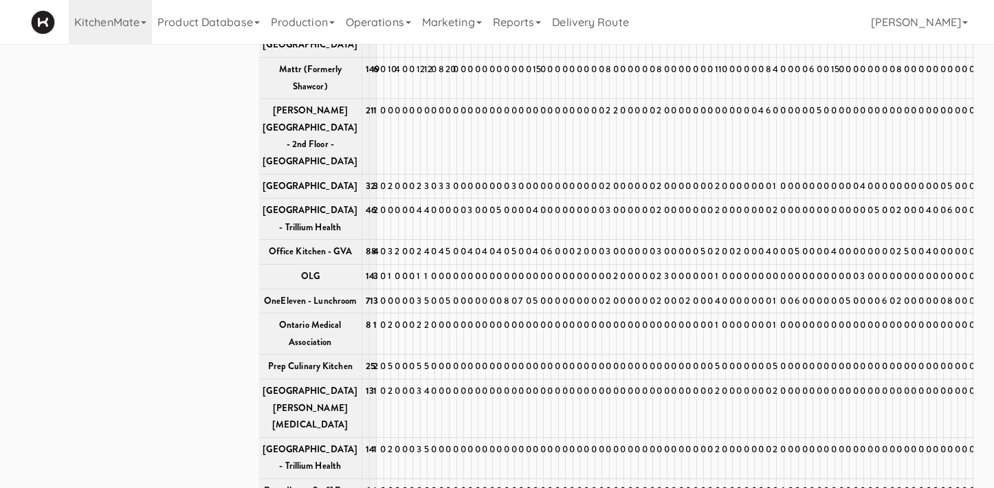
drag, startPoint x: 308, startPoint y: 382, endPoint x: 307, endPoint y: 256, distance: 125.8
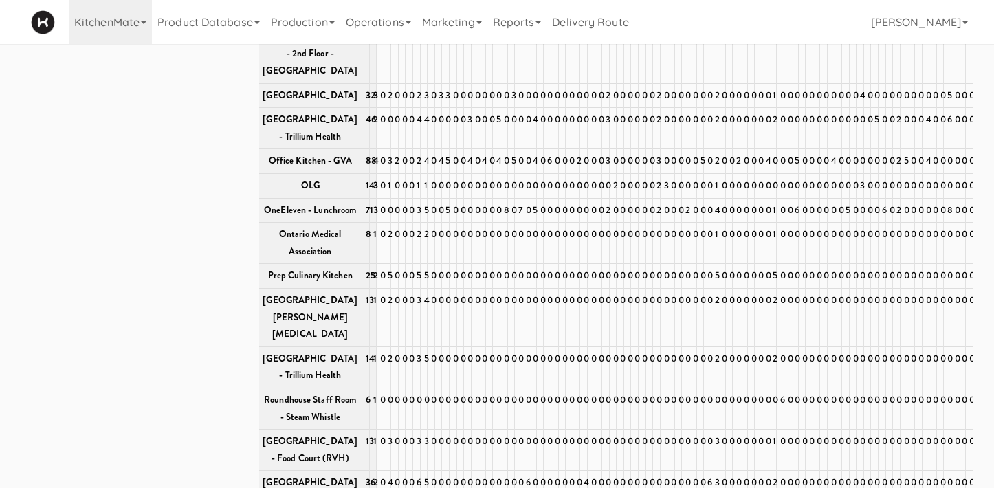
drag, startPoint x: 303, startPoint y: 294, endPoint x: 333, endPoint y: 59, distance: 236.5
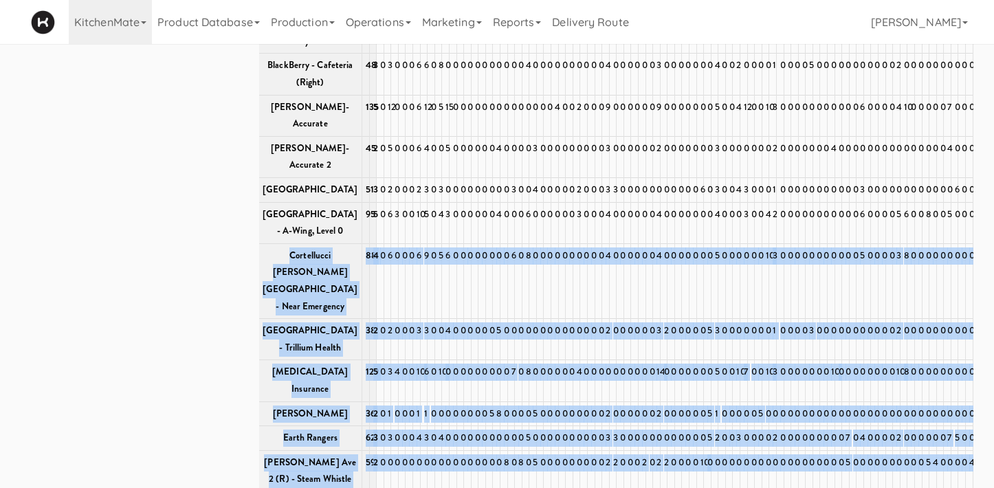
scroll to position [0, 0]
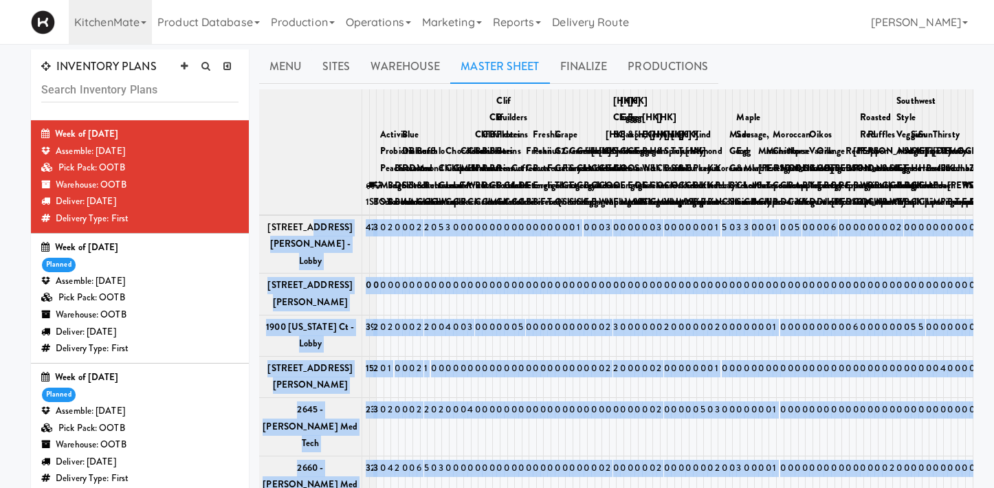
drag, startPoint x: 311, startPoint y: 224, endPoint x: 331, endPoint y: 457, distance: 233.3
click at [606, 28] on link "Delivery Route" at bounding box center [590, 22] width 87 height 44
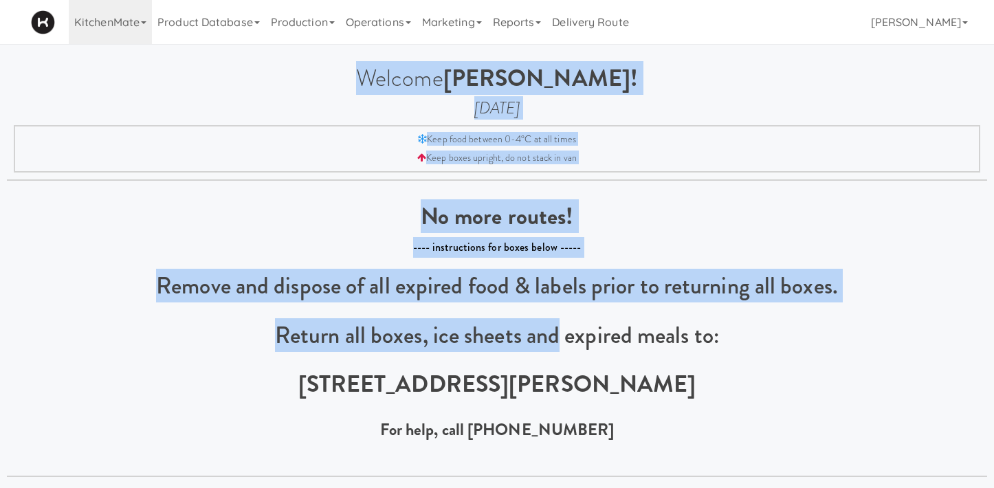
drag, startPoint x: 375, startPoint y: 78, endPoint x: 561, endPoint y: 346, distance: 326.6
click at [561, 346] on div "Welcome Lucas Zeer! Thursday, September 11th Keep food between 0-4°C at all tim…" at bounding box center [497, 271] width 994 height 412
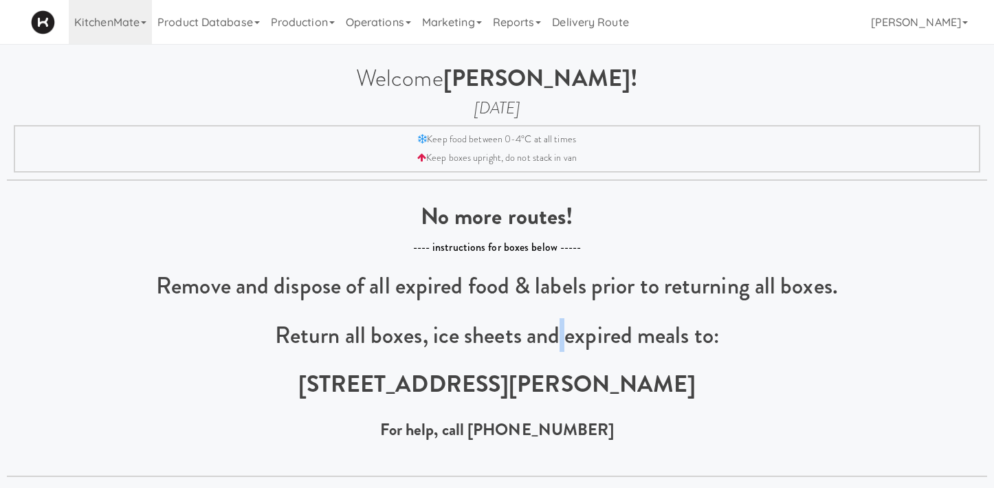
click at [564, 346] on p "Return all boxes, ice sheets and expired meals to:" at bounding box center [497, 334] width 981 height 25
drag, startPoint x: 617, startPoint y: 430, endPoint x: 532, endPoint y: 39, distance: 401.0
click at [532, 44] on body "Okay Okay Select date: previous 2025-Sep next Su Mo Tu We Th Fr Sa 31 1 2 3 4 5…" at bounding box center [497, 288] width 994 height 488
click at [532, 274] on p "Remove and dispose of all expired food & labels prior to returning all boxes." at bounding box center [497, 285] width 981 height 25
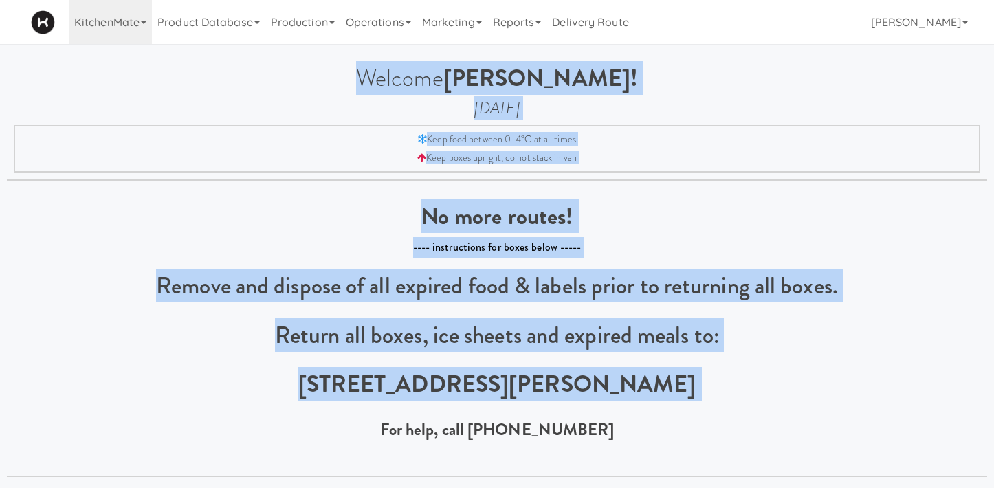
drag, startPoint x: 441, startPoint y: 91, endPoint x: 553, endPoint y: 406, distance: 334.0
click at [553, 405] on div "Welcome Lucas Zeer! Thursday, September 11th Keep food between 0-4°C at all tim…" at bounding box center [497, 271] width 994 height 412
click at [553, 406] on div "Remove and dispose of all expired food & labels prior to returning all boxes. R…" at bounding box center [497, 356] width 981 height 166
drag, startPoint x: 397, startPoint y: 64, endPoint x: 589, endPoint y: 376, distance: 366.0
click at [589, 371] on div "Welcome Lucas Zeer! Thursday, September 11th Keep food between 0-4°C at all tim…" at bounding box center [497, 260] width 994 height 433
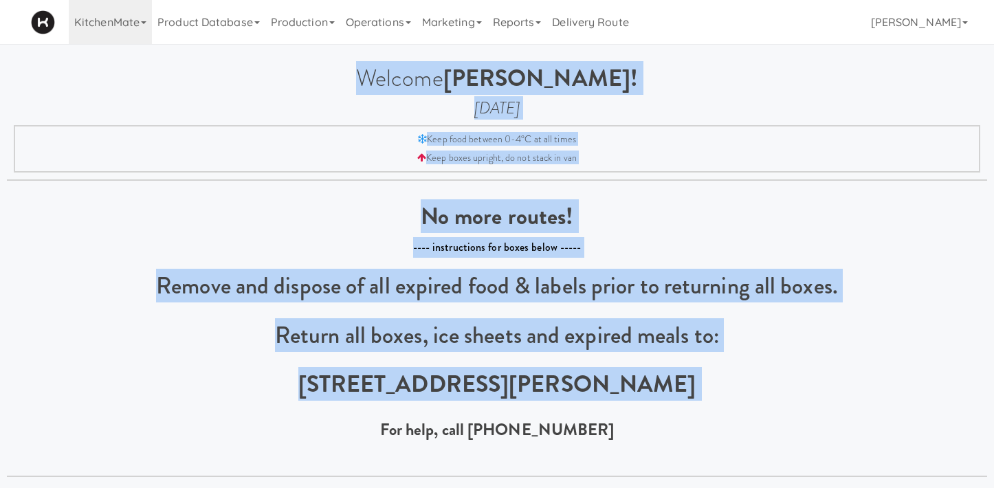
click at [589, 377] on b "288 Judson Street, Unit 17, Etobicoke, M8Z 5T6" at bounding box center [497, 384] width 398 height 34
drag, startPoint x: 417, startPoint y: 98, endPoint x: 591, endPoint y: 421, distance: 366.7
click at [591, 421] on div "Welcome Lucas Zeer! Thursday, September 11th Keep food between 0-4°C at all tim…" at bounding box center [497, 271] width 994 height 412
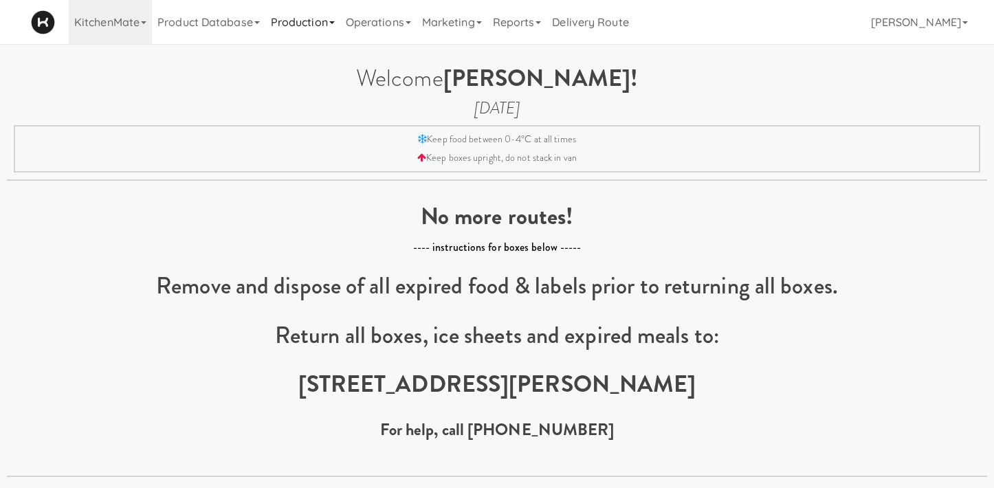
click at [315, 18] on link "Production" at bounding box center [302, 22] width 75 height 44
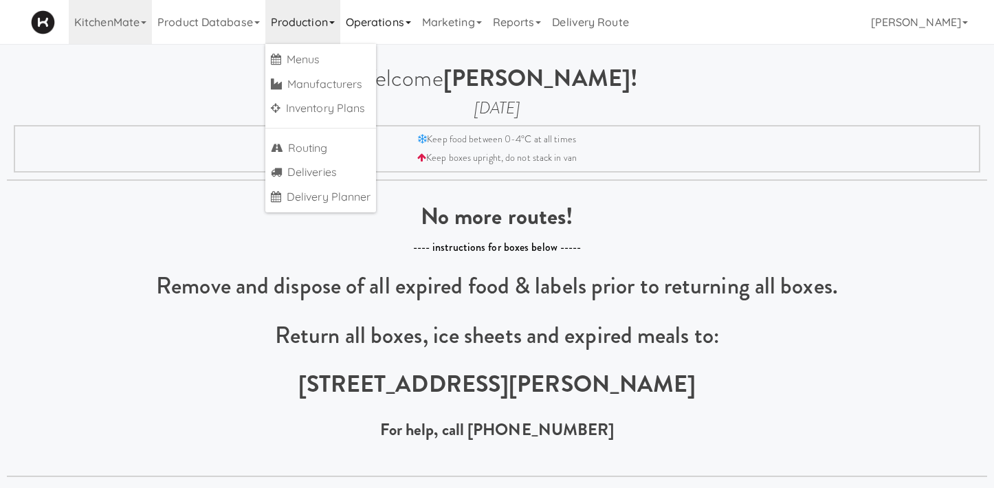
click at [377, 33] on link "Operations" at bounding box center [378, 22] width 76 height 44
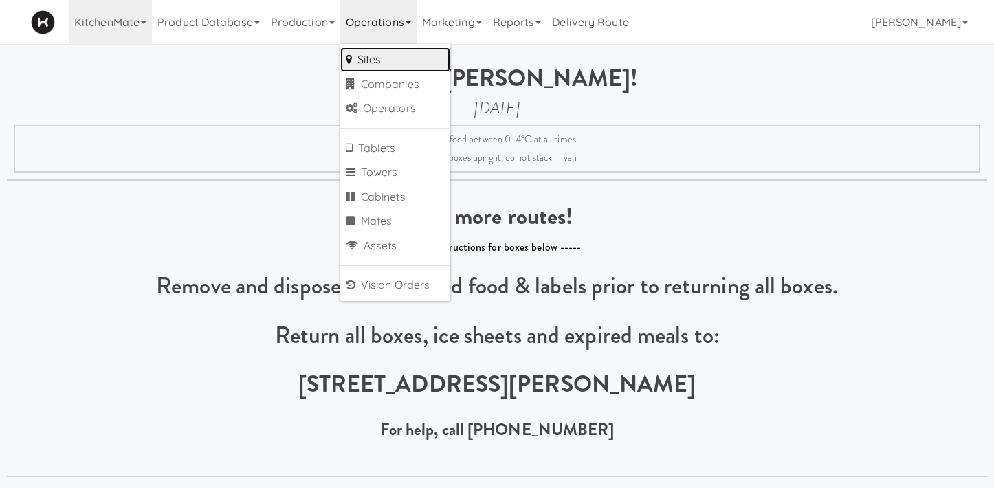
click at [369, 55] on link "Sites" at bounding box center [395, 59] width 110 height 25
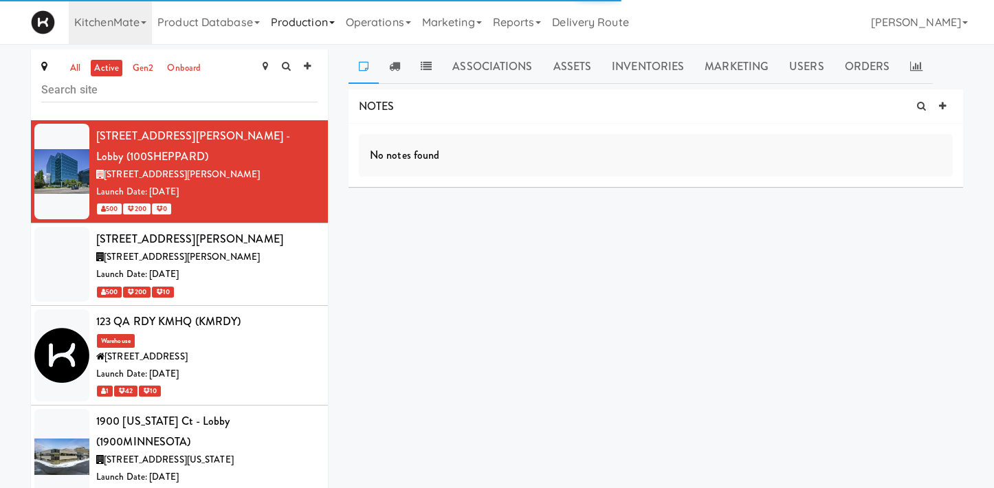
click at [305, 23] on link "Production" at bounding box center [302, 22] width 75 height 44
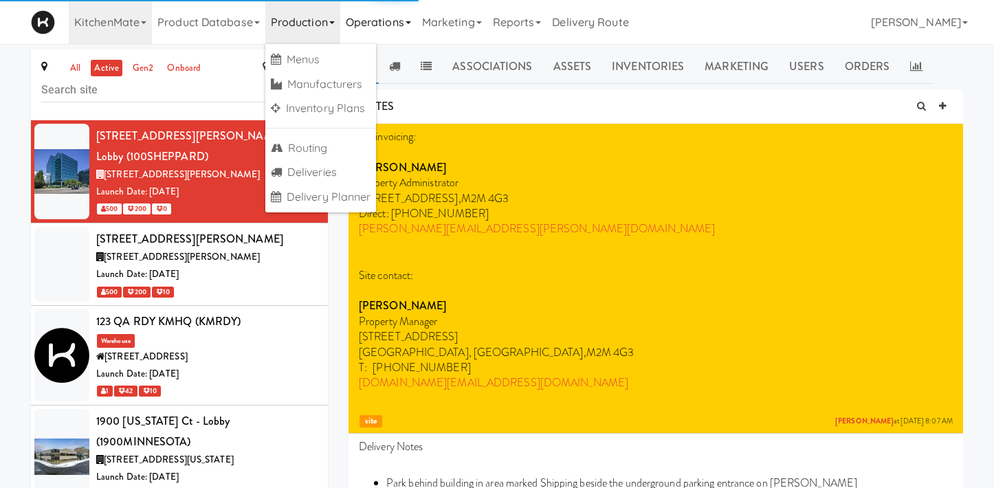
click at [363, 28] on link "Operations" at bounding box center [378, 22] width 76 height 44
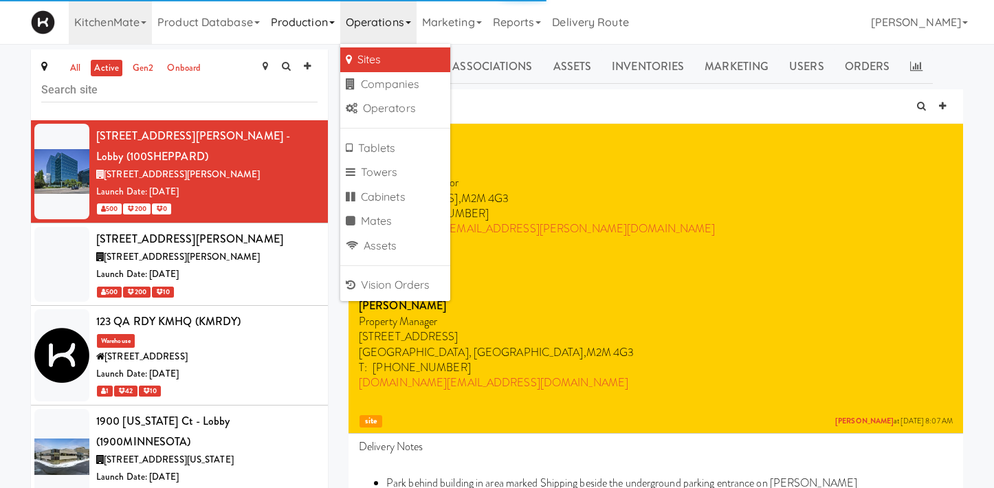
click at [311, 29] on link "Production" at bounding box center [302, 22] width 75 height 44
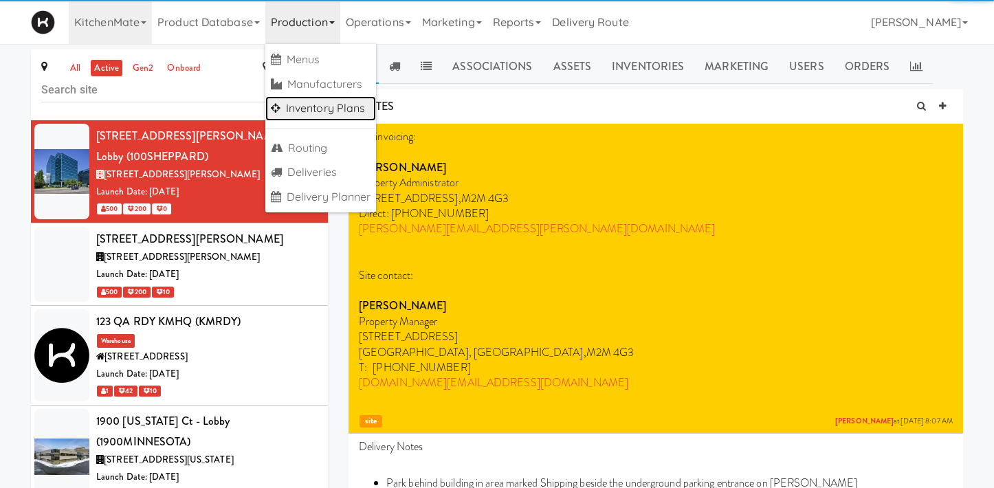
click at [309, 116] on link "Inventory Plans" at bounding box center [320, 108] width 111 height 25
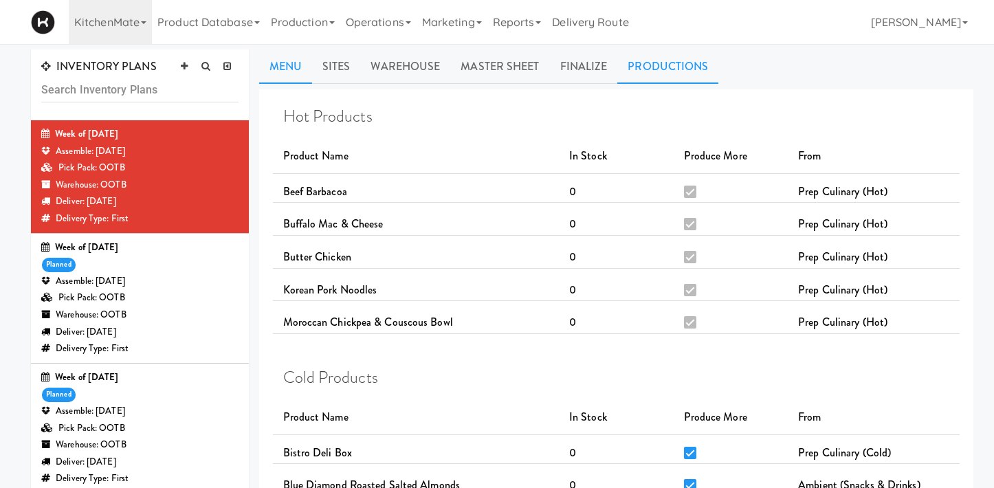
drag, startPoint x: 686, startPoint y: 72, endPoint x: 675, endPoint y: 67, distance: 11.1
click at [686, 72] on link "Productions" at bounding box center [667, 67] width 101 height 34
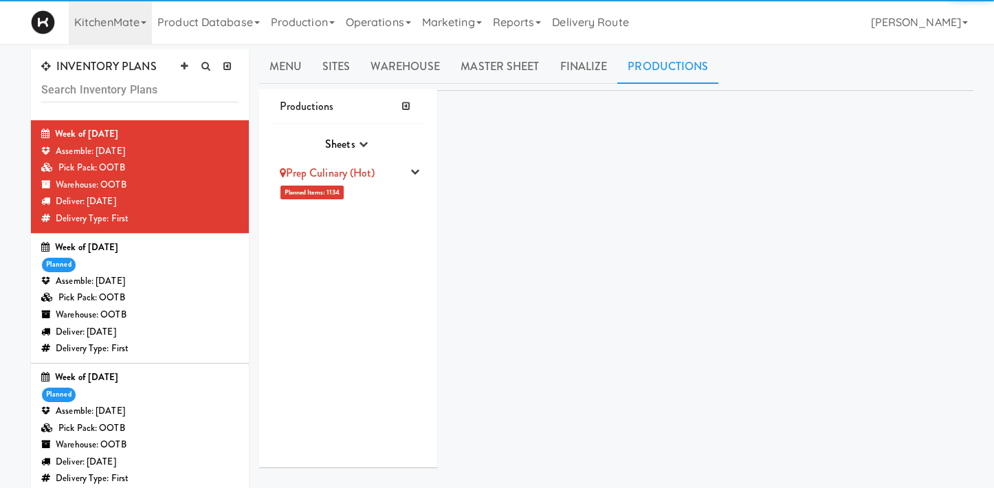
click at [363, 177] on link "Prep Culinary (Hot)" at bounding box center [328, 173] width 96 height 16
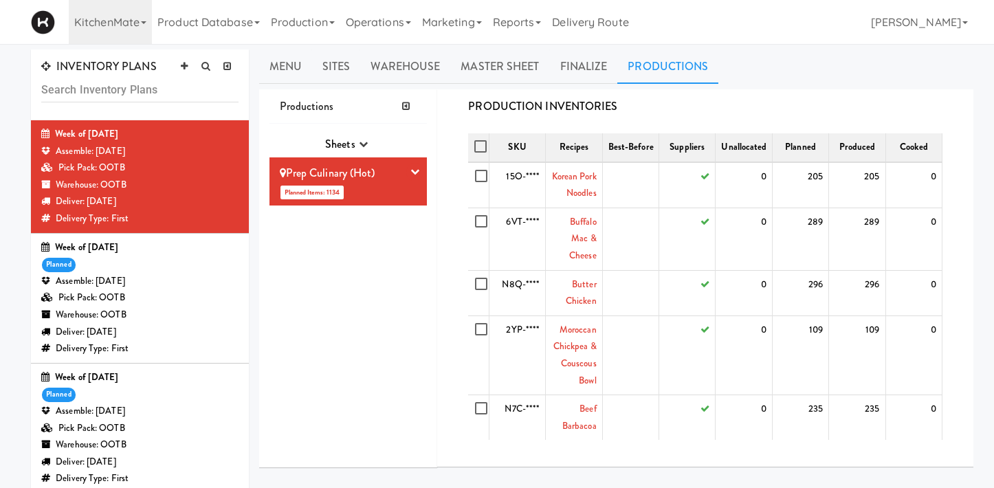
click at [132, 272] on div "Week of Sept 7th, 2025 planned Assemble: Tuesday Sep 09, 2025 Pick Pack: OOTB W…" at bounding box center [139, 298] width 197 height 118
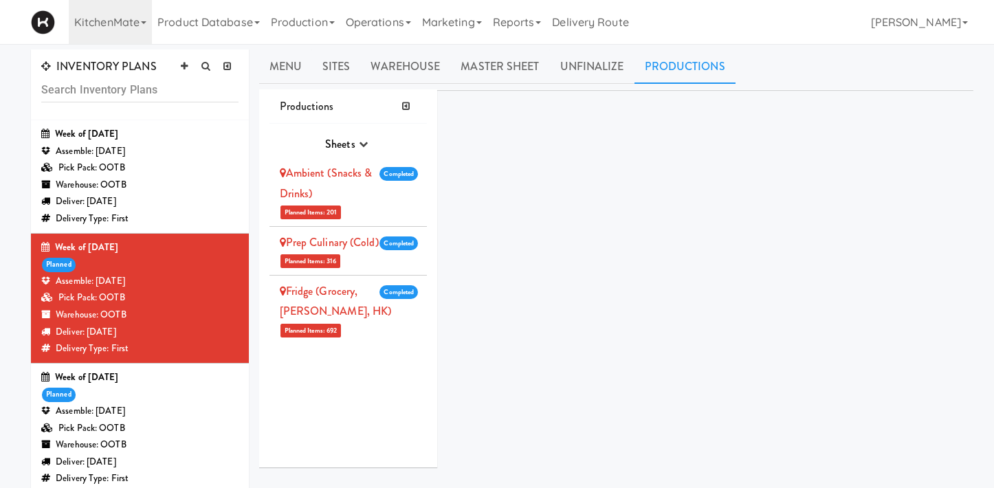
click at [385, 188] on div "Ambient (Snacks & Drinks)" at bounding box center [342, 183] width 124 height 41
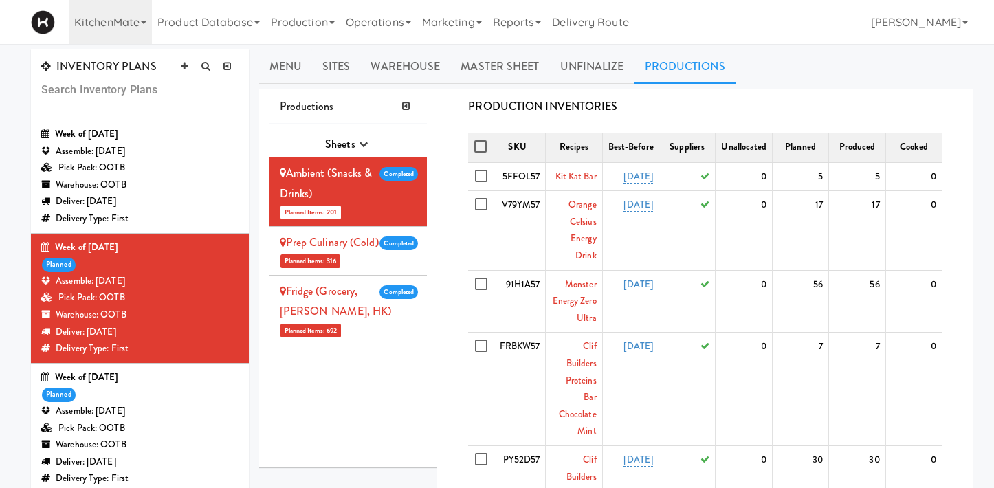
click at [355, 261] on li "Prep Culinary (Cold) Planned Items: 316 Completed Pick Suppliers Assign Barcode…" at bounding box center [349, 251] width 158 height 49
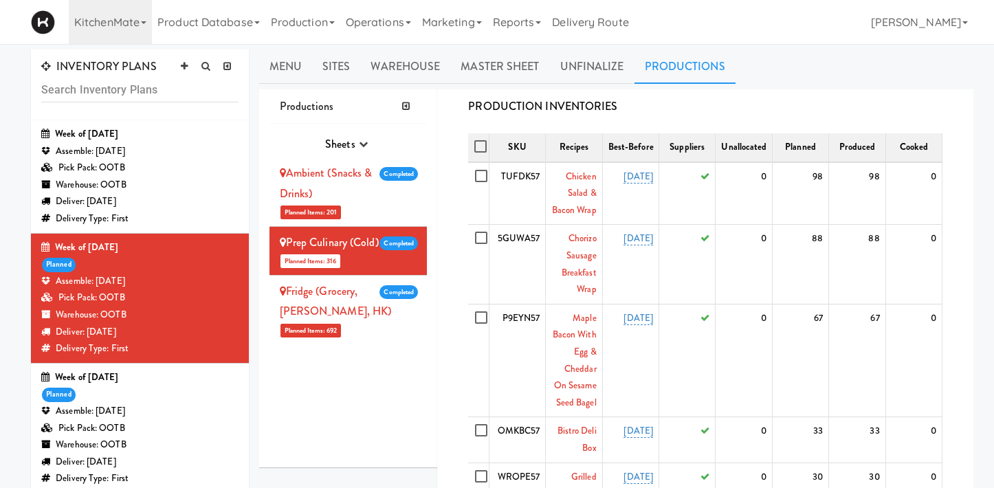
click at [358, 307] on div "Fridge (Grocery, Bev, HK)" at bounding box center [342, 301] width 124 height 41
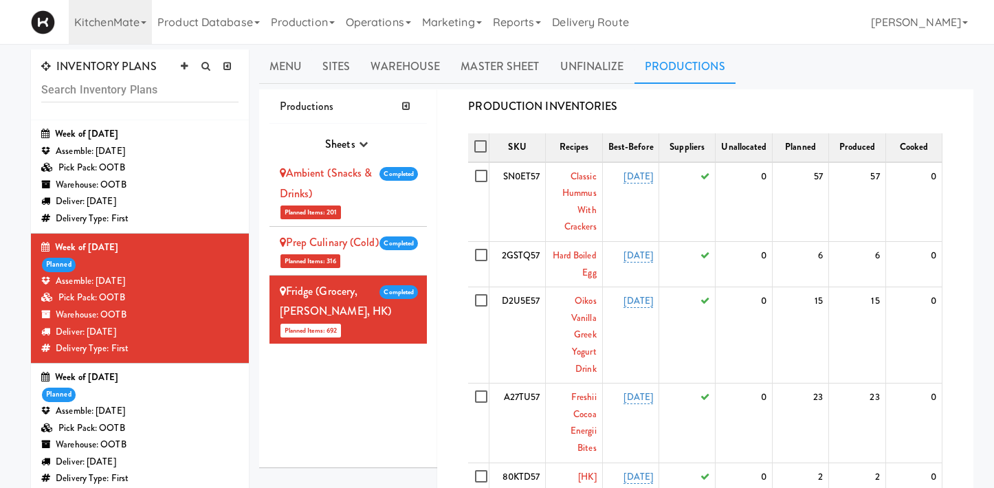
click at [369, 268] on li "Prep Culinary (Cold) Planned Items: 316 Completed Pick Suppliers Assign Barcode…" at bounding box center [349, 251] width 158 height 49
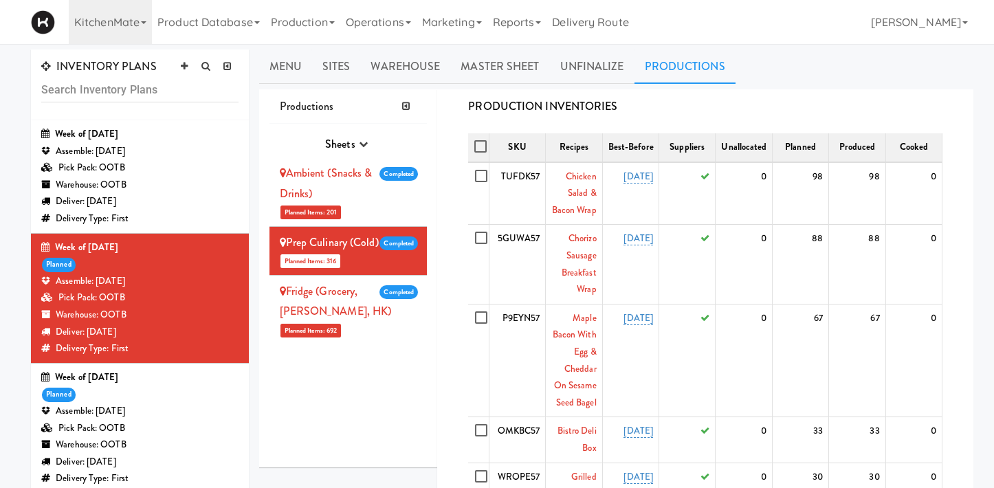
click at [365, 207] on li "Ambient (Snacks & Drinks) Planned Items: 201 Completed Pick Suppliers Assign Ba…" at bounding box center [349, 191] width 158 height 69
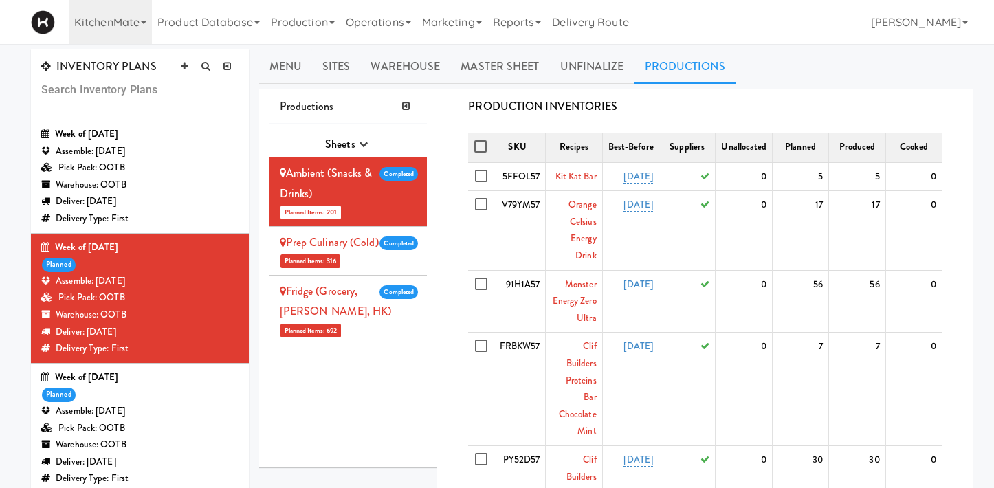
click at [371, 267] on li "Prep Culinary (Cold) Planned Items: 316 Completed Pick Suppliers Assign Barcode…" at bounding box center [349, 251] width 158 height 49
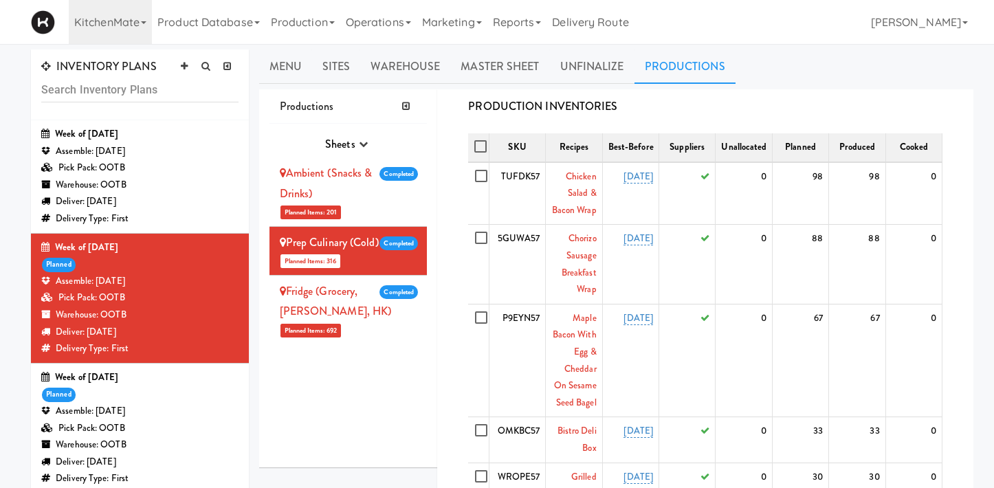
click at [373, 318] on div "Fridge (Grocery, Bev, HK)" at bounding box center [342, 301] width 124 height 41
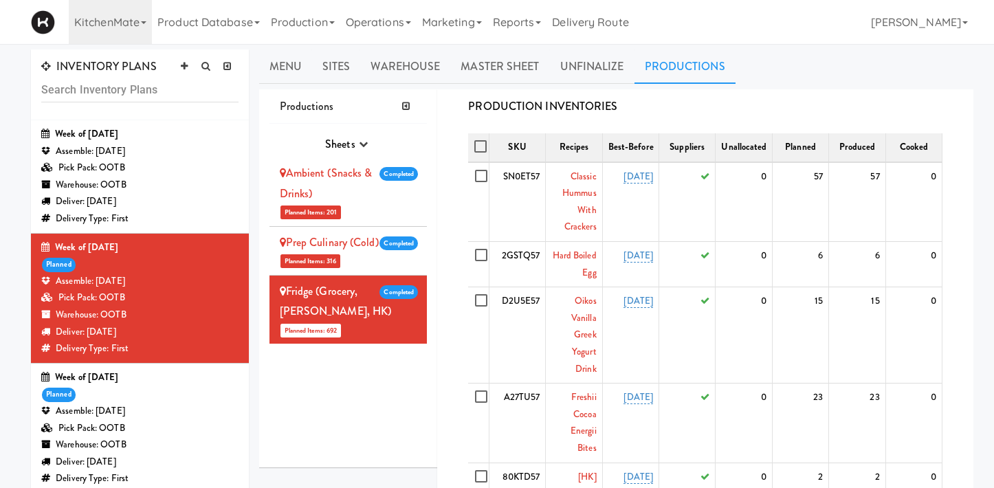
click at [367, 259] on li "Prep Culinary (Cold) Planned Items: 316 Completed Pick Suppliers Assign Barcode…" at bounding box center [349, 251] width 158 height 49
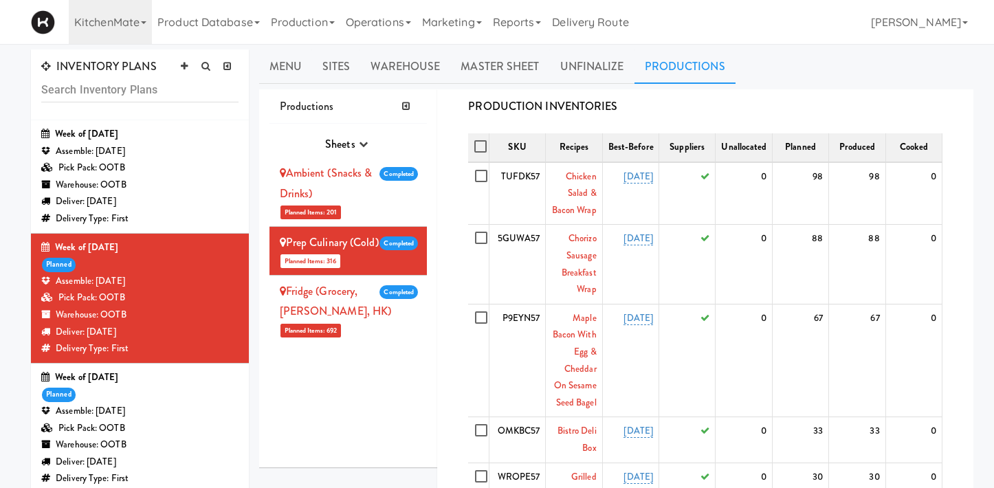
click at [377, 198] on div "Ambient (Snacks & Drinks)" at bounding box center [342, 183] width 124 height 41
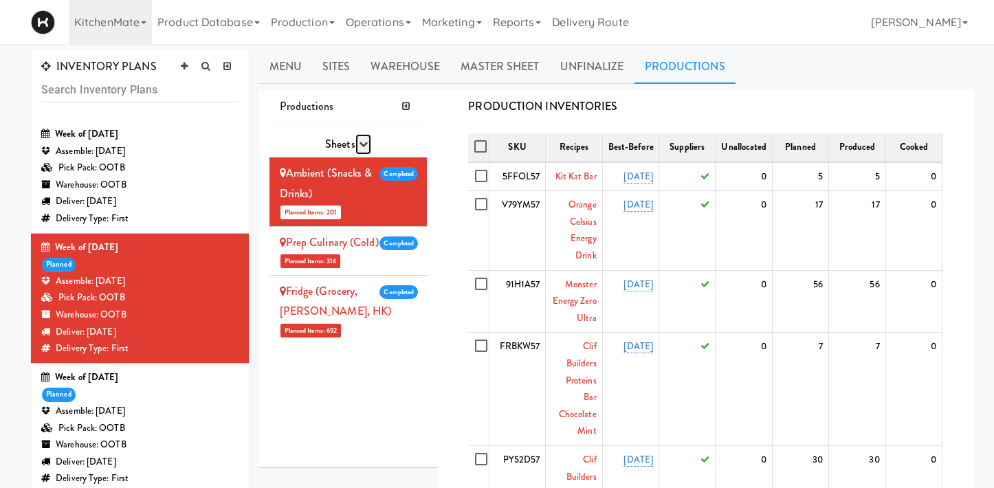
click at [369, 142] on button "button" at bounding box center [363, 144] width 16 height 21
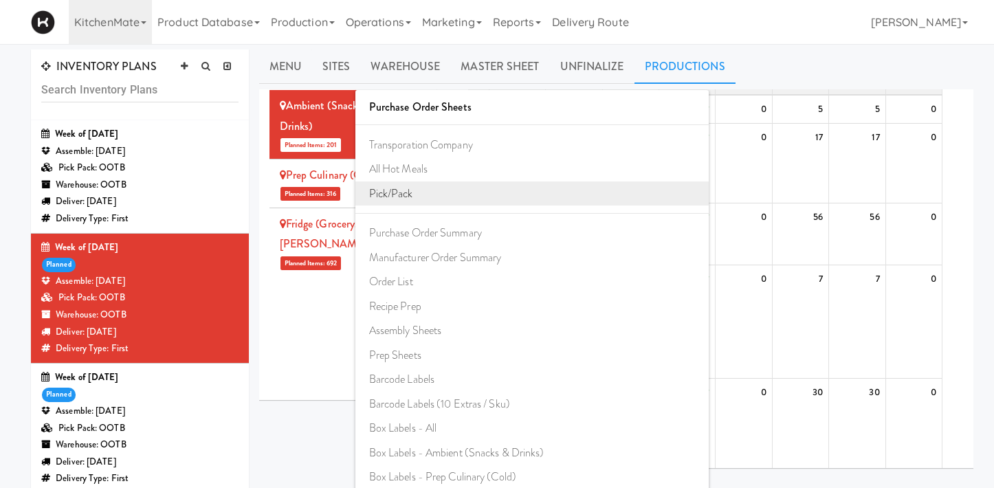
scroll to position [78, 0]
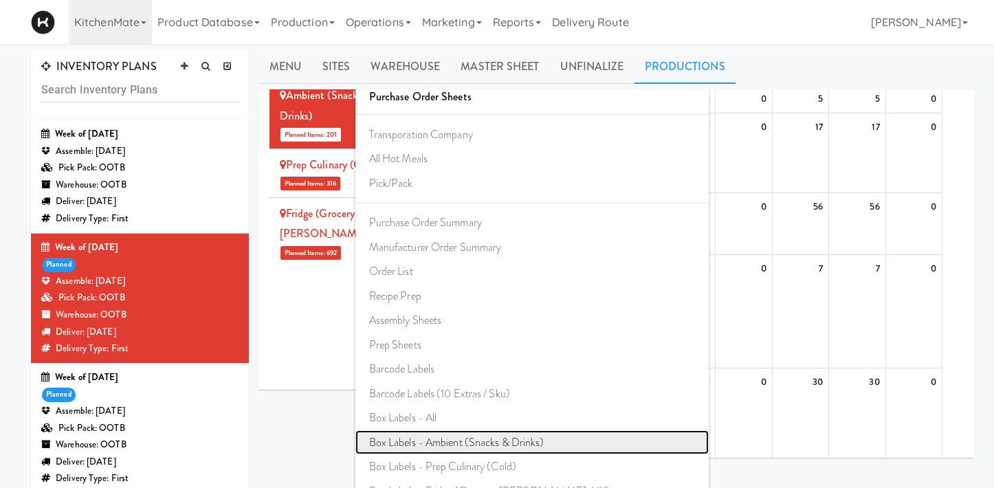
click at [430, 453] on link "Box Labels - Ambient (Snacks & Drinks)" at bounding box center [531, 442] width 353 height 25
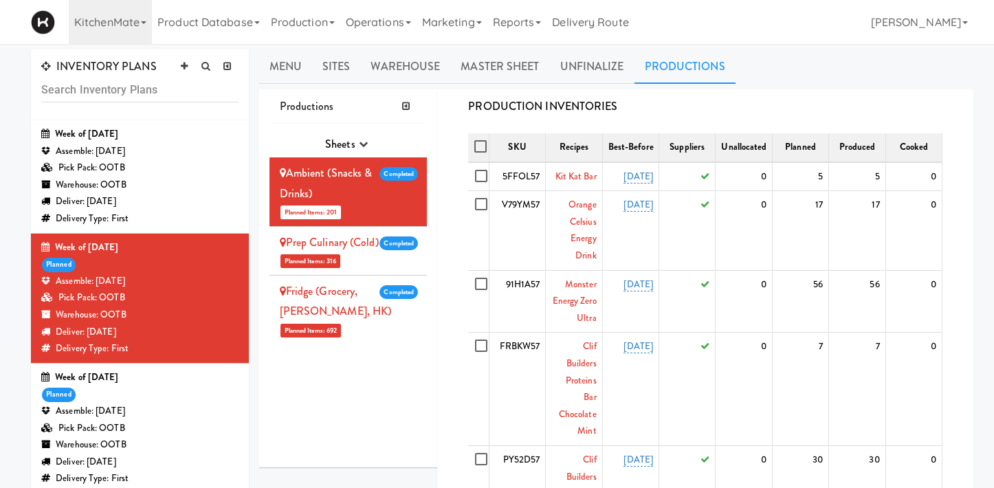
scroll to position [0, 0]
click at [338, 66] on link "Sites" at bounding box center [336, 67] width 49 height 34
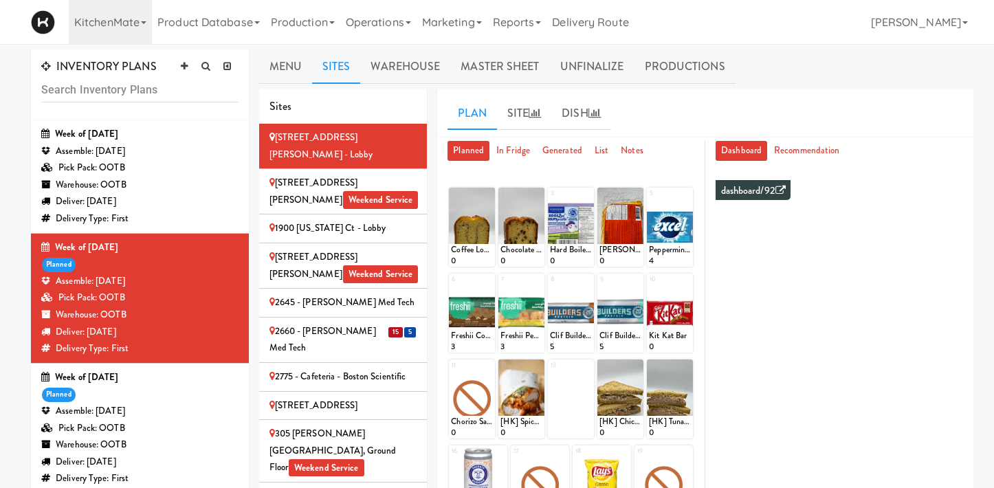
click at [350, 323] on div "2660 - Baylis Med Tech" at bounding box center [344, 340] width 148 height 34
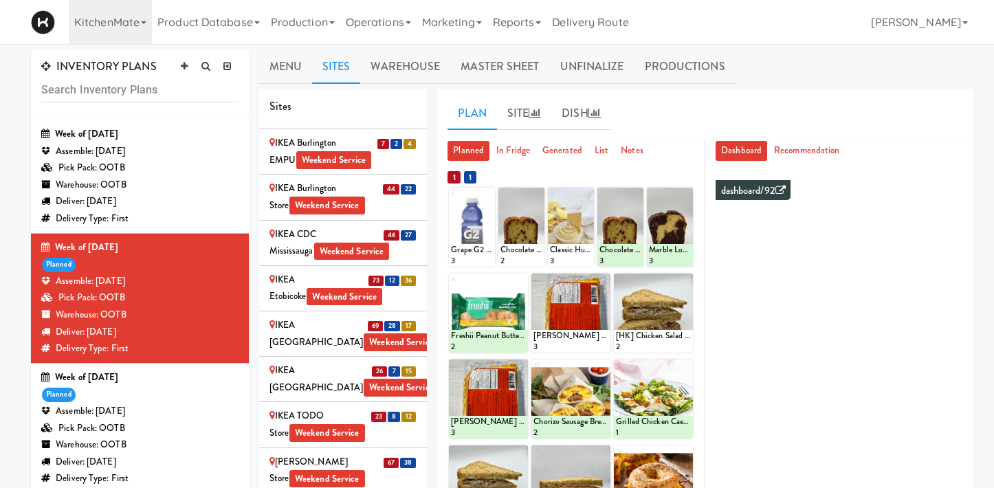
scroll to position [1531, 0]
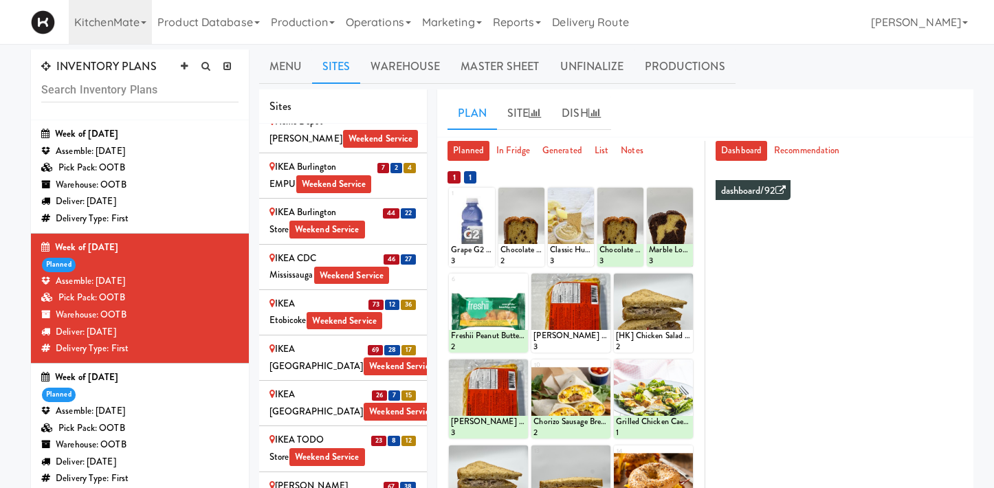
click at [401, 296] on div "IKEA Etobicoke Weekend Service" at bounding box center [344, 313] width 148 height 34
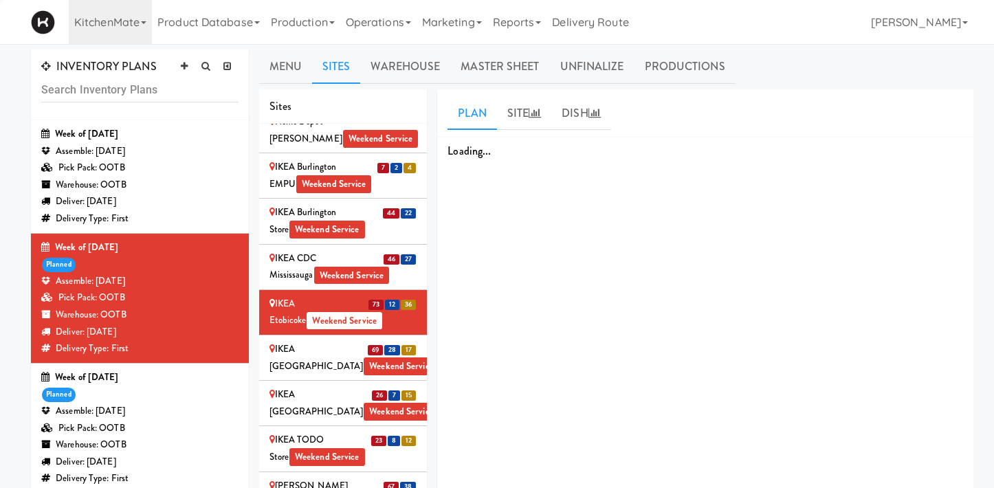
click at [399, 341] on div "IKEA North York Store Weekend Service" at bounding box center [344, 358] width 148 height 34
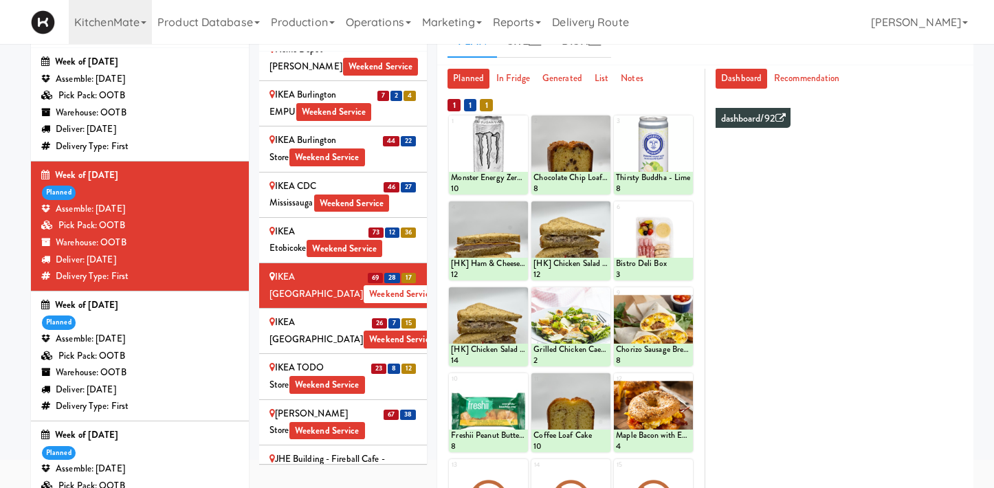
scroll to position [0, 0]
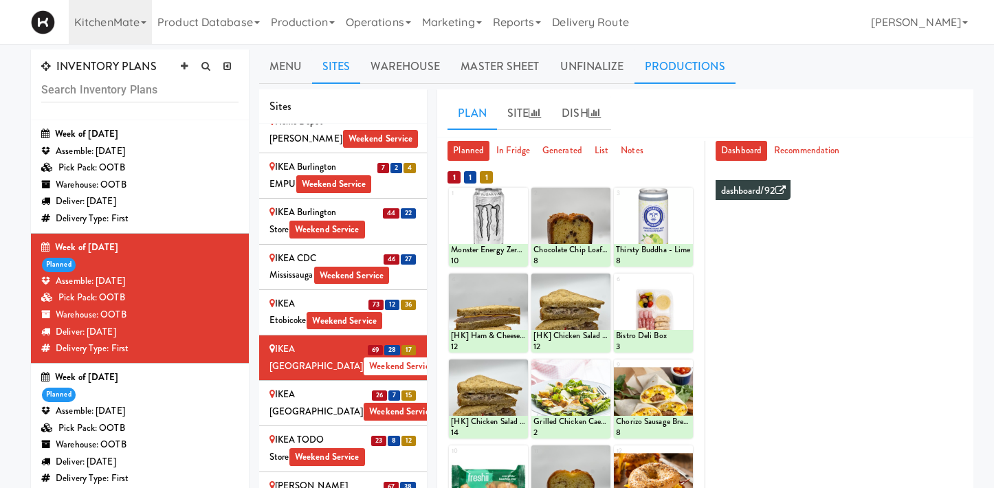
click at [681, 67] on link "Productions" at bounding box center [685, 67] width 101 height 34
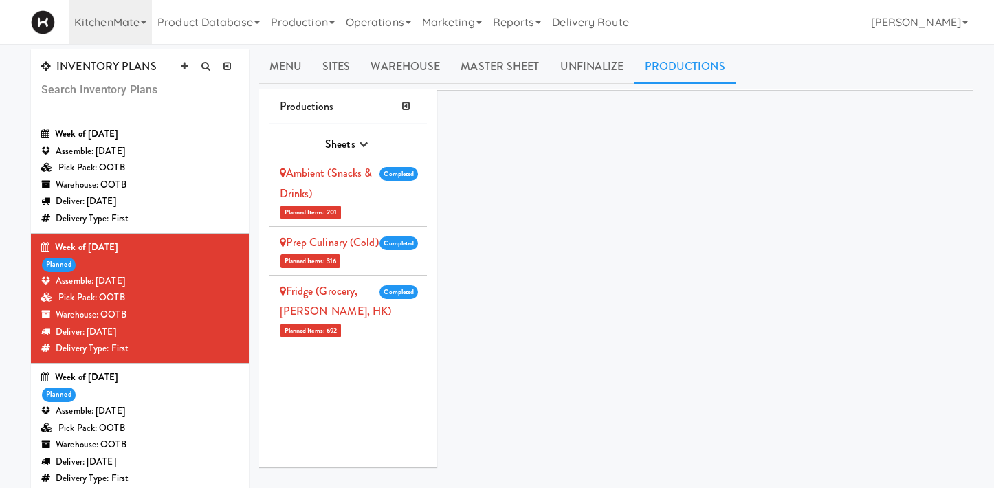
click at [358, 187] on div "Ambient (Snacks & Drinks)" at bounding box center [342, 183] width 124 height 41
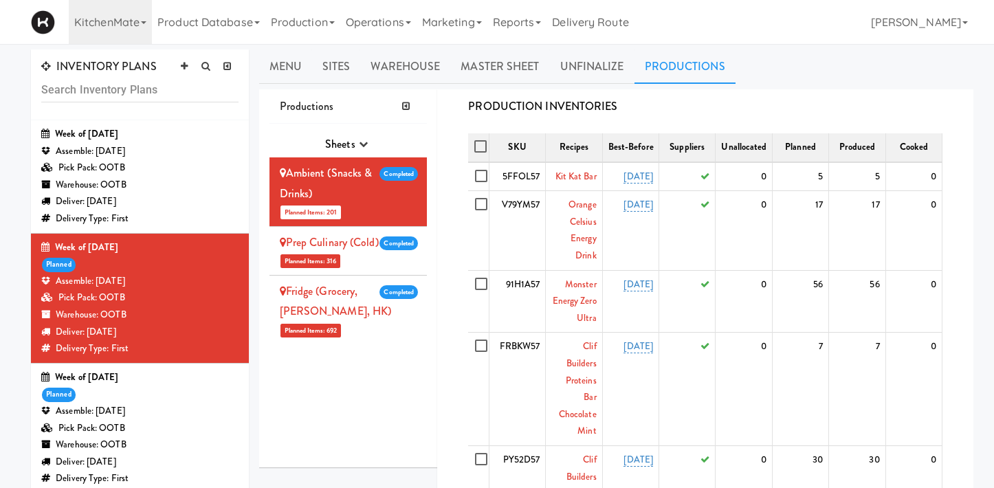
click at [349, 145] on span "Sheets" at bounding box center [340, 144] width 30 height 16
click at [368, 149] on button "button" at bounding box center [363, 144] width 16 height 21
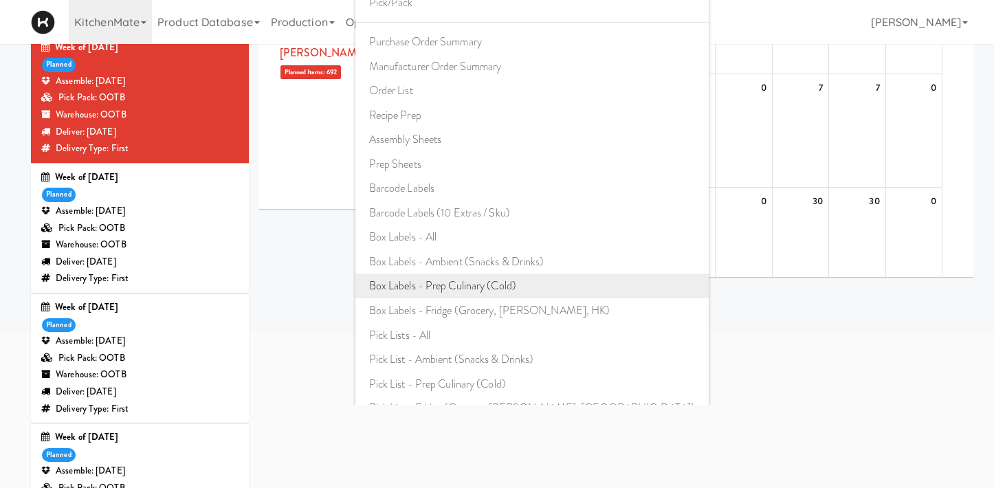
scroll to position [78, 0]
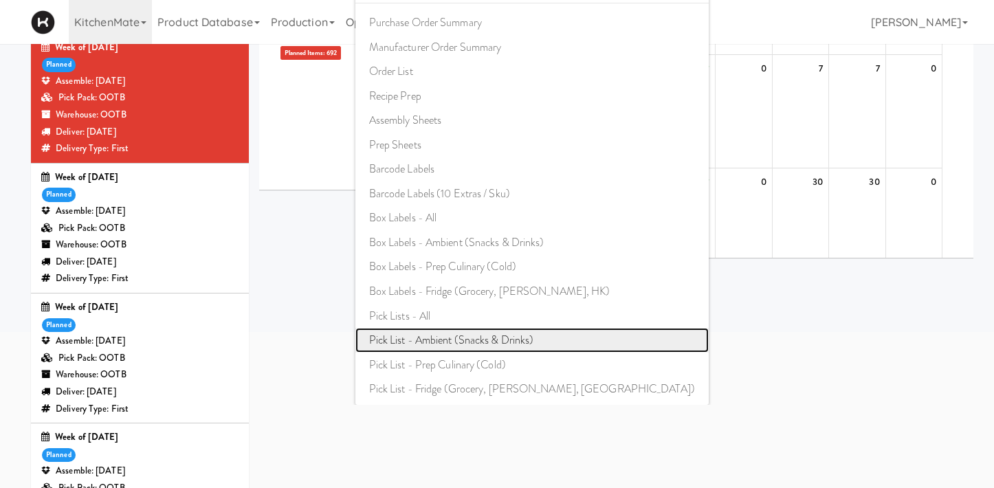
click at [457, 345] on link "Pick List - Ambient (Snacks & Drinks)" at bounding box center [531, 340] width 353 height 25
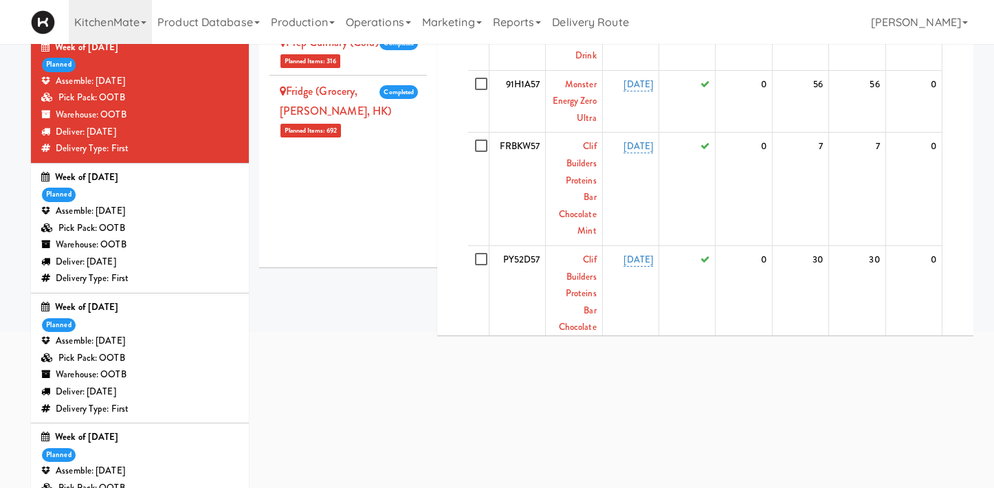
scroll to position [0, 0]
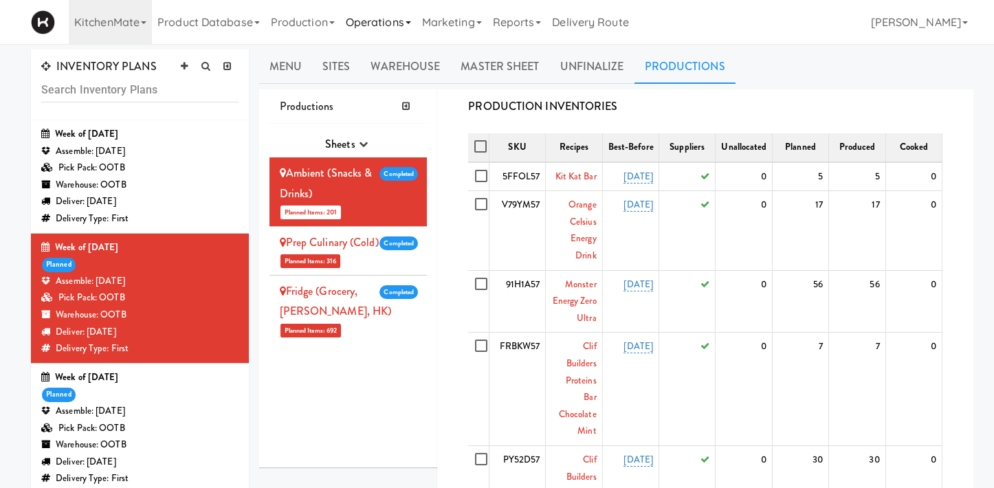
click at [376, 6] on link "Operations" at bounding box center [378, 22] width 76 height 44
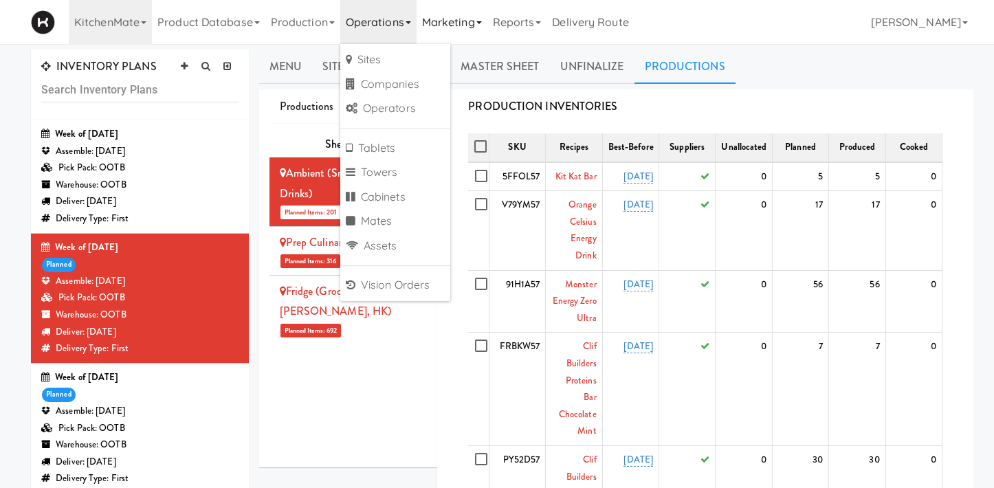
click at [451, 27] on link "Marketing" at bounding box center [452, 22] width 71 height 44
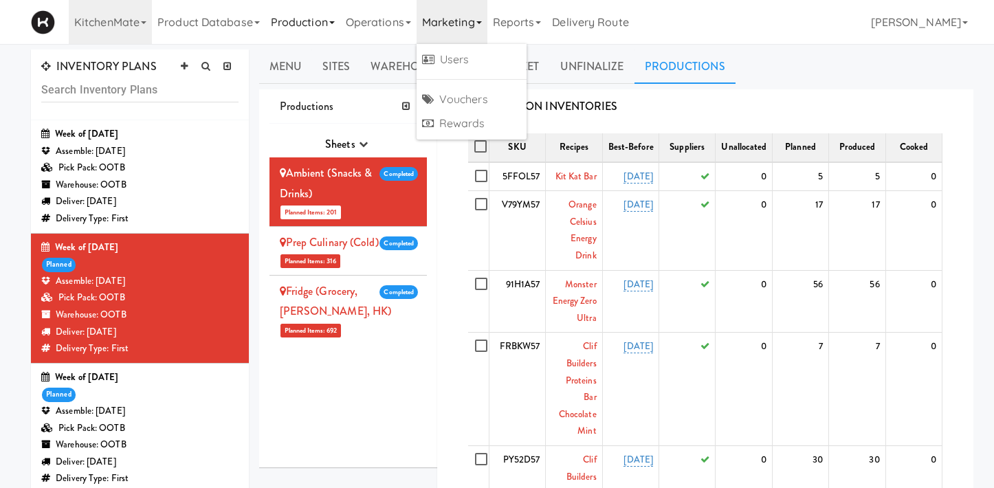
click at [293, 18] on link "Production" at bounding box center [302, 22] width 75 height 44
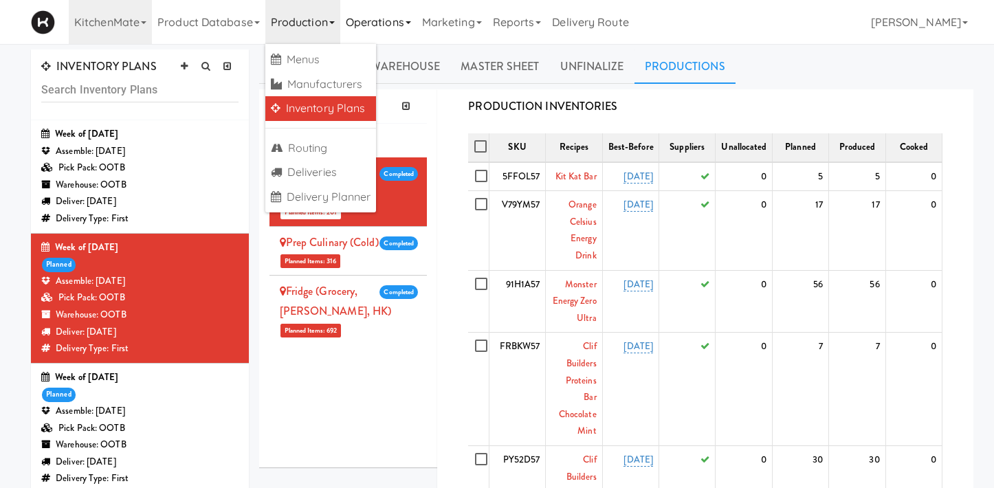
click at [364, 21] on link "Operations" at bounding box center [378, 22] width 76 height 44
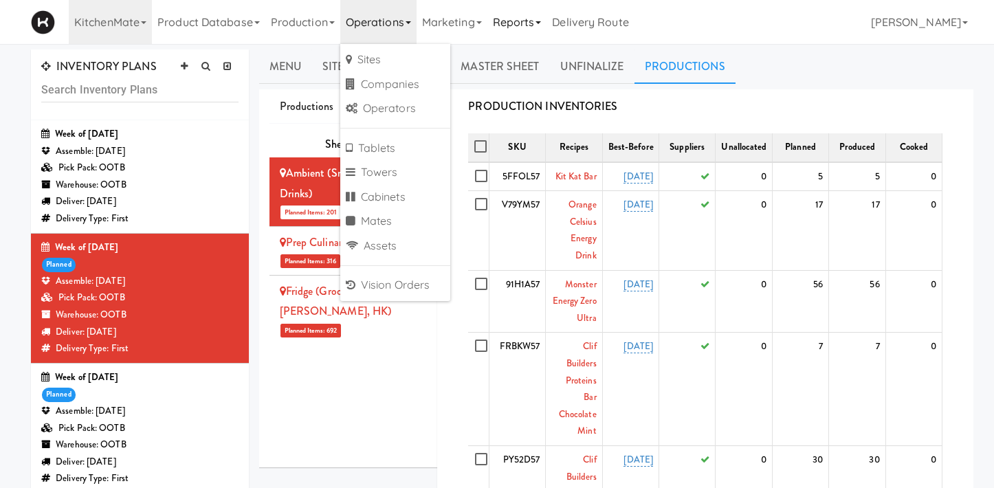
drag, startPoint x: 455, startPoint y: 25, endPoint x: 505, endPoint y: 18, distance: 50.7
click at [459, 24] on link "Marketing" at bounding box center [452, 22] width 71 height 44
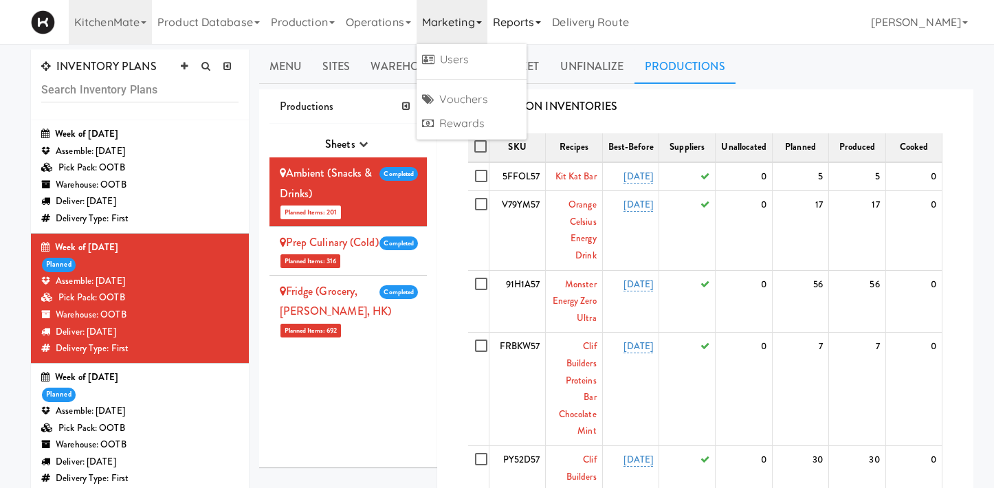
click at [525, 25] on link "Reports" at bounding box center [518, 22] width 60 height 44
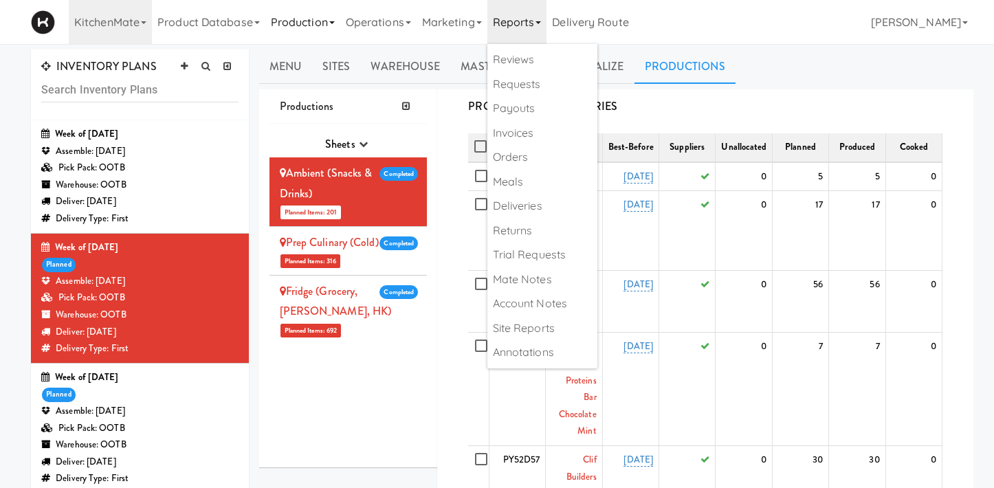
click at [270, 28] on link "Production" at bounding box center [302, 22] width 75 height 44
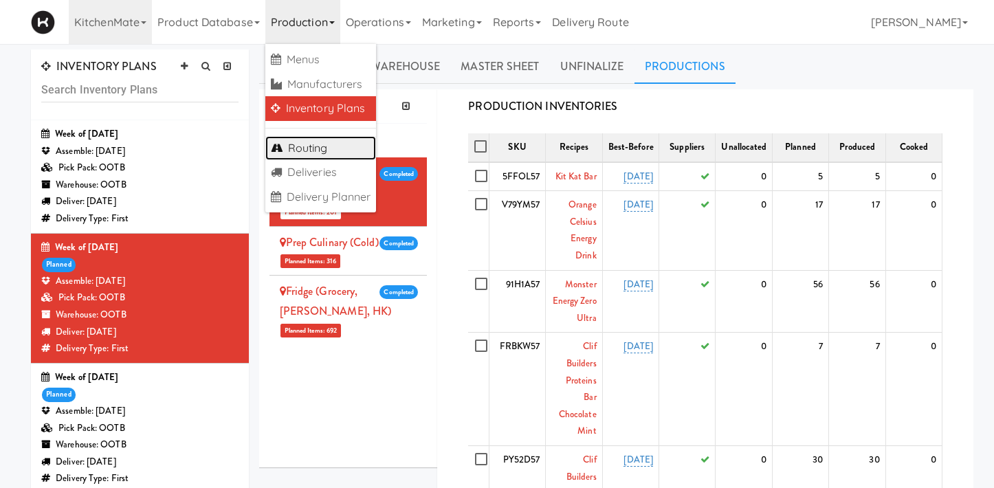
click at [326, 155] on link "Routing" at bounding box center [320, 148] width 111 height 25
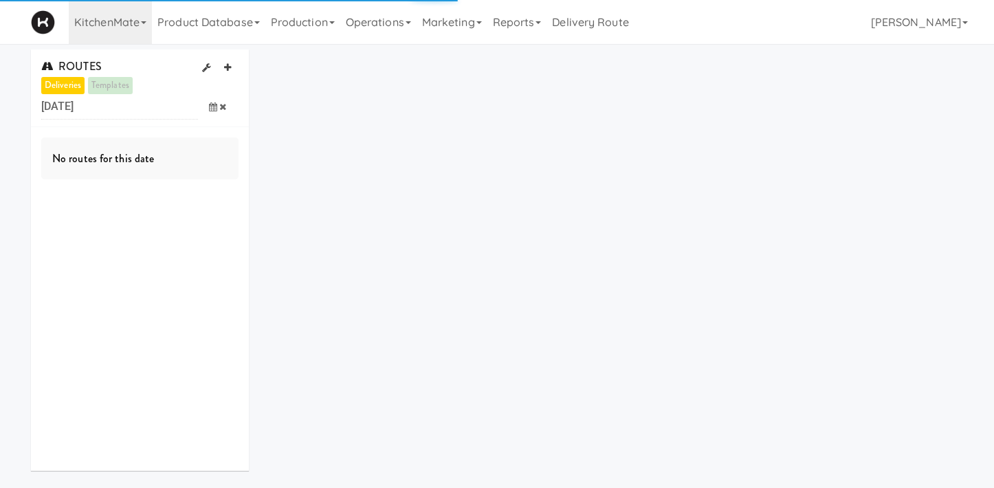
click at [212, 101] on span at bounding box center [218, 106] width 40 height 25
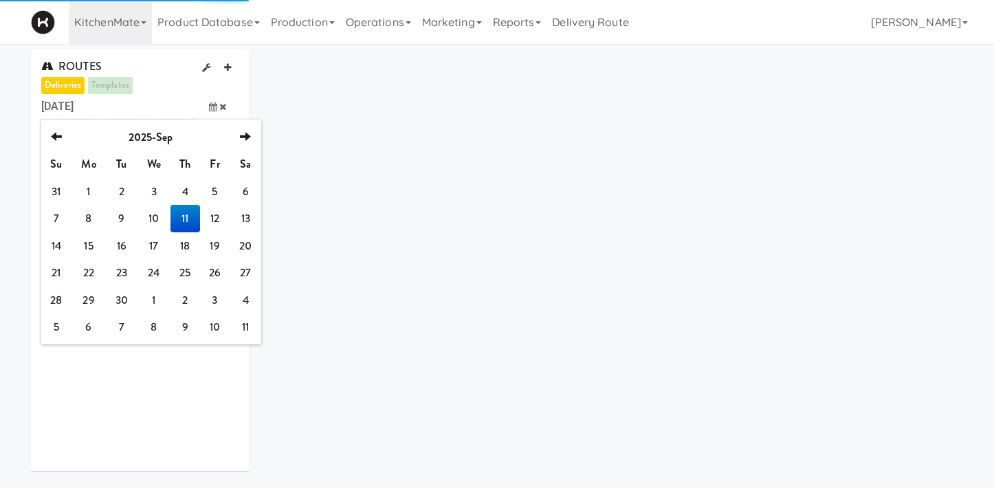
click at [484, 65] on div "ROUTES deliveries templates Thursday, September 11, 2025 previous 2025-Sep next…" at bounding box center [497, 266] width 953 height 432
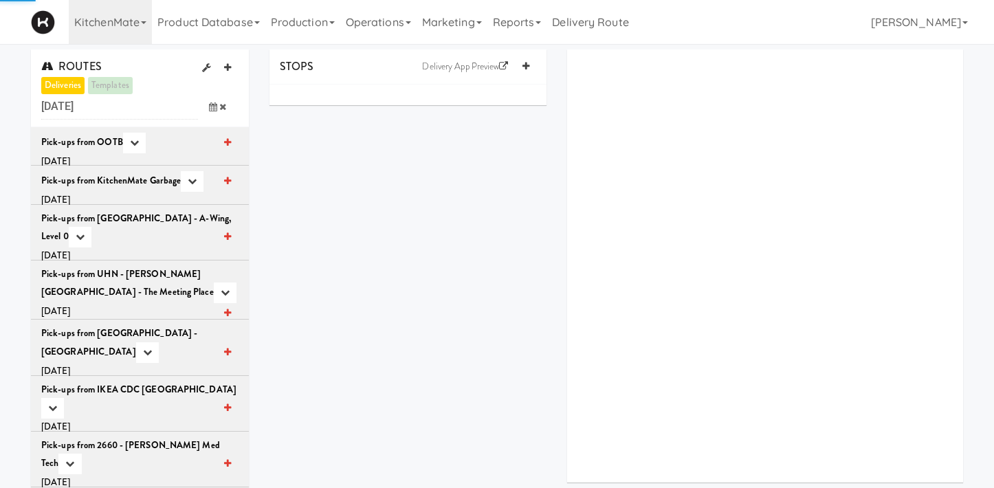
click at [208, 108] on span at bounding box center [218, 106] width 40 height 25
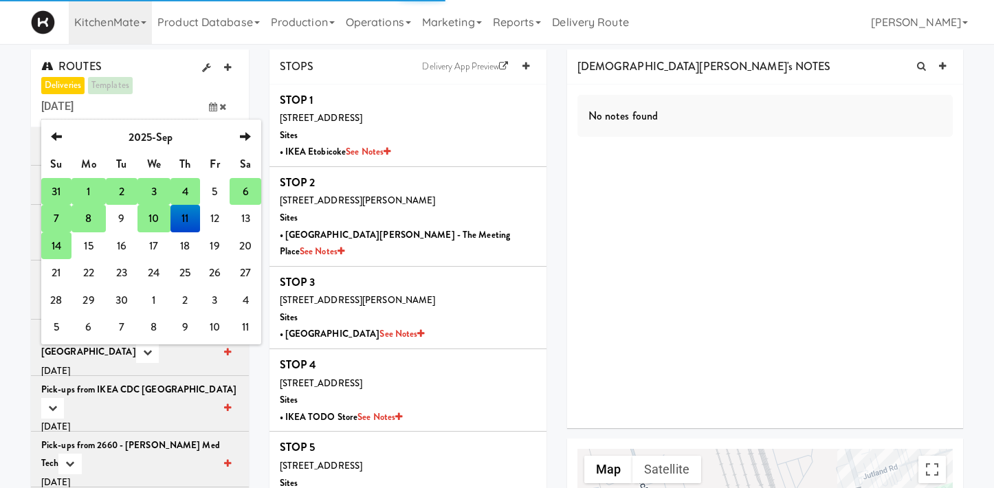
click at [89, 223] on td "8" at bounding box center [89, 219] width 34 height 28
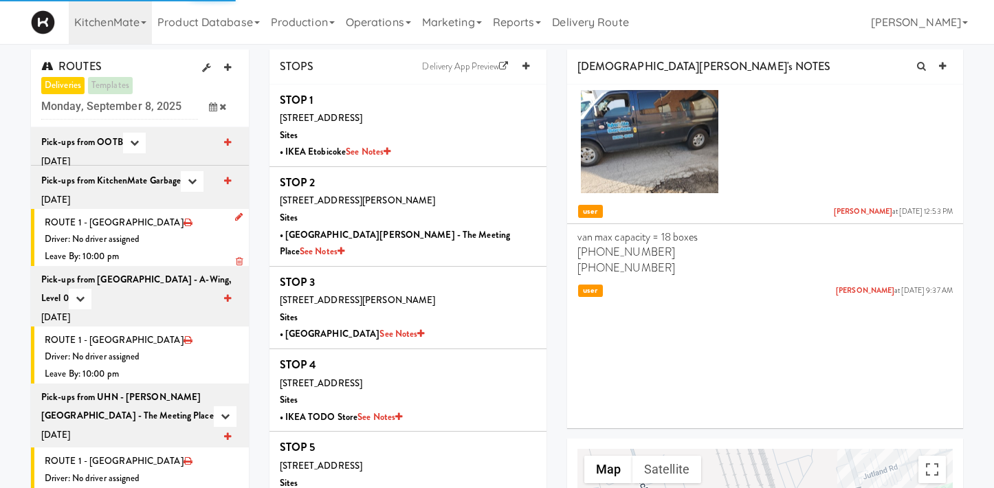
click at [174, 249] on div "Leave By: 10:00 pm" at bounding box center [142, 256] width 194 height 17
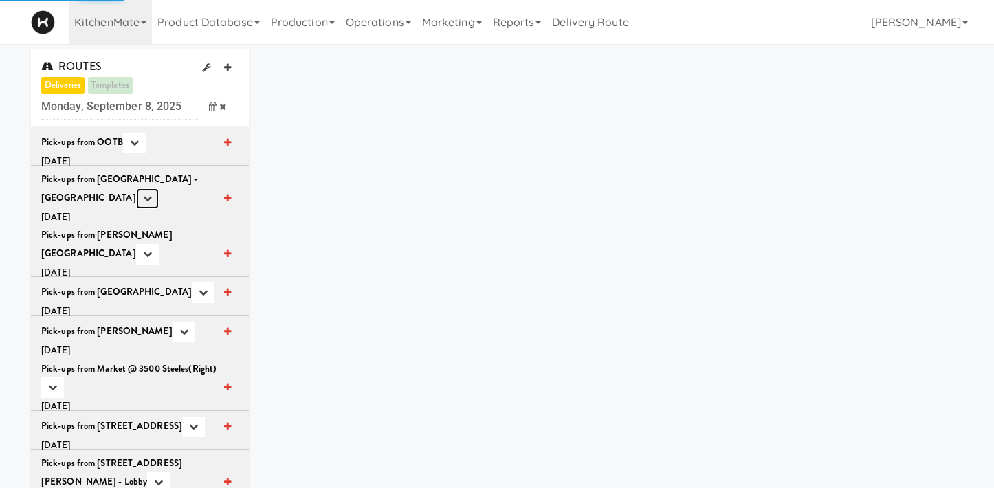
click at [143, 197] on icon "button" at bounding box center [147, 198] width 9 height 9
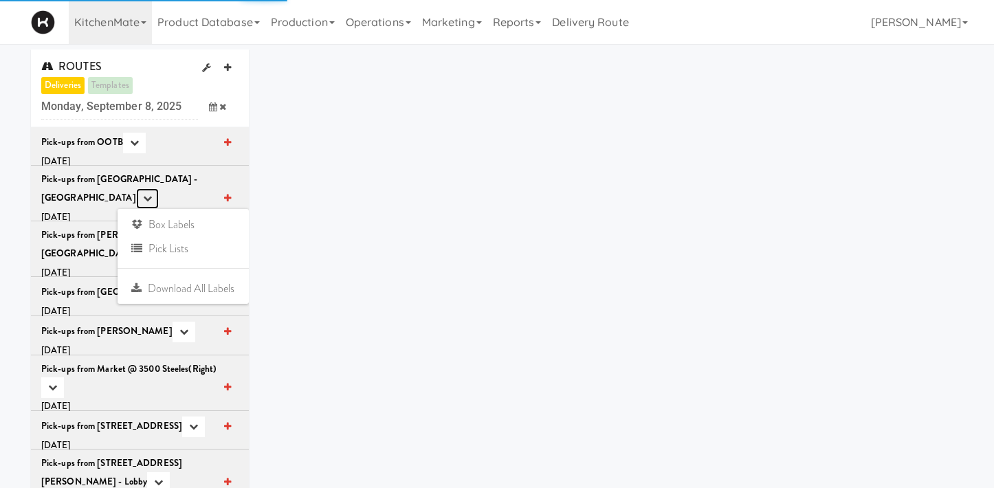
click at [143, 197] on icon "button" at bounding box center [147, 198] width 9 height 9
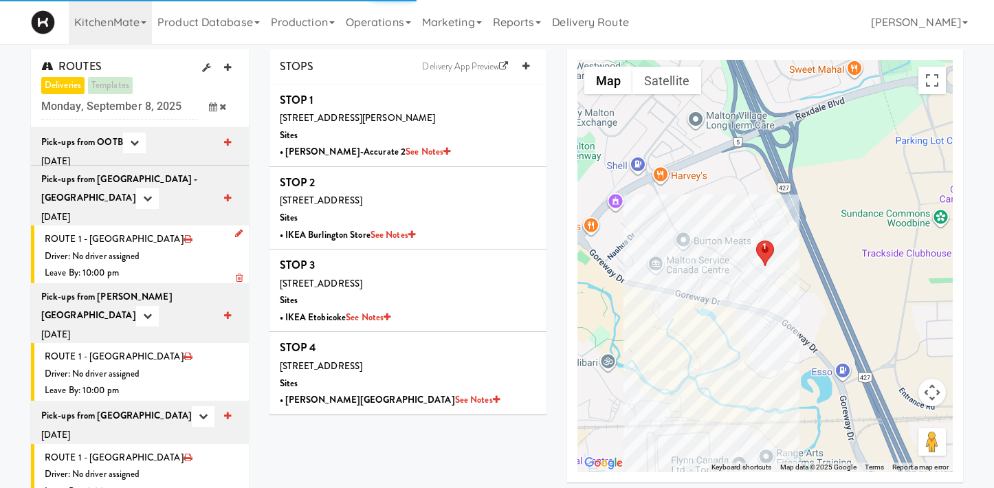
click at [149, 256] on div "Driver: No driver assigned" at bounding box center [142, 256] width 194 height 17
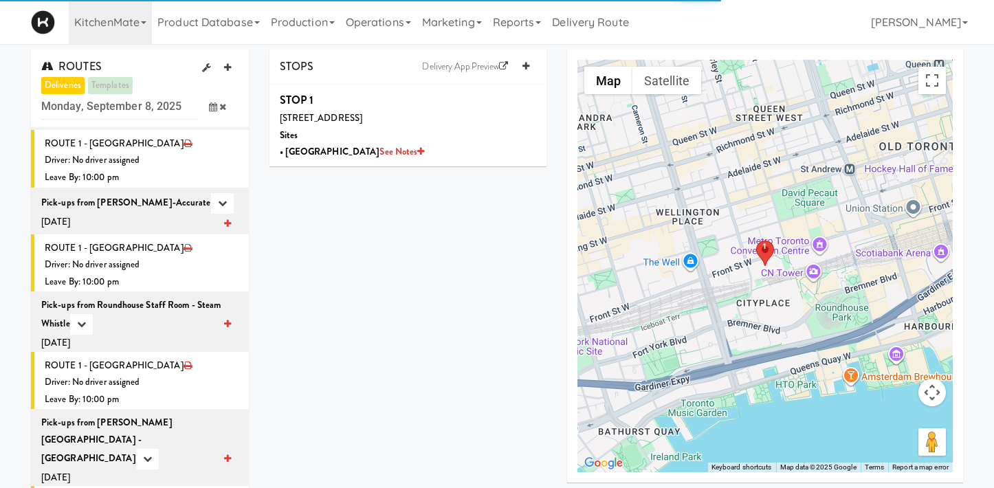
scroll to position [2965, 0]
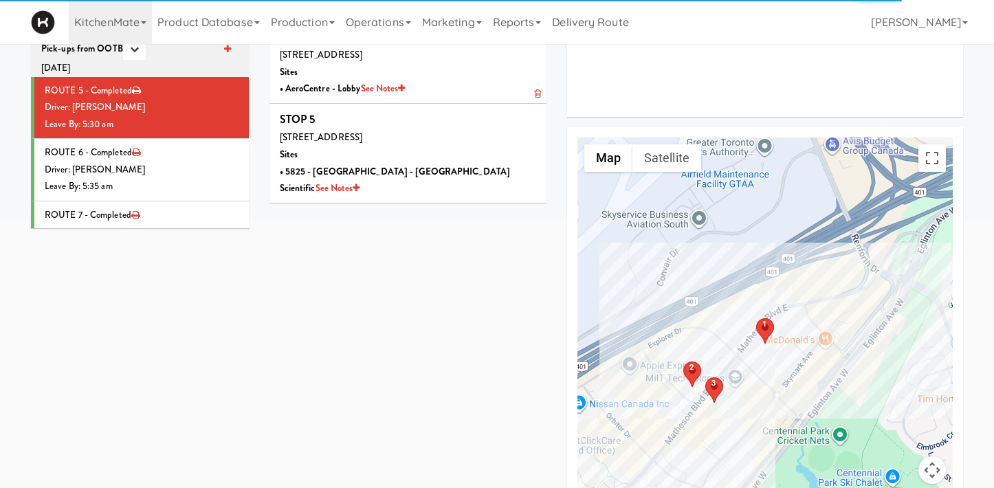
scroll to position [393, 0]
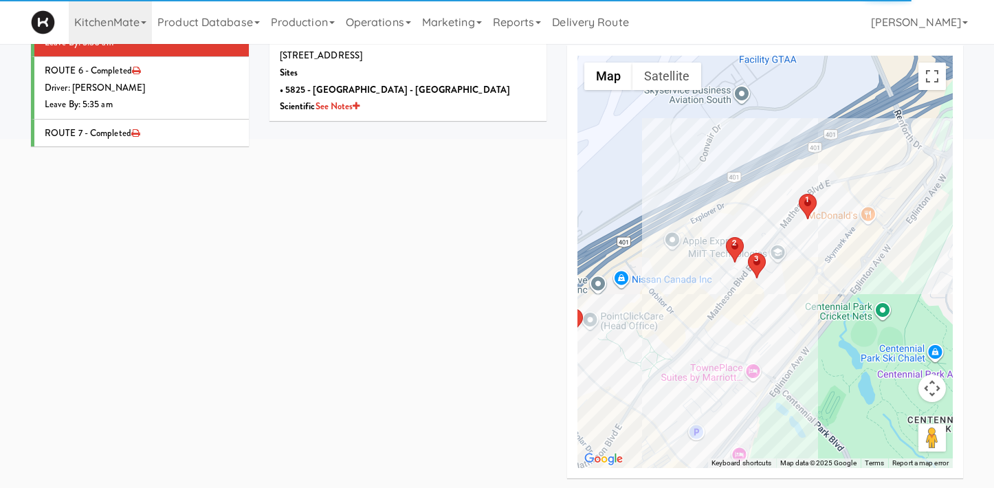
drag, startPoint x: 781, startPoint y: 380, endPoint x: 842, endPoint y: 345, distance: 69.6
click at [842, 341] on div "1 2 3 4 5 1 2 3 4 5" at bounding box center [765, 262] width 375 height 413
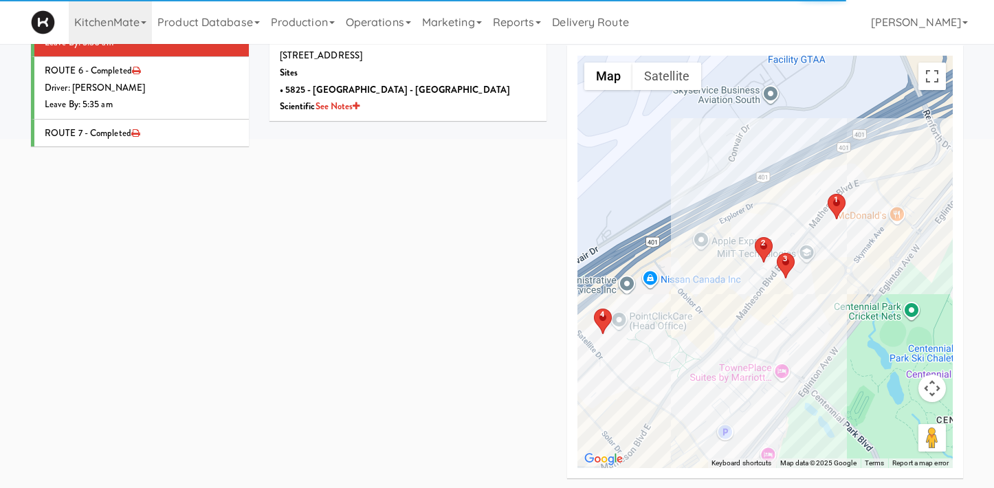
drag, startPoint x: 766, startPoint y: 344, endPoint x: 904, endPoint y: 316, distance: 140.5
click at [904, 316] on div "1 2 3 4 5 1 2 3 4 5" at bounding box center [765, 262] width 375 height 413
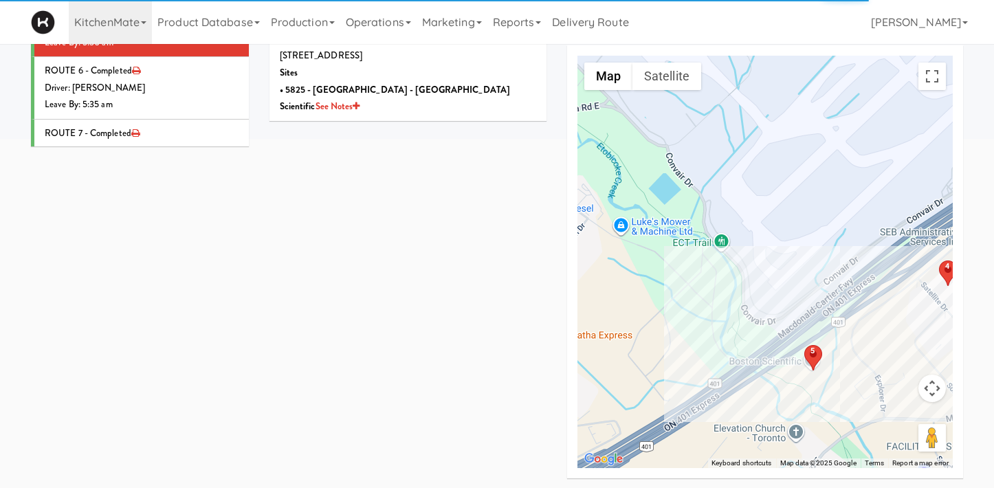
click at [776, 372] on div "1 2 3 4 5 1 2 3 4 5" at bounding box center [765, 262] width 375 height 413
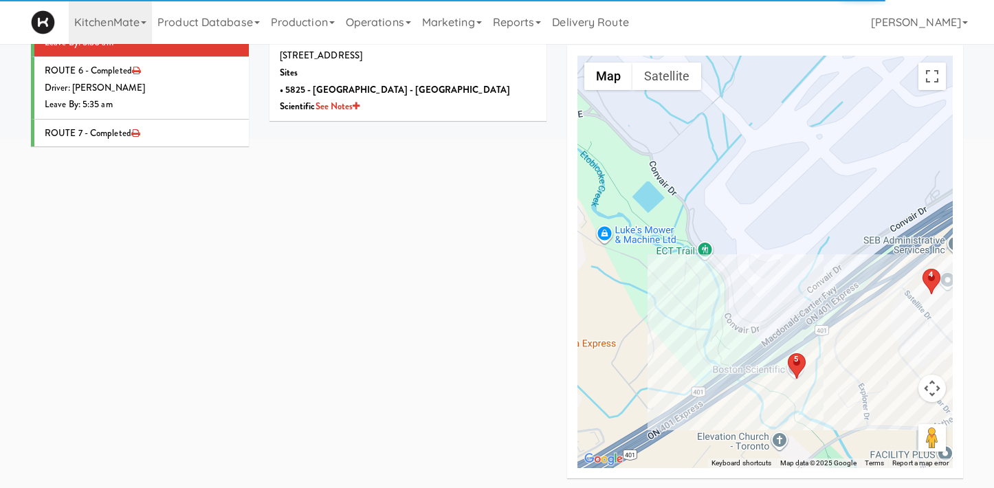
click at [632, 284] on div "1 2 3 4 5 1 2 3 4 5" at bounding box center [765, 262] width 375 height 413
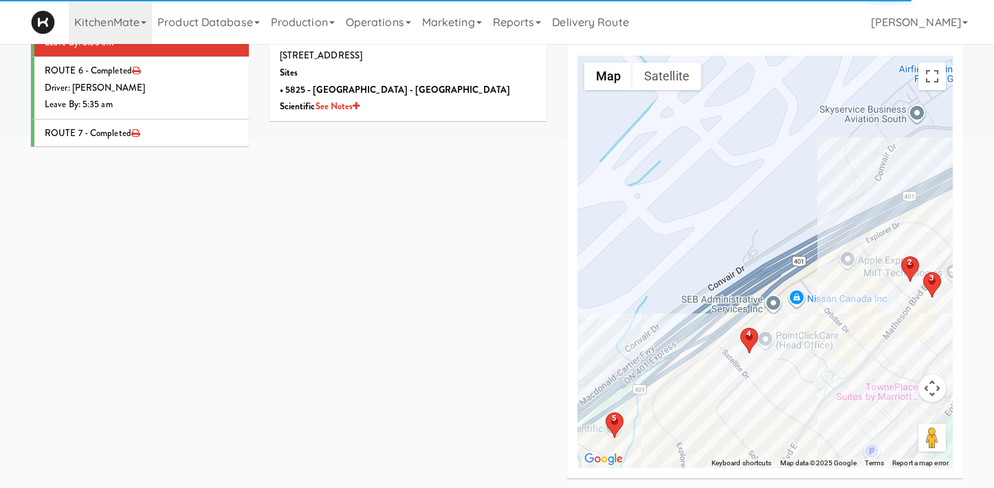
drag, startPoint x: 834, startPoint y: 210, endPoint x: 638, endPoint y: 274, distance: 206.1
click at [638, 274] on div "1 2 3 4 5 1 2 3 4 5" at bounding box center [765, 262] width 375 height 413
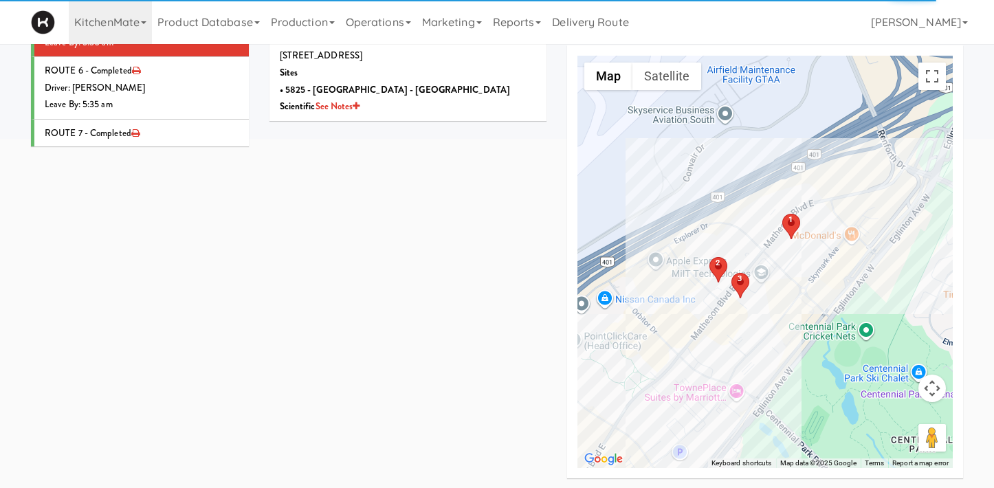
drag, startPoint x: 891, startPoint y: 156, endPoint x: 711, endPoint y: 149, distance: 180.3
click at [710, 145] on div "1 2 3 4 5 1 2 3 4 5" at bounding box center [765, 262] width 375 height 413
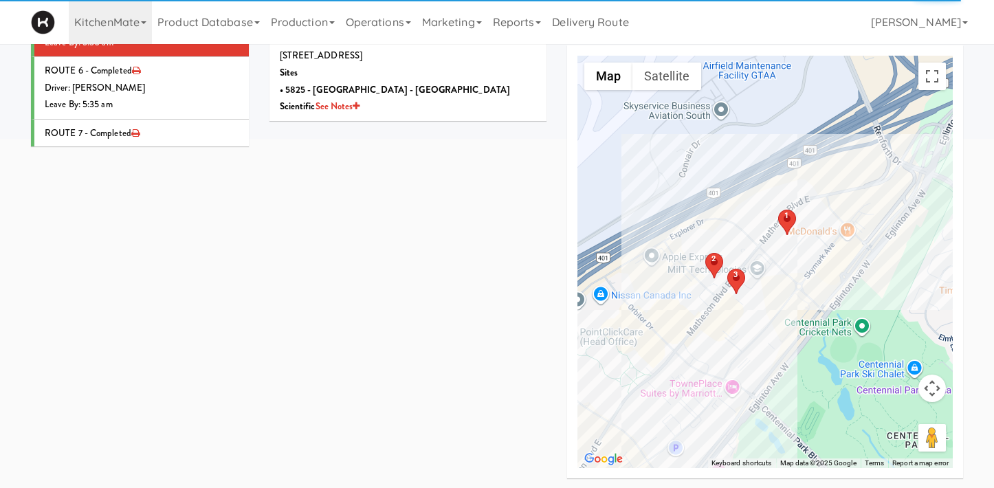
drag, startPoint x: 807, startPoint y: 276, endPoint x: 873, endPoint y: 239, distance: 76.7
click at [871, 239] on div "1 2 3 4 5 1 2 3 4 5" at bounding box center [765, 262] width 375 height 413
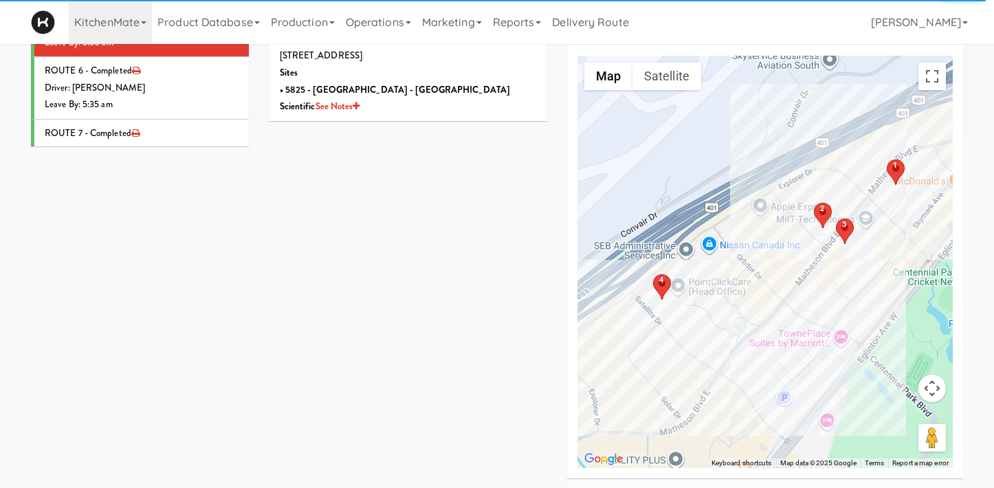
scroll to position [0, 0]
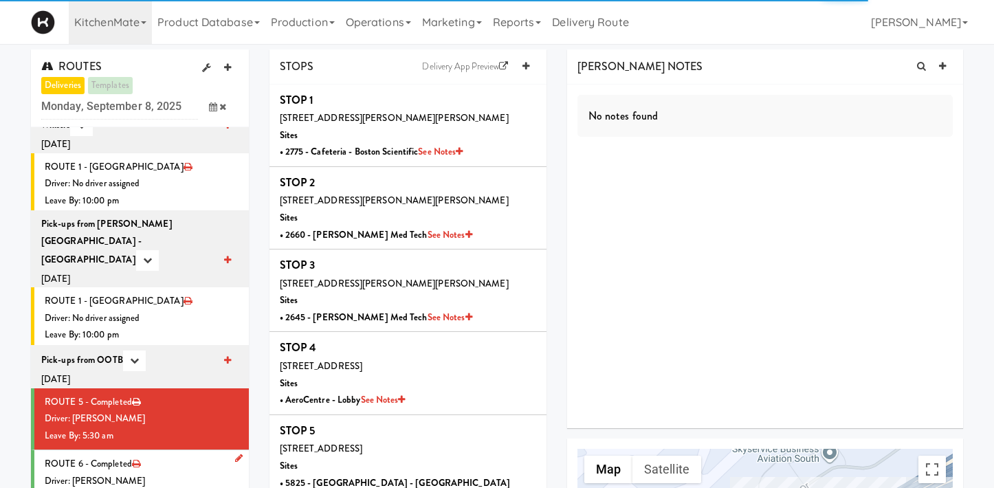
click at [179, 473] on div "Driver: Christopher Solomon" at bounding box center [142, 481] width 194 height 17
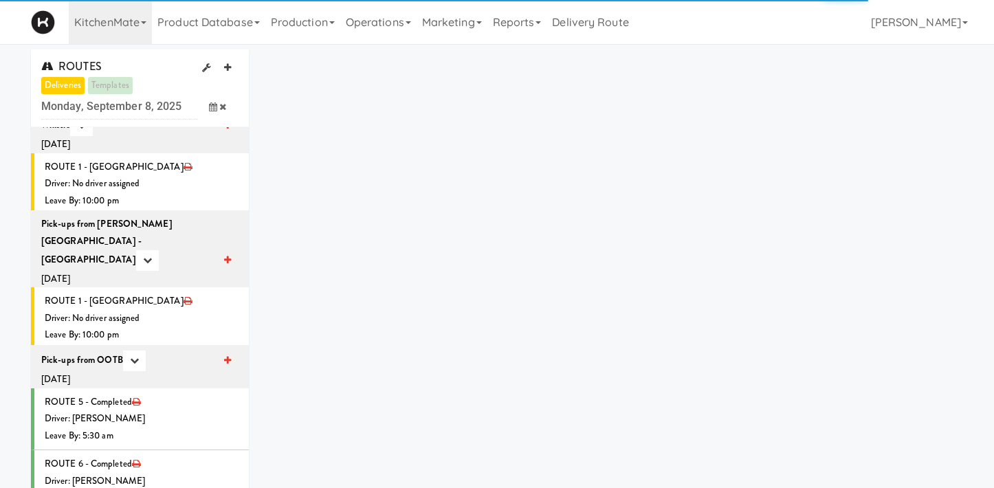
click at [170, 473] on div "Driver: Christopher Solomon" at bounding box center [142, 481] width 194 height 17
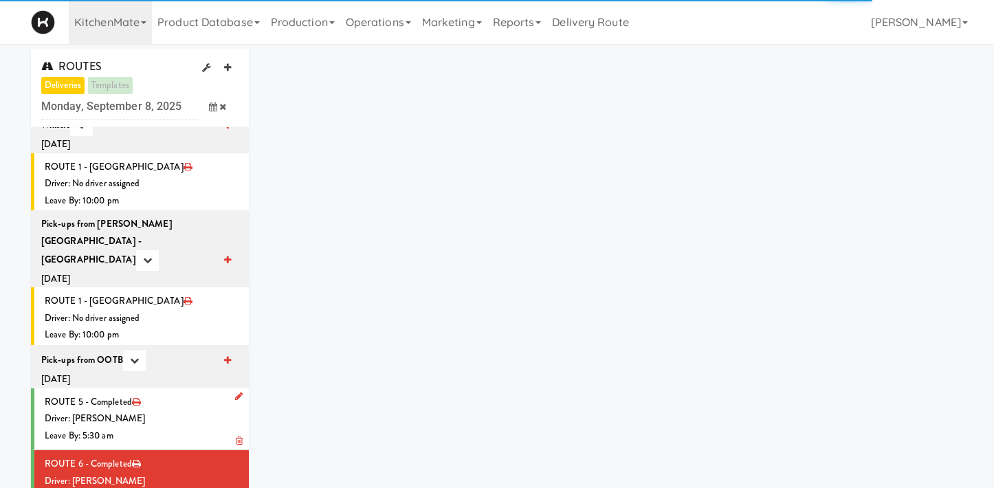
click at [165, 428] on div "Leave By: 5:30 am" at bounding box center [142, 436] width 194 height 17
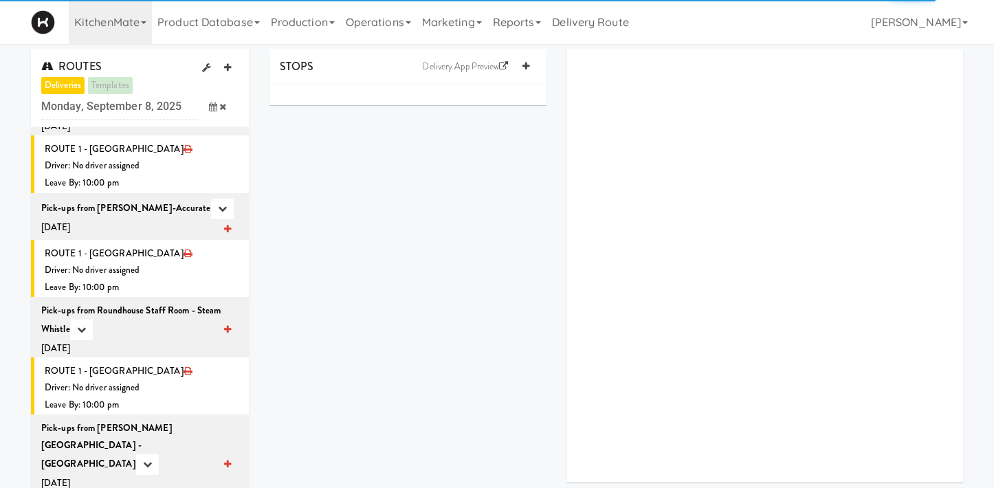
scroll to position [2941, 0]
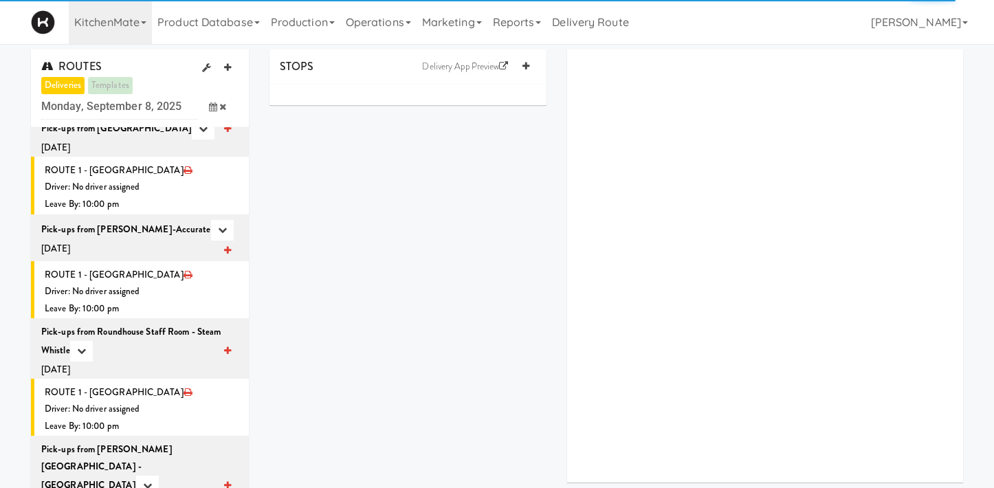
click at [212, 103] on icon at bounding box center [213, 106] width 8 height 9
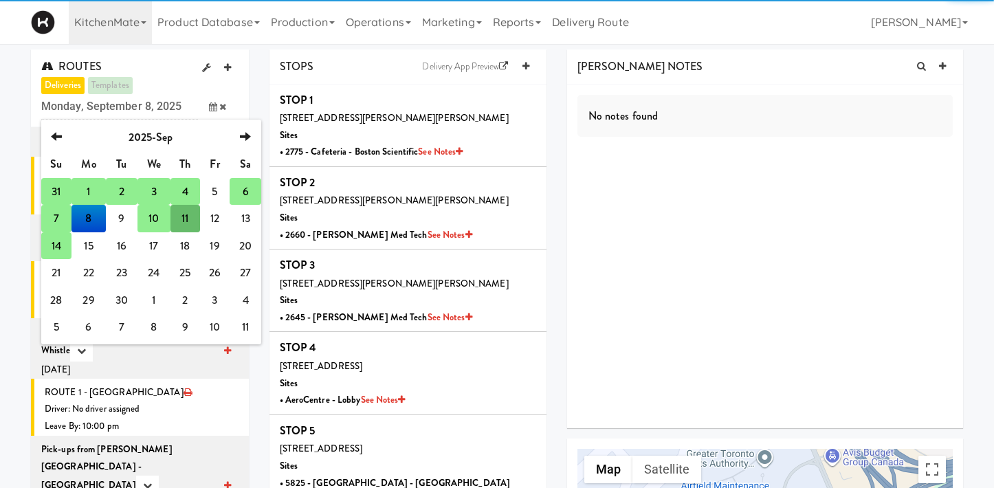
click at [245, 188] on td "6" at bounding box center [246, 192] width 32 height 28
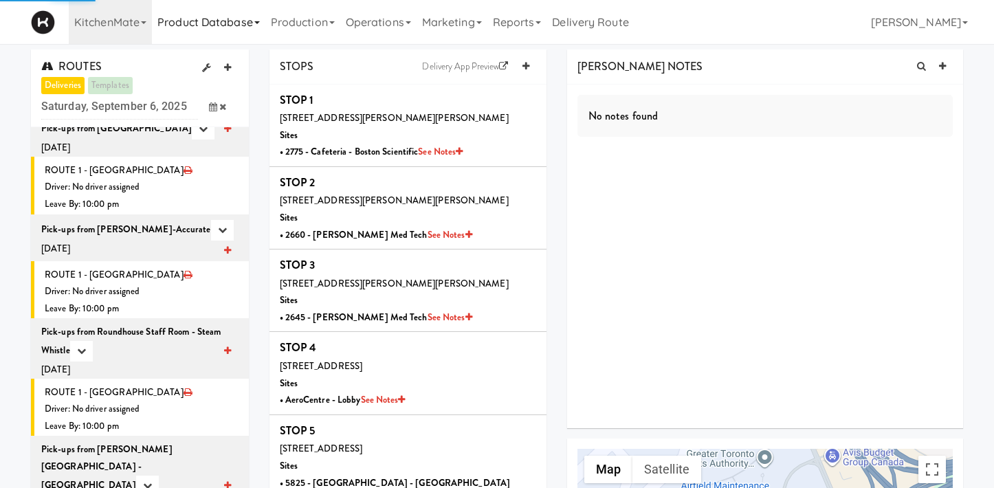
scroll to position [0, 0]
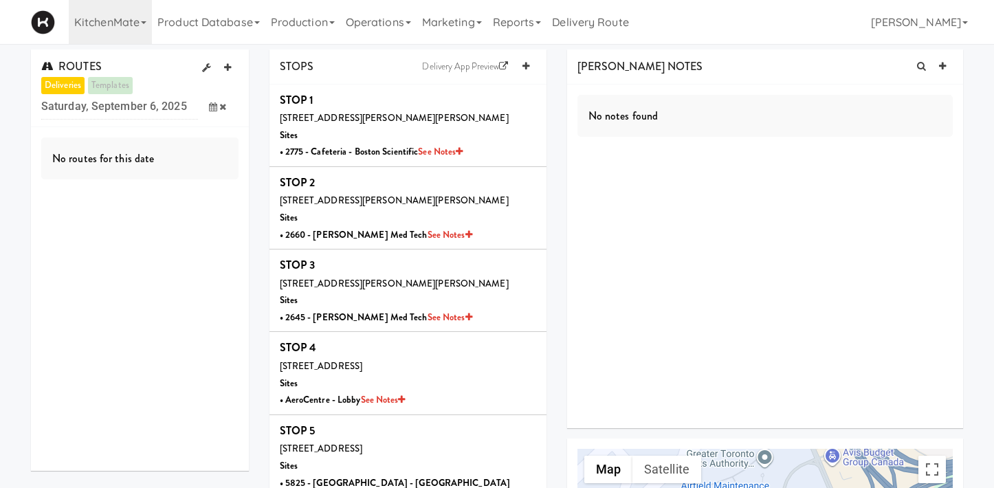
click at [207, 107] on span at bounding box center [218, 106] width 40 height 25
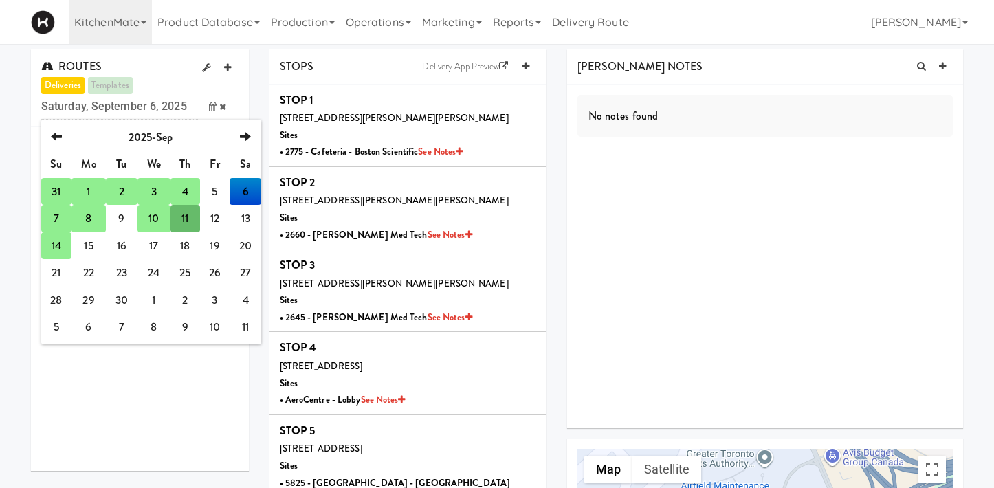
click at [64, 220] on td "7" at bounding box center [56, 219] width 30 height 28
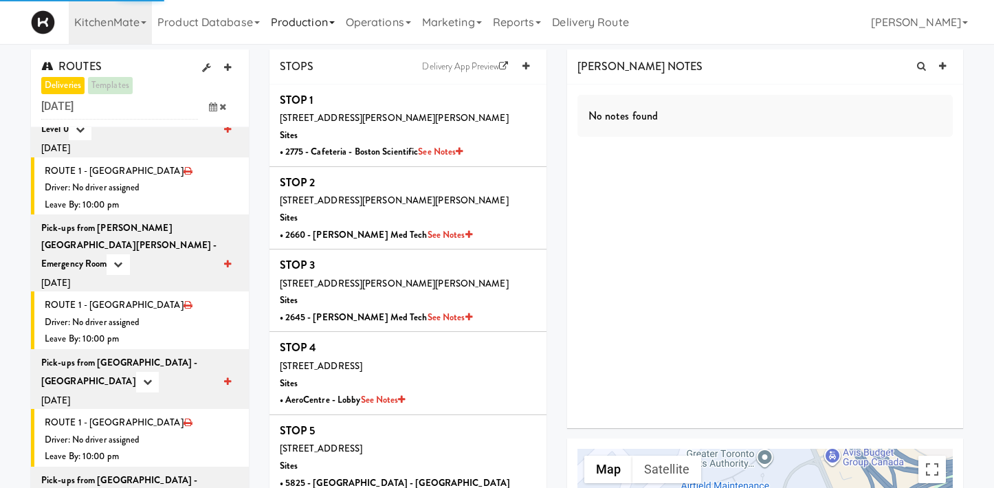
click at [306, 17] on link "Production" at bounding box center [302, 22] width 75 height 44
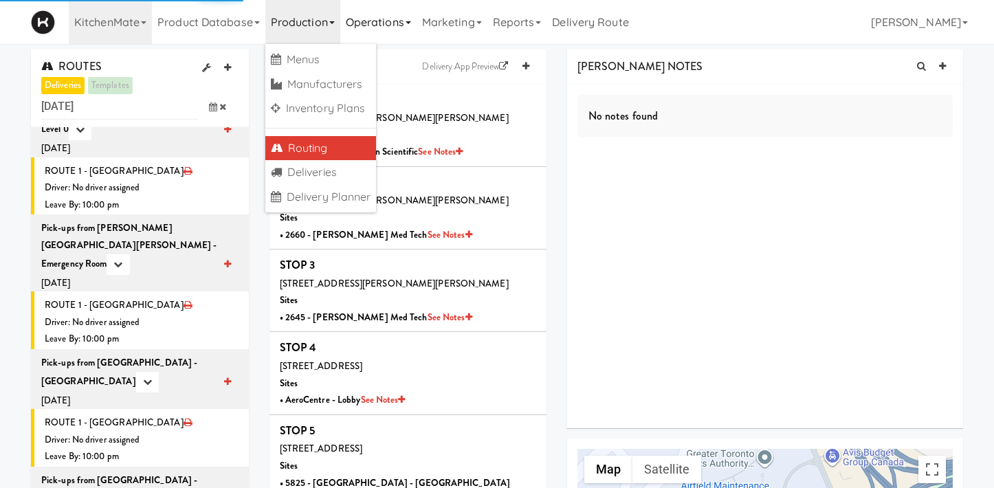
click at [391, 29] on link "Operations" at bounding box center [378, 22] width 76 height 44
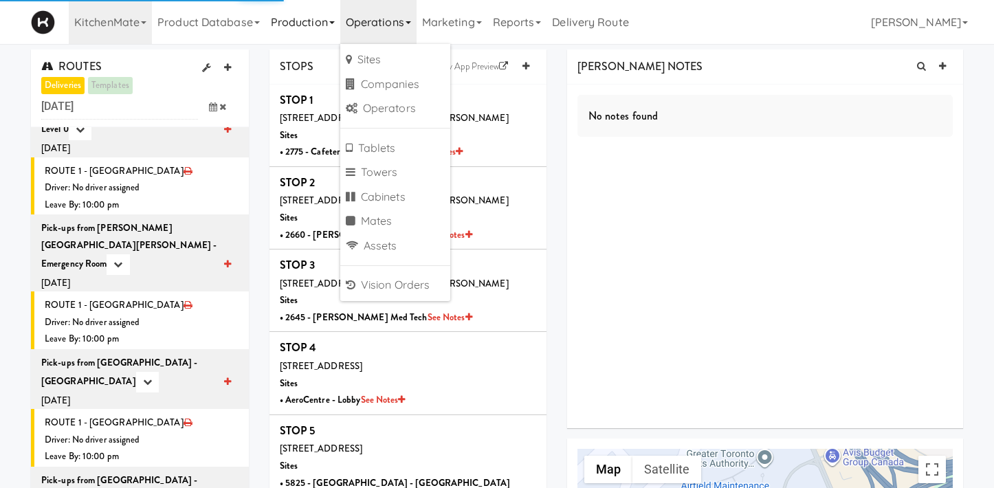
click at [307, 34] on link "Production" at bounding box center [302, 22] width 75 height 44
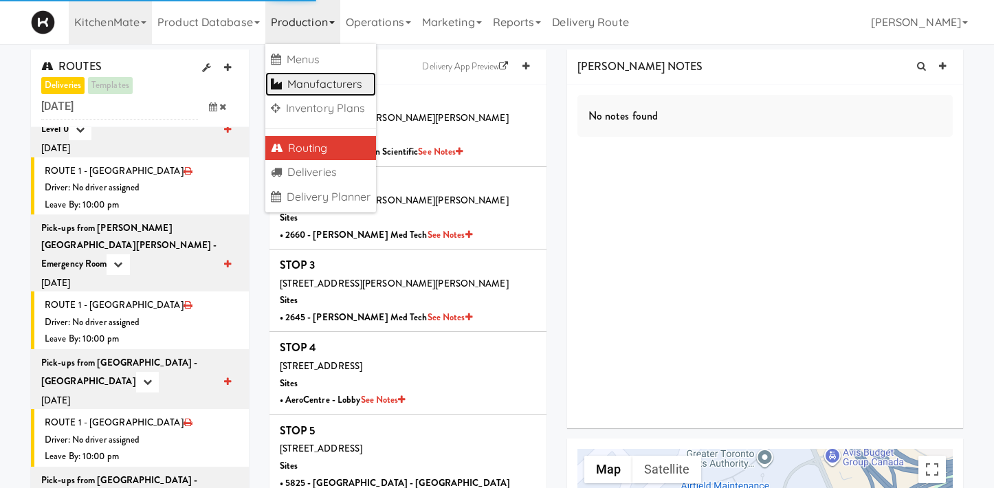
click at [317, 84] on link "Manufacturers" at bounding box center [320, 84] width 111 height 25
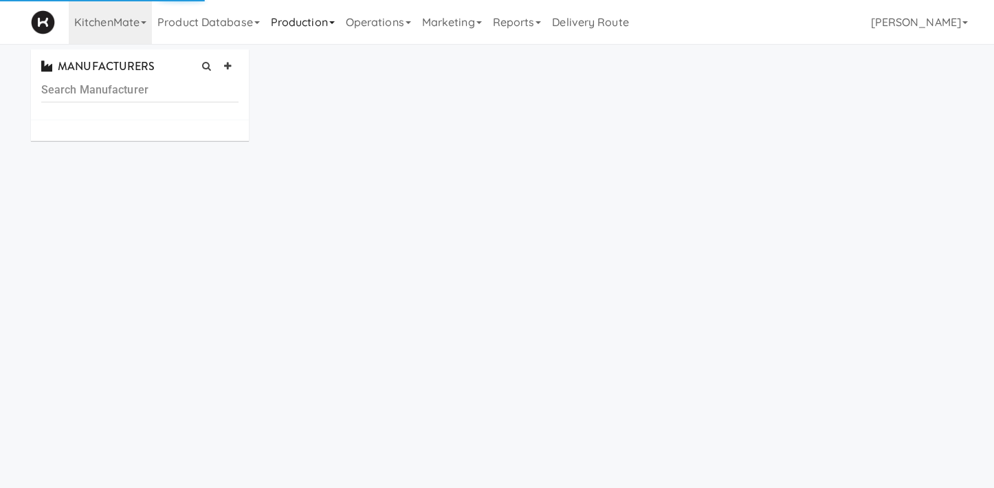
click at [296, 23] on link "Production" at bounding box center [302, 22] width 75 height 44
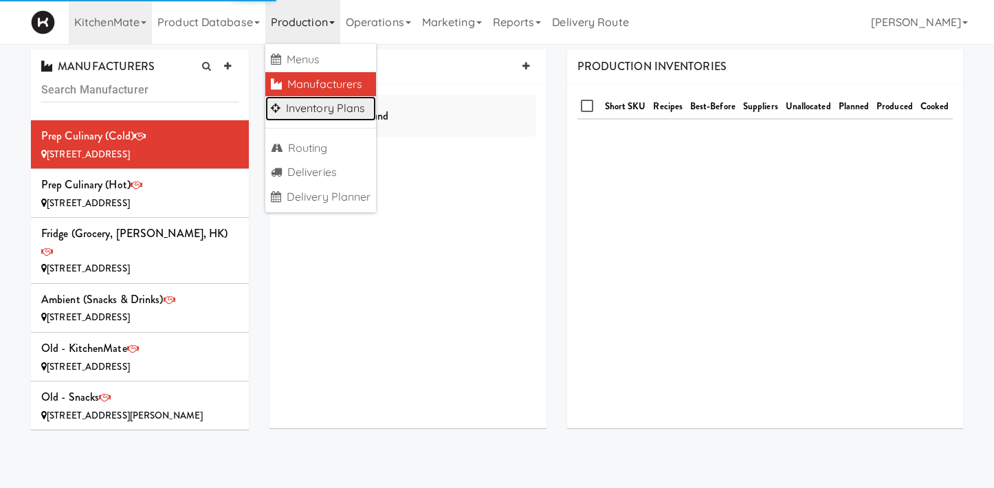
click at [325, 110] on link "Inventory Plans" at bounding box center [320, 108] width 111 height 25
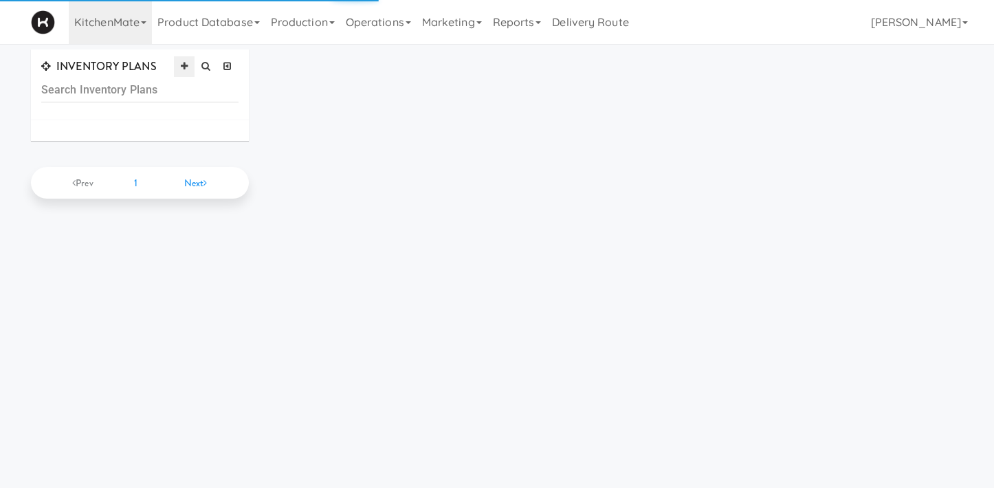
click at [184, 67] on icon at bounding box center [184, 66] width 7 height 9
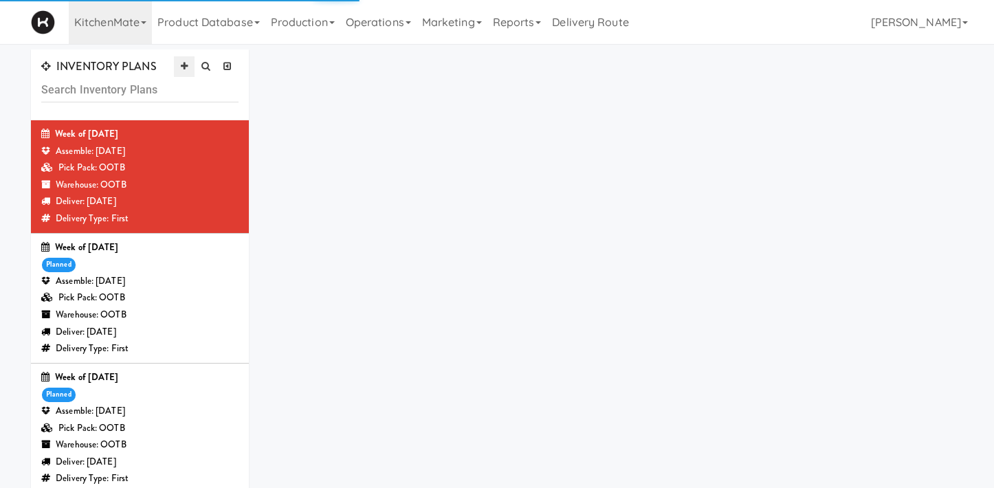
click at [185, 69] on icon at bounding box center [184, 66] width 7 height 9
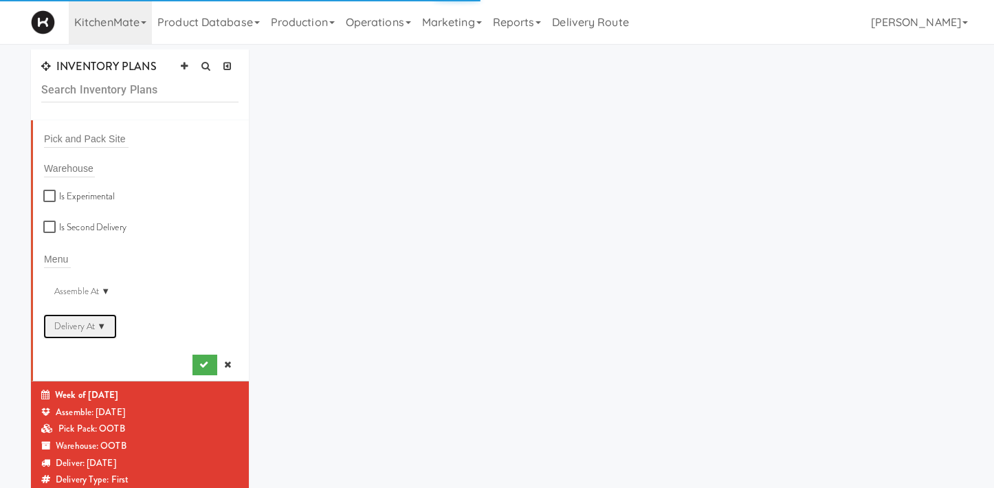
click at [96, 331] on div "Delivery At ▼" at bounding box center [80, 326] width 74 height 25
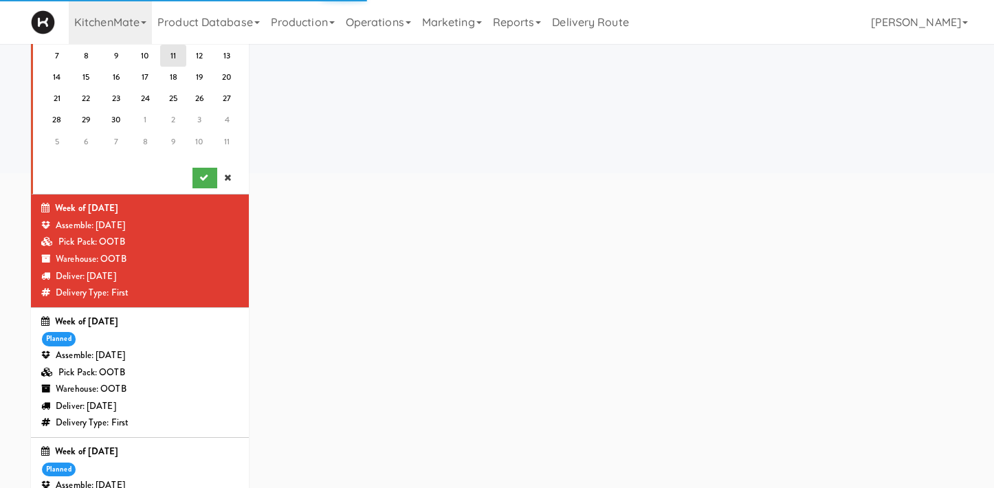
scroll to position [394, 0]
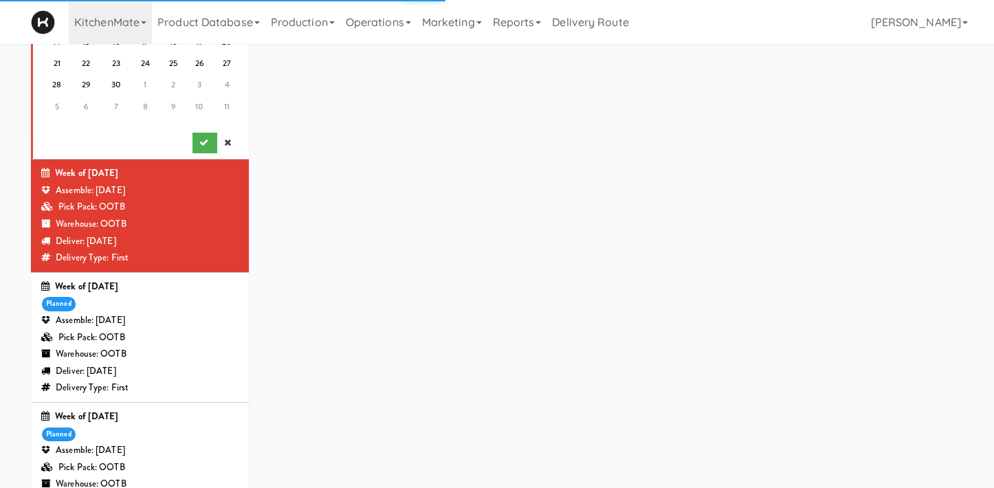
click at [151, 320] on div "Assemble: Tuesday Sep 09, 2025" at bounding box center [139, 320] width 197 height 17
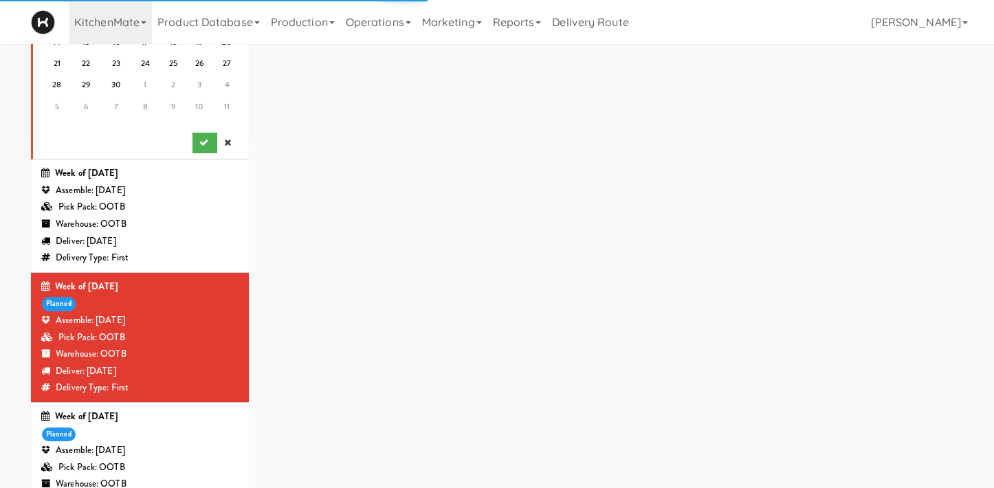
click at [129, 439] on div "Week of Sept 7th, 2025 planned Assemble: Friday Sep 05, 2025 Pick Pack: OOTB Wa…" at bounding box center [139, 467] width 197 height 118
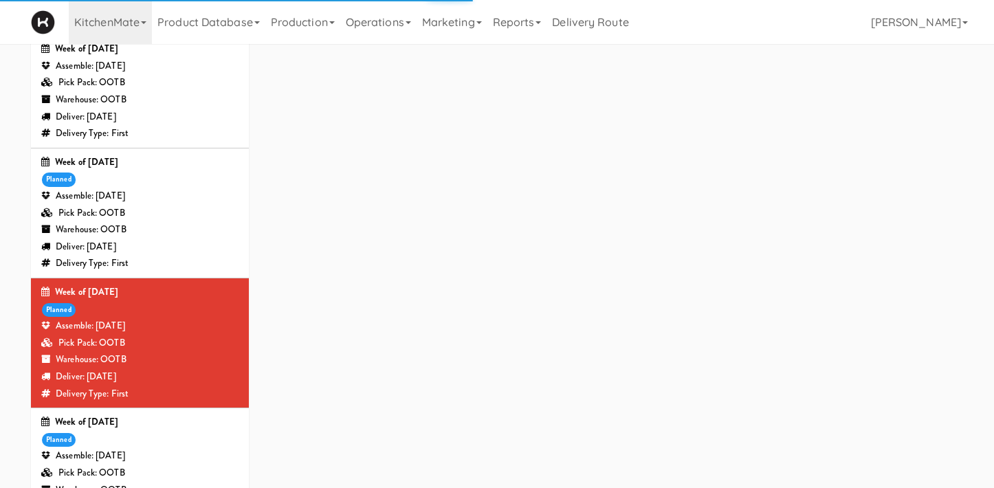
scroll to position [520, 0]
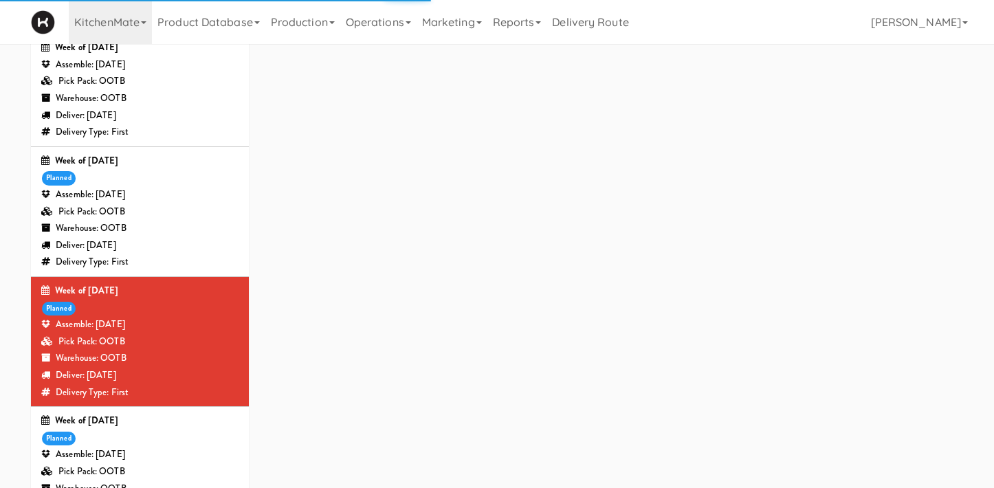
click at [153, 217] on div "Pick Pack: OOTB" at bounding box center [139, 212] width 197 height 17
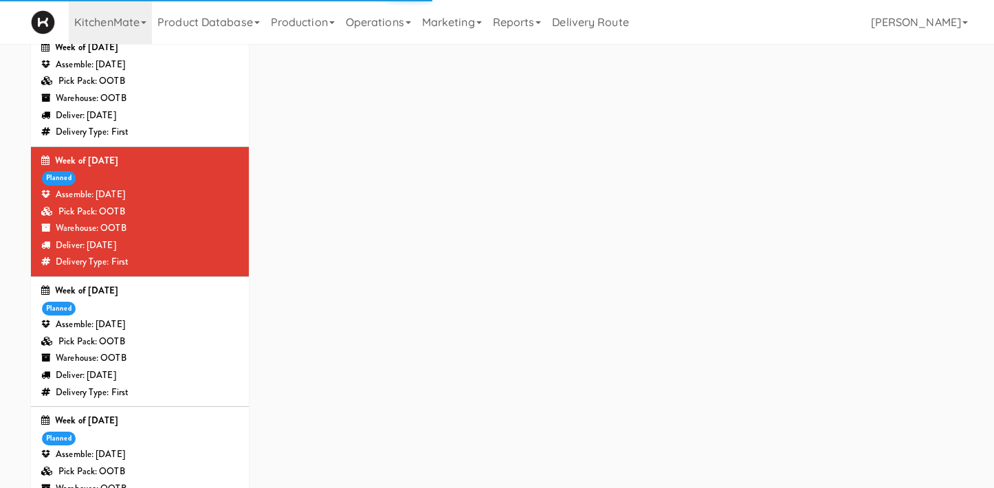
click at [161, 316] on div "Week of Sept 7th, 2025 planned Assemble: Friday Sep 05, 2025 Pick Pack: OOTB Wa…" at bounding box center [139, 342] width 197 height 118
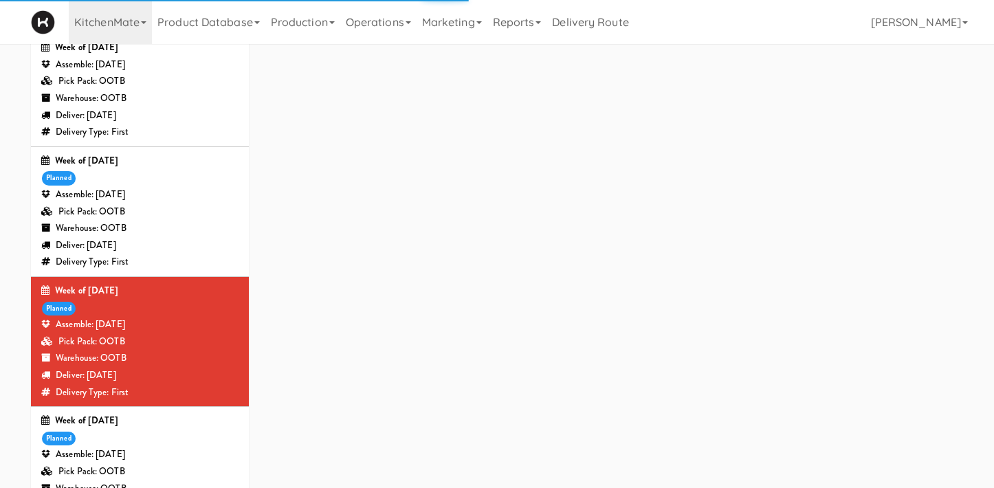
click at [157, 225] on div "Warehouse: OOTB" at bounding box center [139, 228] width 197 height 17
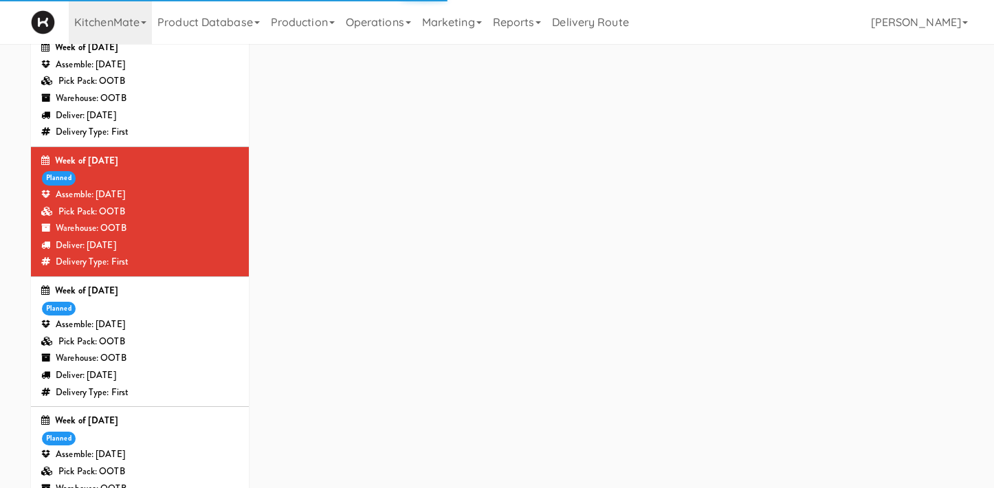
click at [157, 334] on div "Pick Pack: OOTB" at bounding box center [139, 341] width 197 height 17
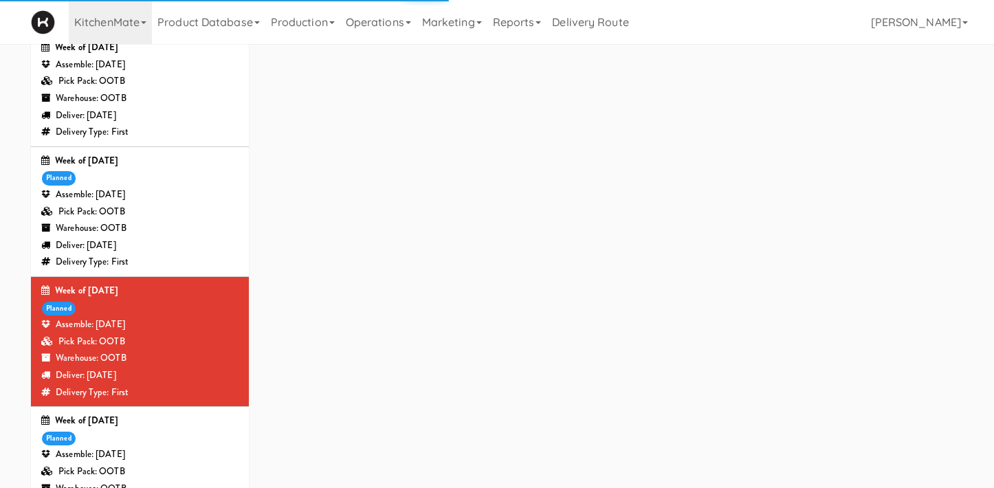
click at [157, 208] on div "Pick Pack: OOTB" at bounding box center [139, 212] width 197 height 17
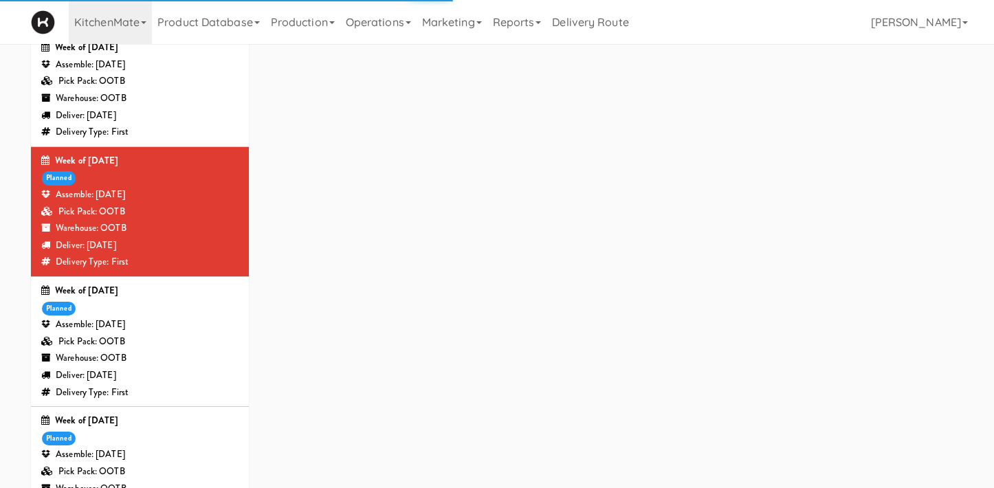
click at [143, 91] on div "Warehouse: OOTB" at bounding box center [139, 98] width 197 height 17
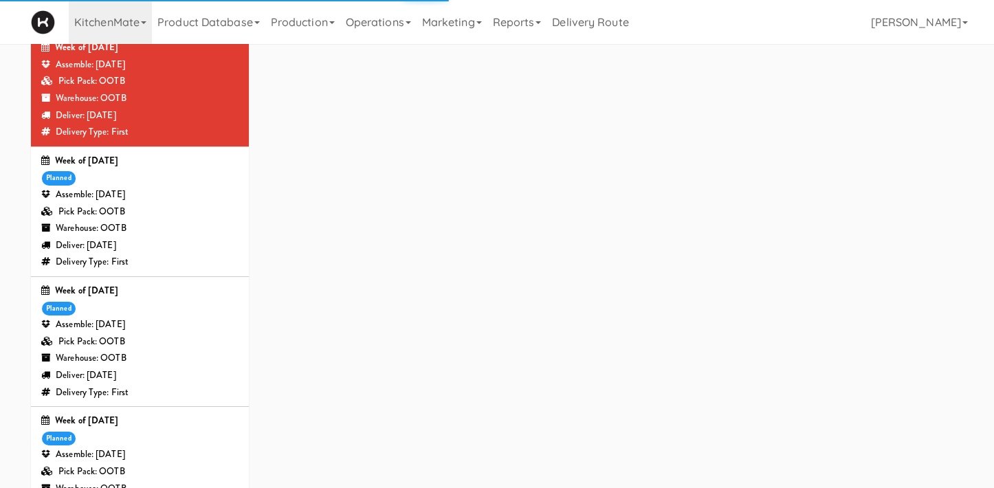
click at [145, 208] on div "Pick Pack: OOTB" at bounding box center [139, 212] width 197 height 17
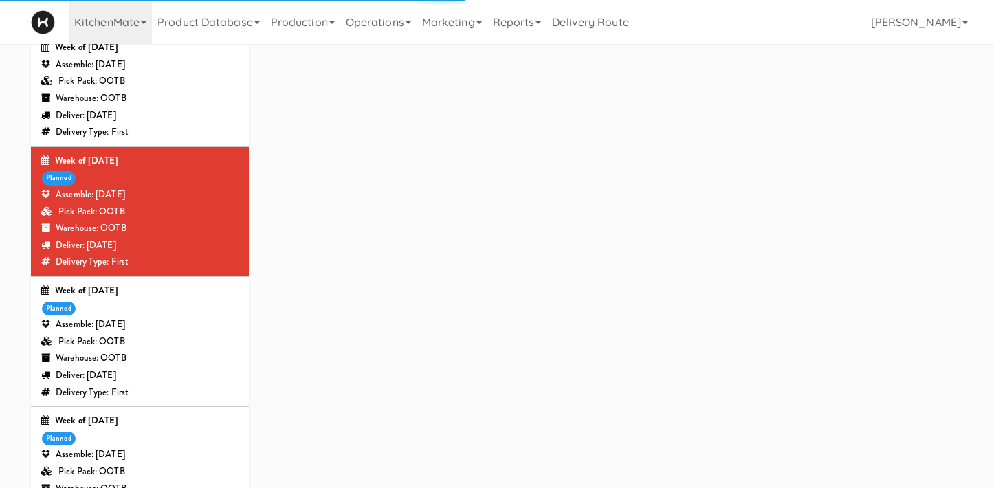
click at [149, 323] on div "Assemble: Friday Sep 05, 2025" at bounding box center [139, 324] width 197 height 17
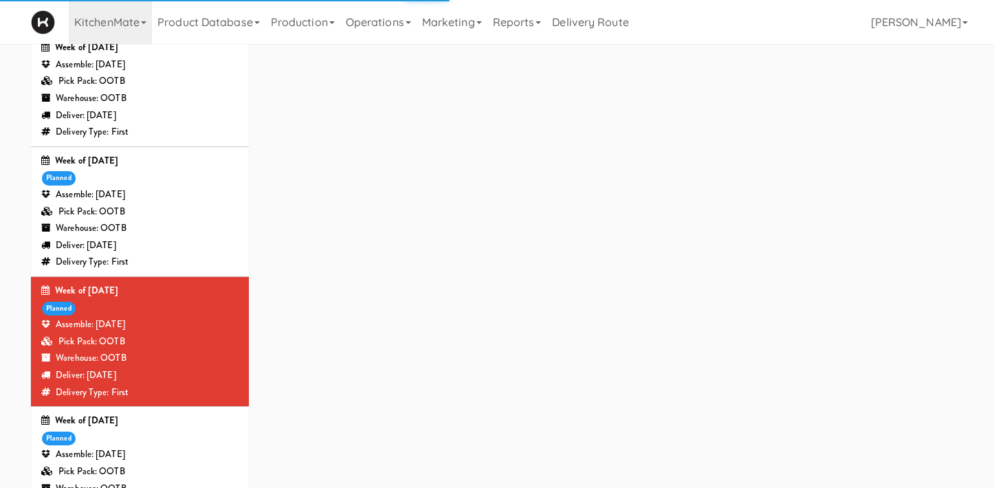
click at [161, 232] on div "Warehouse: OOTB" at bounding box center [139, 228] width 197 height 17
